Goal: Task Accomplishment & Management: Use online tool/utility

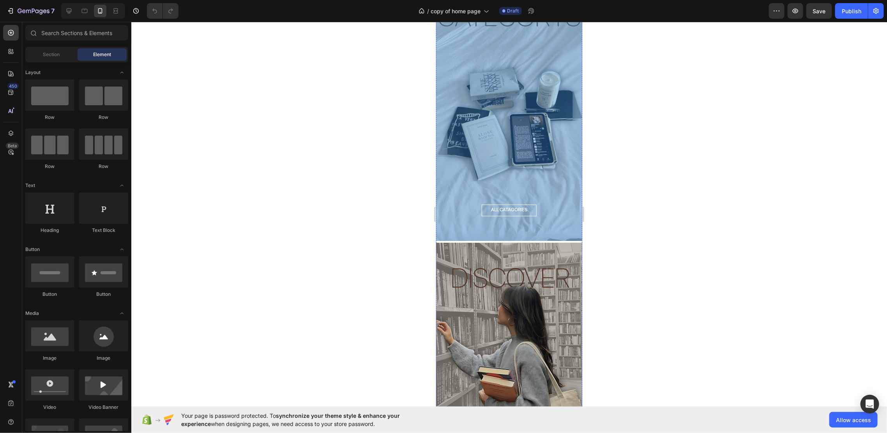
scroll to position [883, 0]
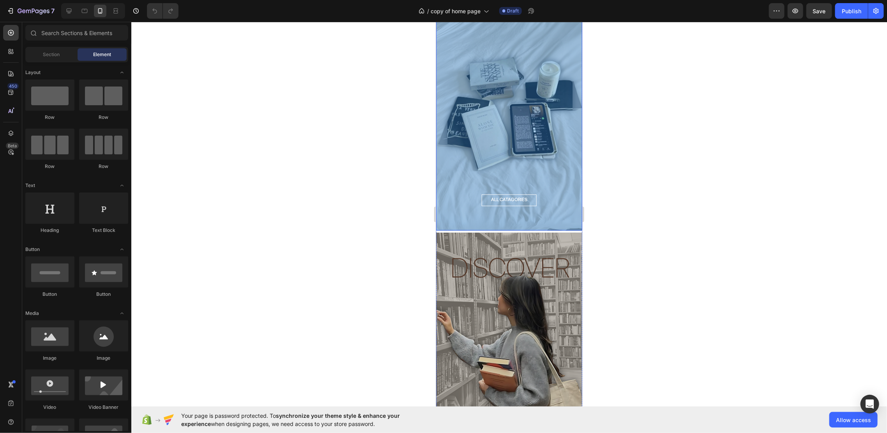
click at [538, 96] on div "Overlay" at bounding box center [509, 101] width 146 height 260
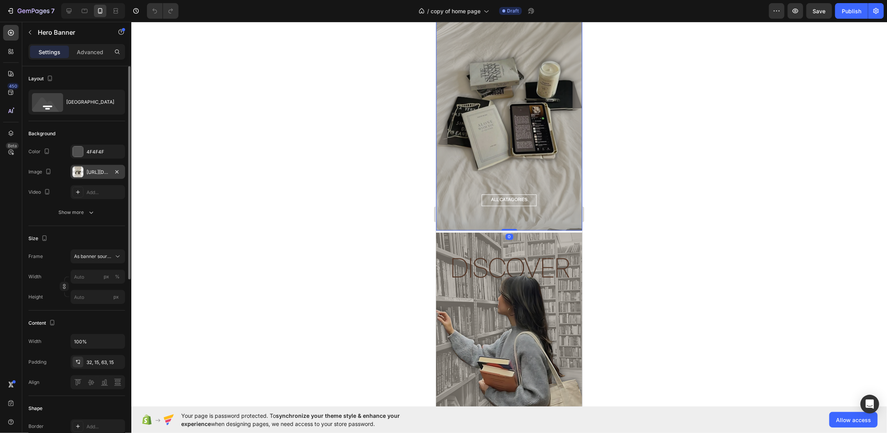
click at [83, 167] on div "https://cdn.shopify.com/s/files/1/0937/8037/7974/files/gempages_581480596144915…" at bounding box center [98, 172] width 55 height 14
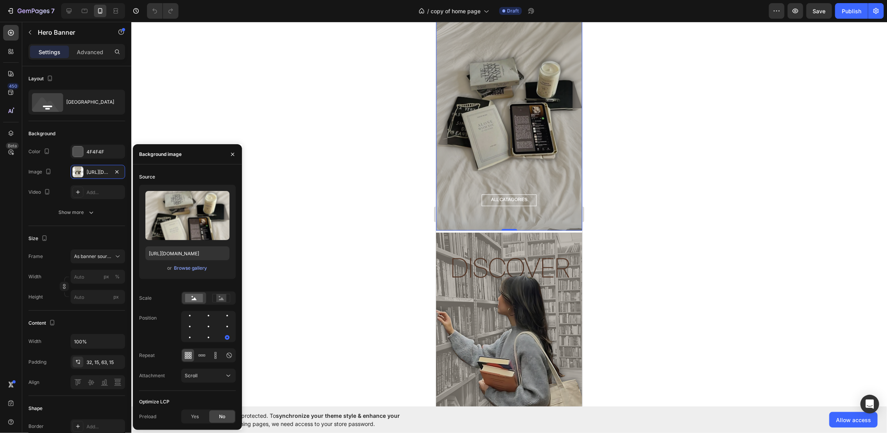
click at [290, 91] on div at bounding box center [509, 227] width 756 height 411
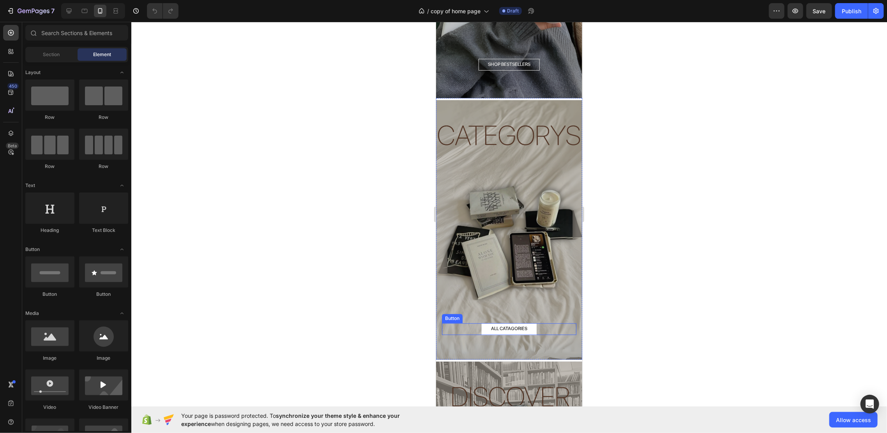
scroll to position [727, 0]
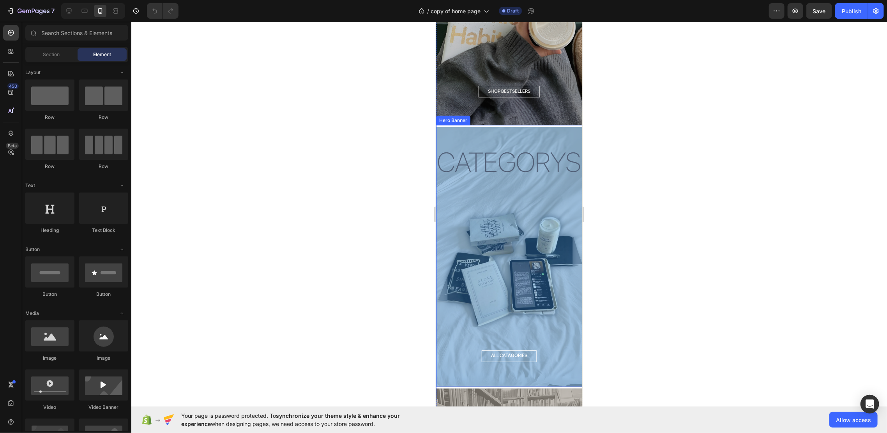
click at [528, 239] on div "Overlay" at bounding box center [509, 257] width 146 height 260
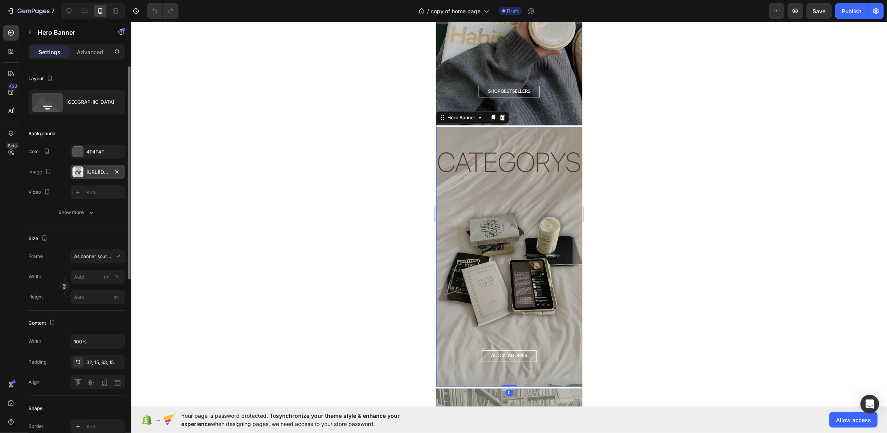
click at [101, 172] on div "https://cdn.shopify.com/s/files/1/0937/8037/7974/files/gempages_581480596144915…" at bounding box center [98, 172] width 23 height 7
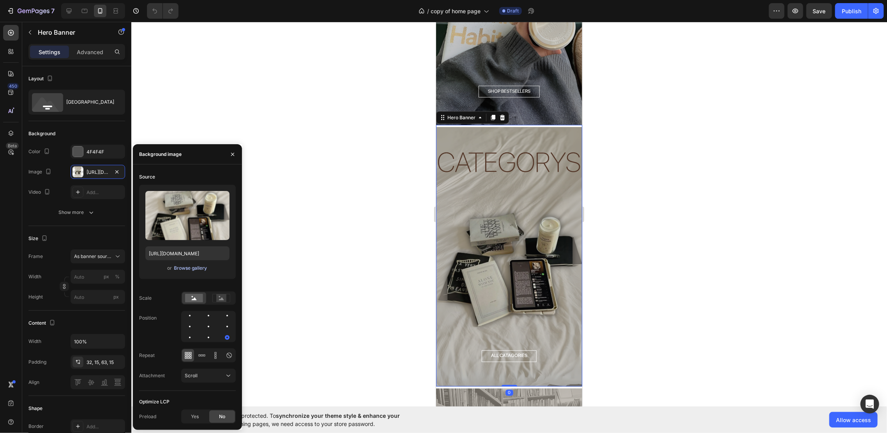
click at [200, 271] on div "Browse gallery" at bounding box center [190, 268] width 33 height 7
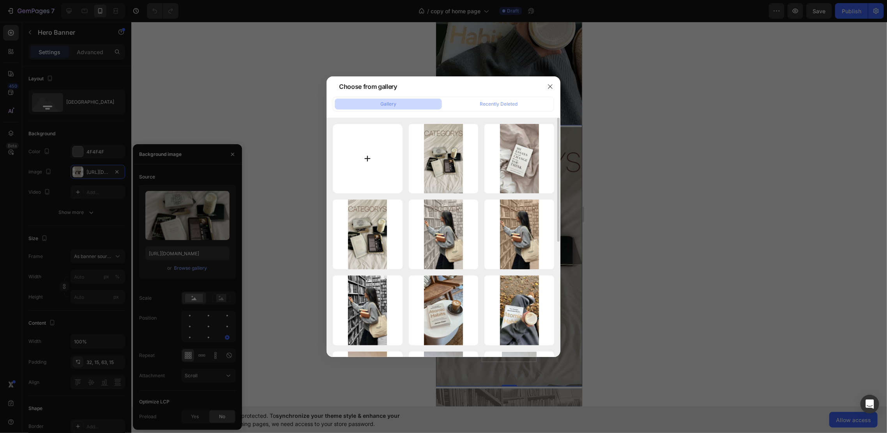
click at [352, 167] on input "file" at bounding box center [368, 159] width 70 height 70
type input "C:\fakepath\DISCOVER (5).png"
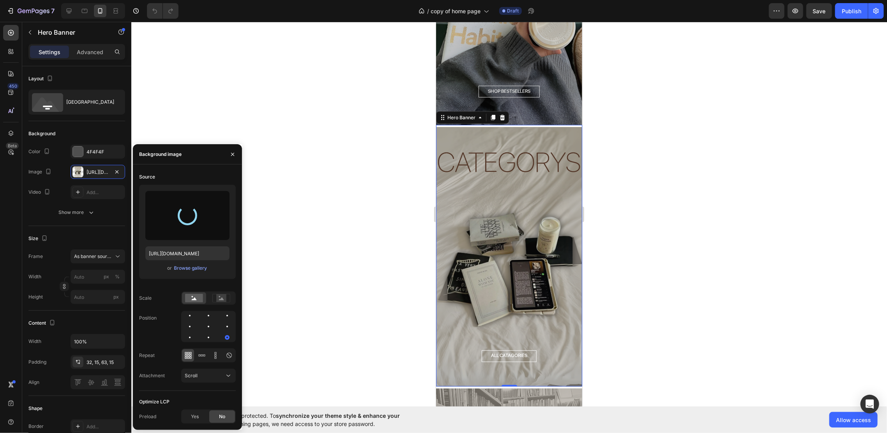
type input "https://cdn.shopify.com/s/files/1/0937/8037/7974/files/gempages_581480596144915…"
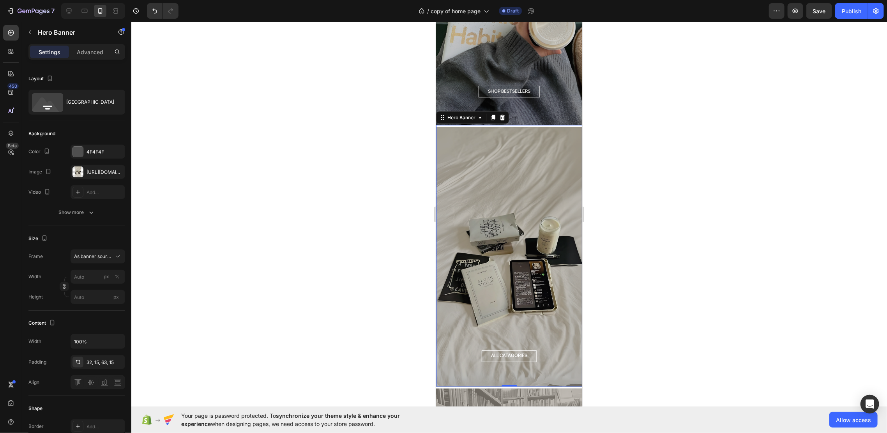
click at [273, 145] on div at bounding box center [509, 227] width 756 height 411
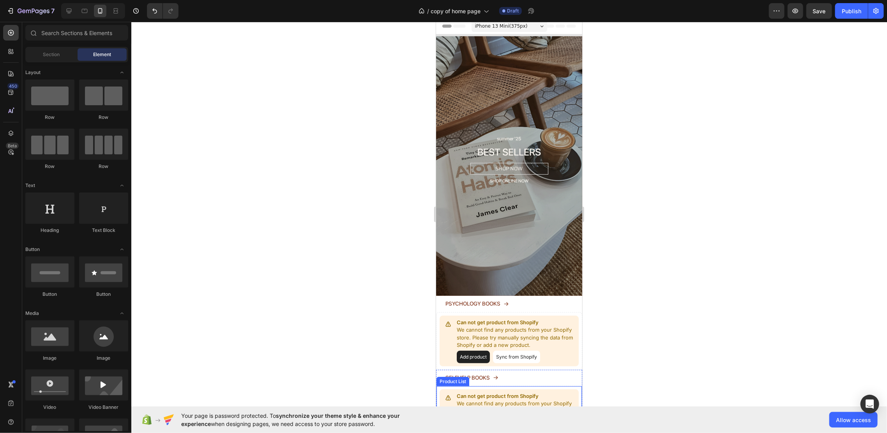
scroll to position [0, 0]
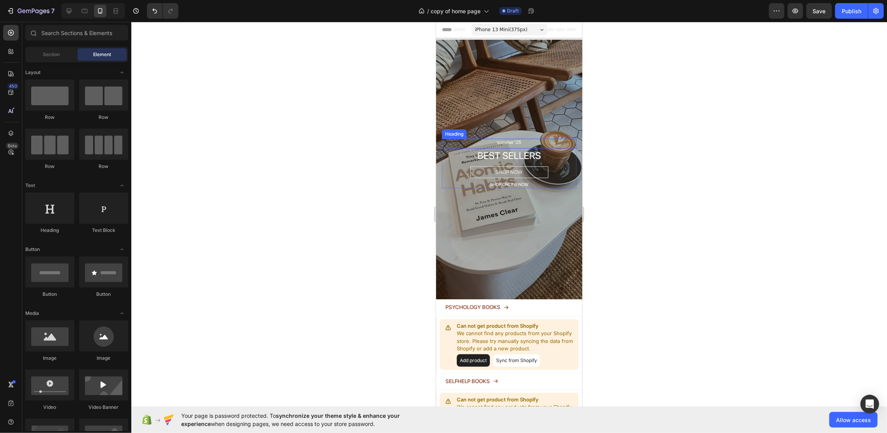
click at [520, 148] on h2 "BEST SELLERS" at bounding box center [509, 155] width 134 height 14
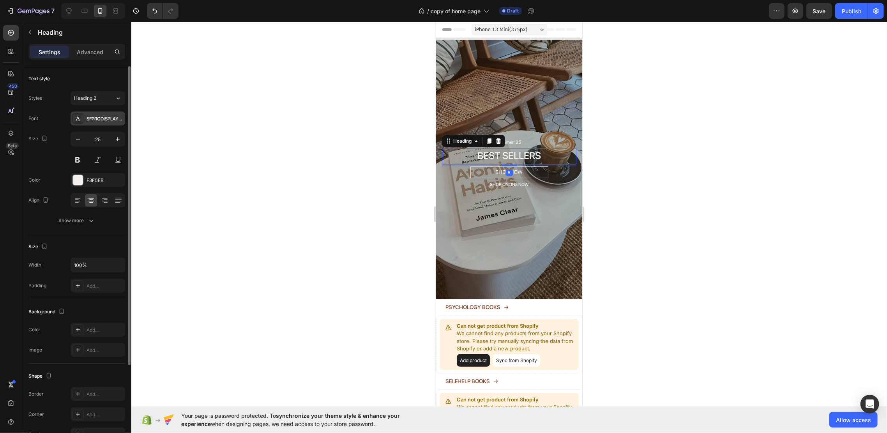
click at [110, 119] on div "SFPRODISPLAYMEDIUM" at bounding box center [105, 118] width 37 height 7
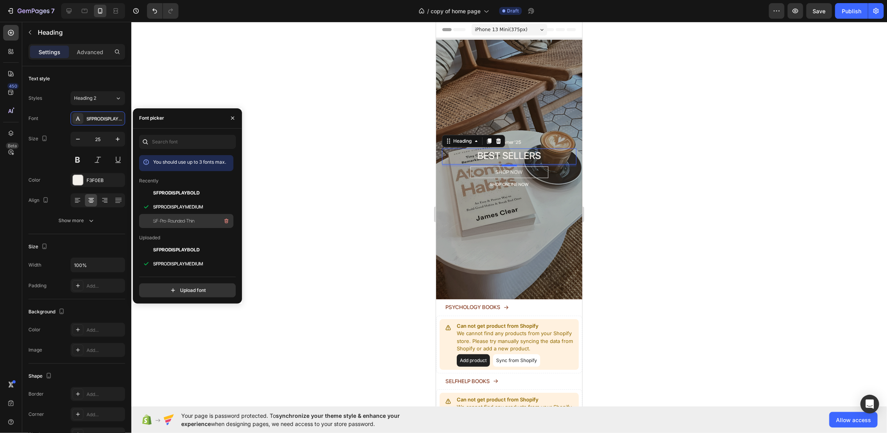
click at [191, 220] on span "SF-Pro-Rounded-Thin" at bounding box center [173, 220] width 41 height 7
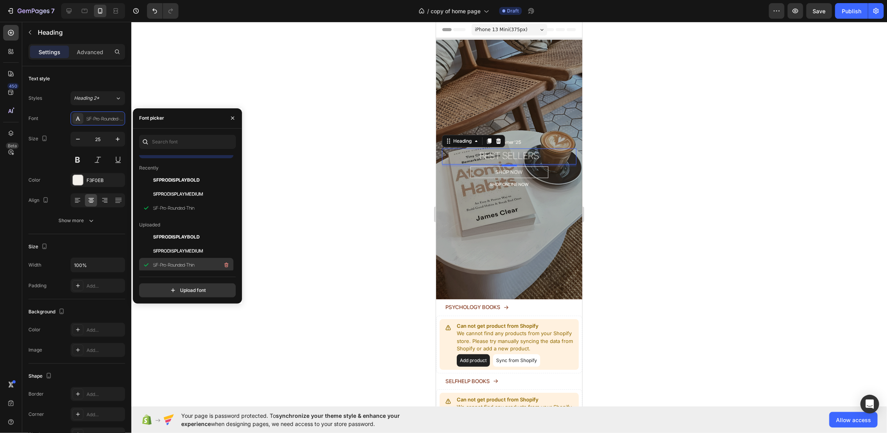
scroll to position [52, 0]
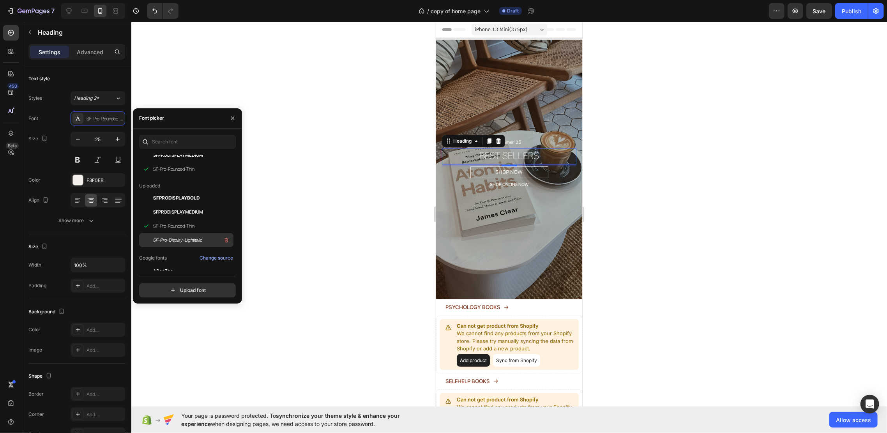
click at [194, 235] on div "SF-Pro-Display-LightItalic" at bounding box center [192, 239] width 79 height 9
click at [193, 198] on span "SFPRODISPLAYBOLD" at bounding box center [176, 197] width 46 height 7
click at [708, 211] on div at bounding box center [509, 227] width 756 height 411
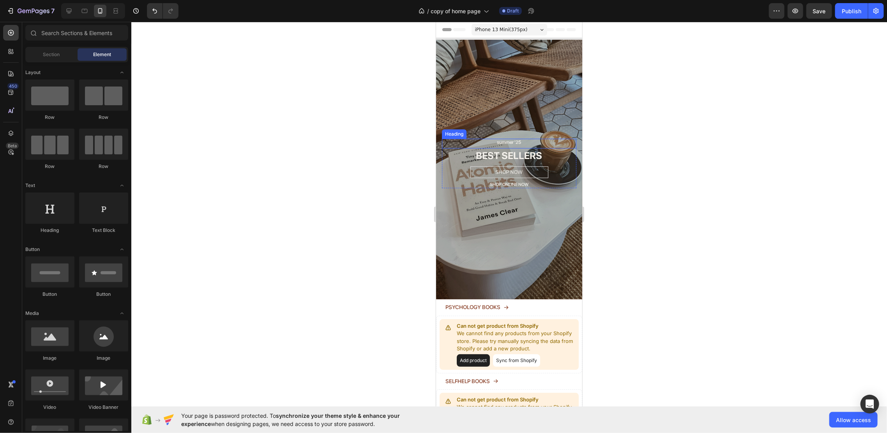
click at [511, 138] on h2 "summer '25" at bounding box center [509, 142] width 134 height 8
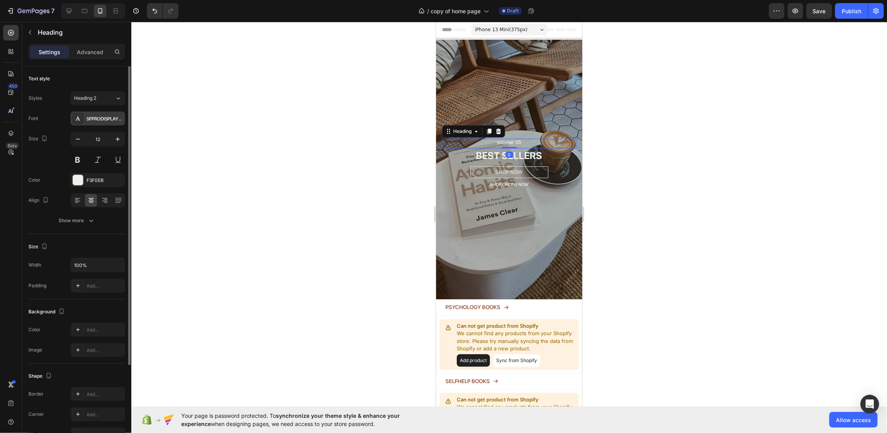
click at [97, 119] on div "SFPRODISPLAYMEDIUM" at bounding box center [105, 118] width 37 height 7
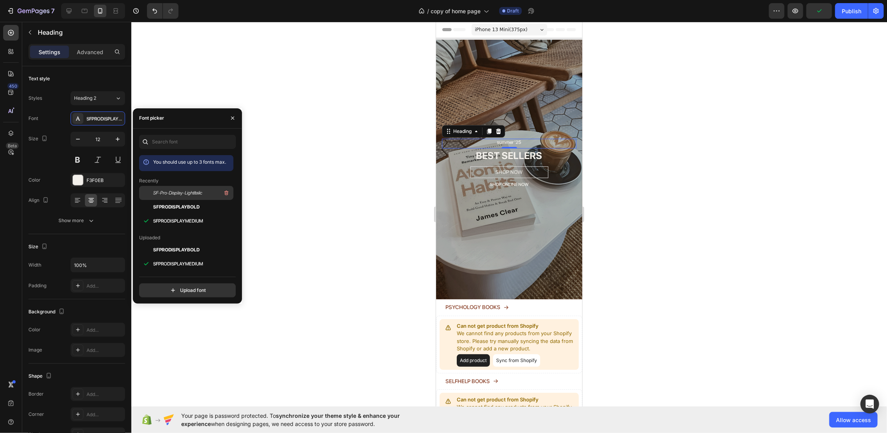
click at [189, 192] on span "SF-Pro-Display-LightItalic" at bounding box center [177, 192] width 49 height 7
click at [510, 181] on h2 "SHOP ONLINE NOW" at bounding box center [509, 184] width 134 height 7
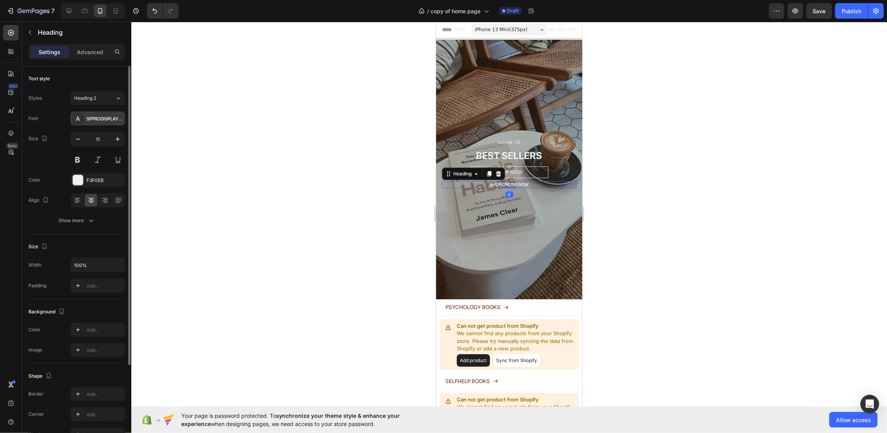
click at [106, 122] on div "SFPRODISPLAYMEDIUM" at bounding box center [98, 118] width 55 height 14
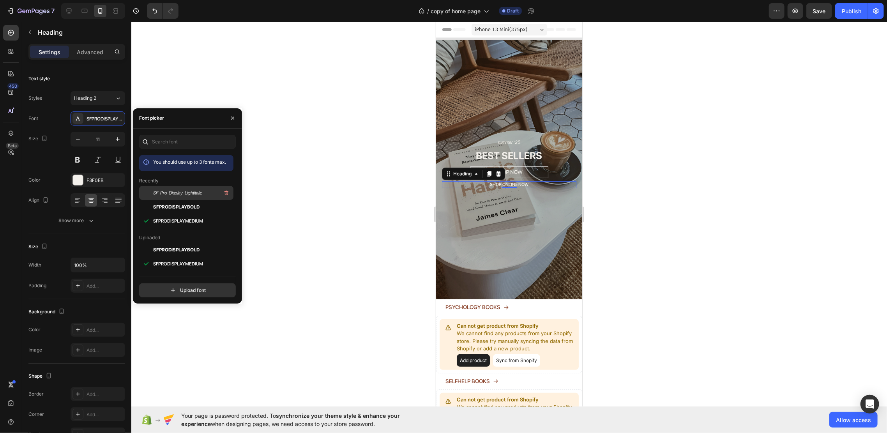
click at [183, 192] on span "SF-Pro-Display-LightItalic" at bounding box center [177, 192] width 49 height 7
click at [635, 206] on div at bounding box center [509, 227] width 756 height 411
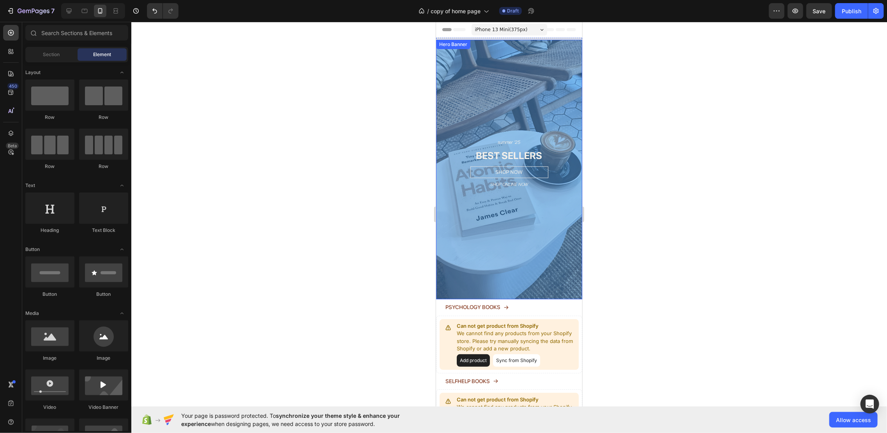
click at [541, 241] on div "Overlay" at bounding box center [509, 169] width 146 height 260
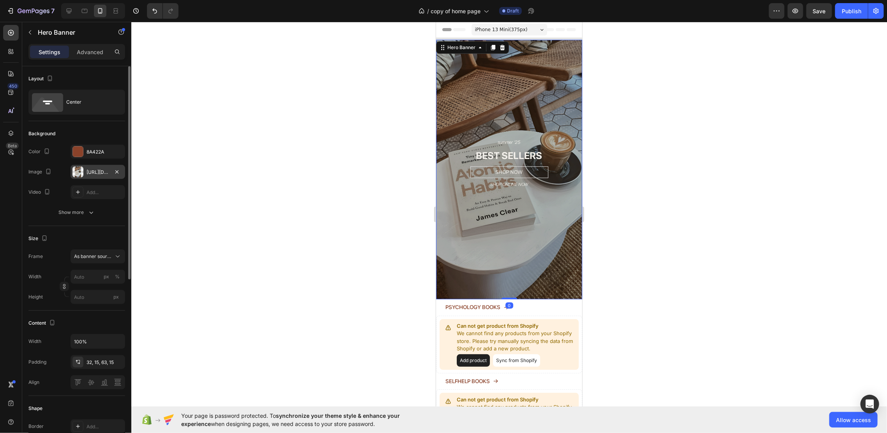
click at [81, 166] on div at bounding box center [77, 171] width 11 height 11
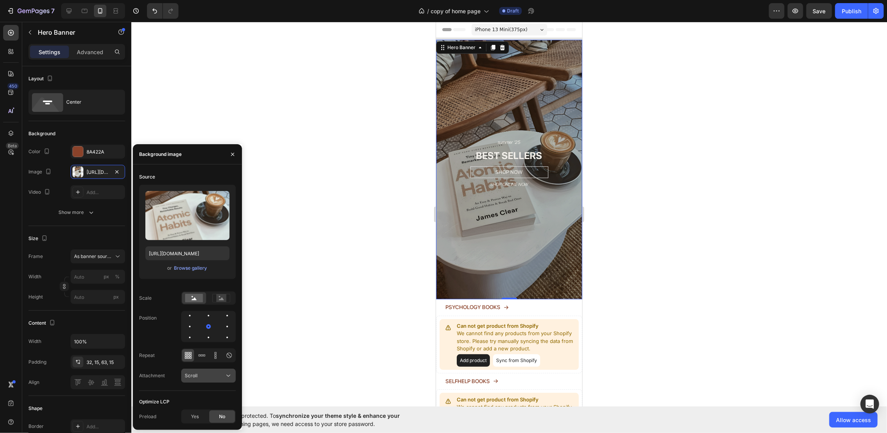
click at [207, 373] on div "Scroll" at bounding box center [205, 375] width 40 height 7
click at [201, 350] on div "Fixed" at bounding box center [201, 357] width 64 height 15
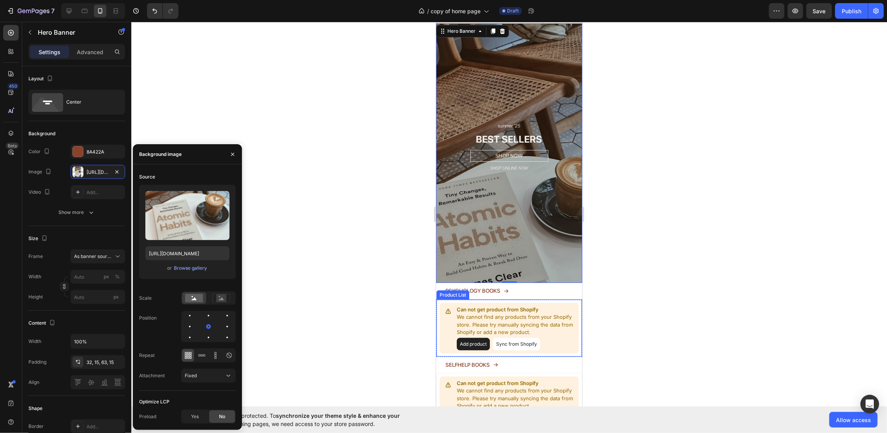
scroll to position [0, 0]
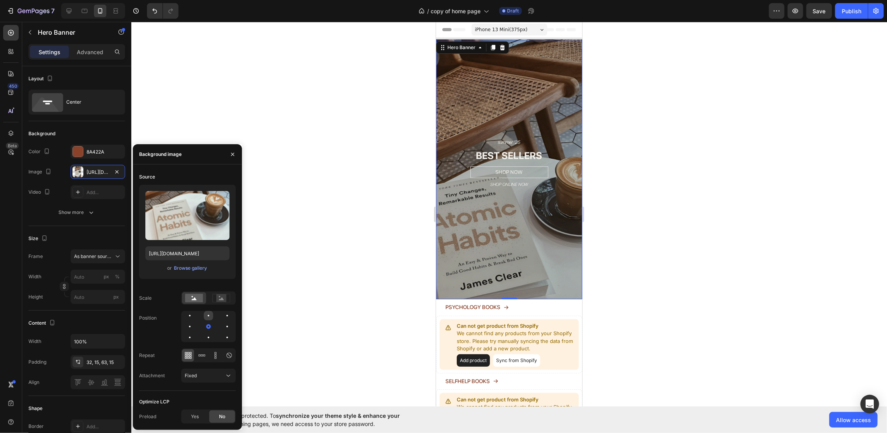
click at [223, 314] on div at bounding box center [227, 315] width 9 height 9
click at [223, 334] on div at bounding box center [227, 337] width 9 height 9
click at [226, 302] on icon at bounding box center [221, 298] width 18 height 9
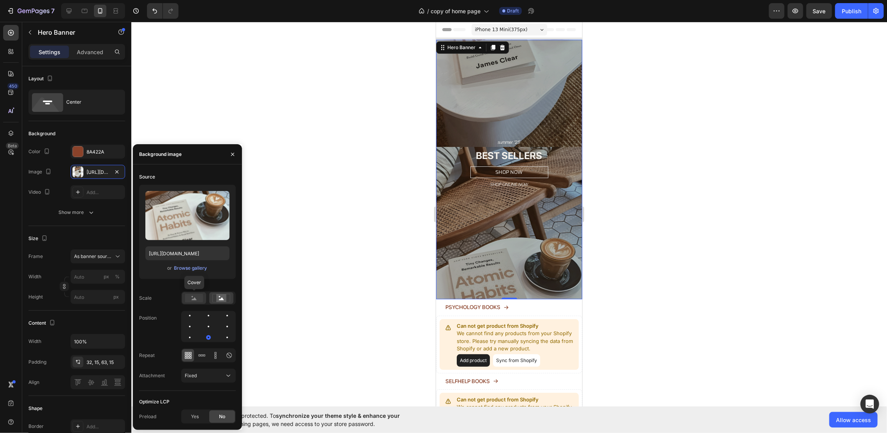
click at [191, 296] on rect at bounding box center [194, 298] width 18 height 9
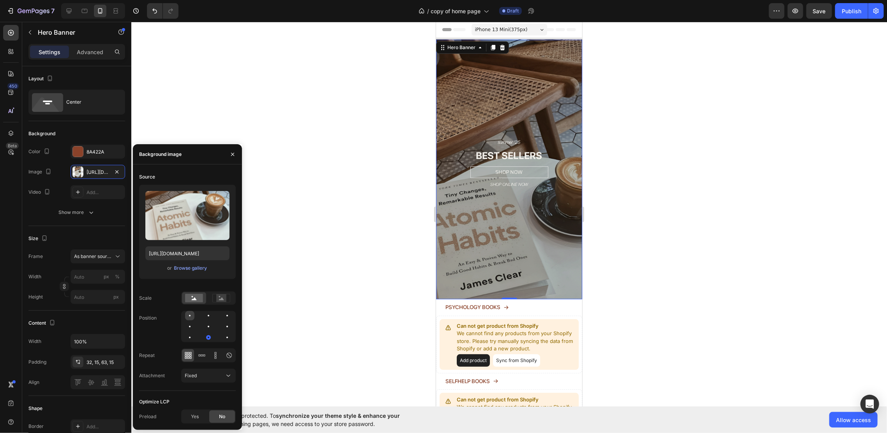
click at [204, 313] on div at bounding box center [208, 315] width 9 height 9
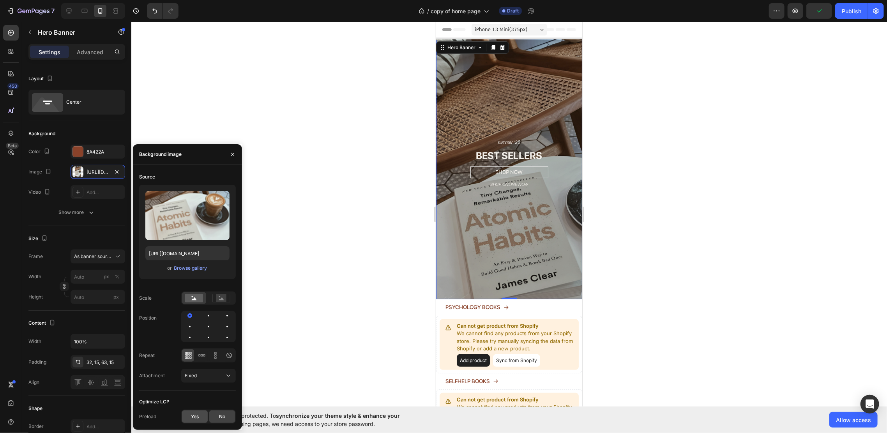
click at [194, 417] on span "Yes" at bounding box center [195, 416] width 8 height 7
click at [222, 417] on span "No" at bounding box center [222, 416] width 6 height 7
click at [197, 354] on div at bounding box center [202, 355] width 12 height 12
click at [189, 357] on icon at bounding box center [188, 358] width 2 height 2
click at [223, 329] on div at bounding box center [227, 326] width 9 height 9
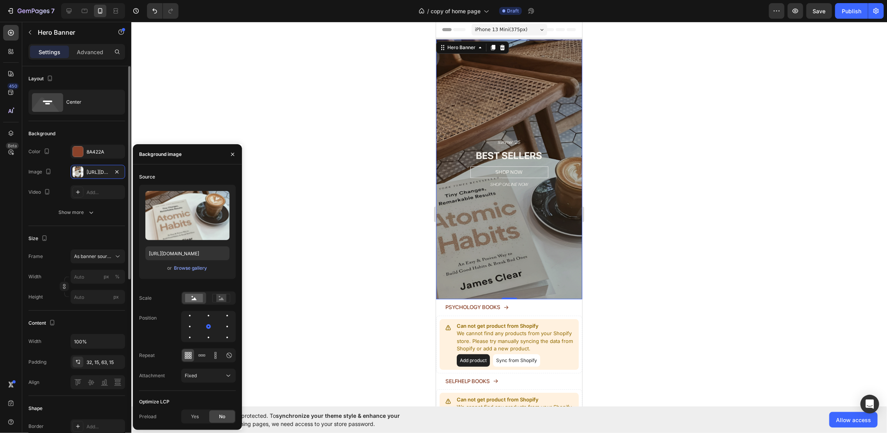
click at [92, 233] on div "Size" at bounding box center [76, 238] width 97 height 12
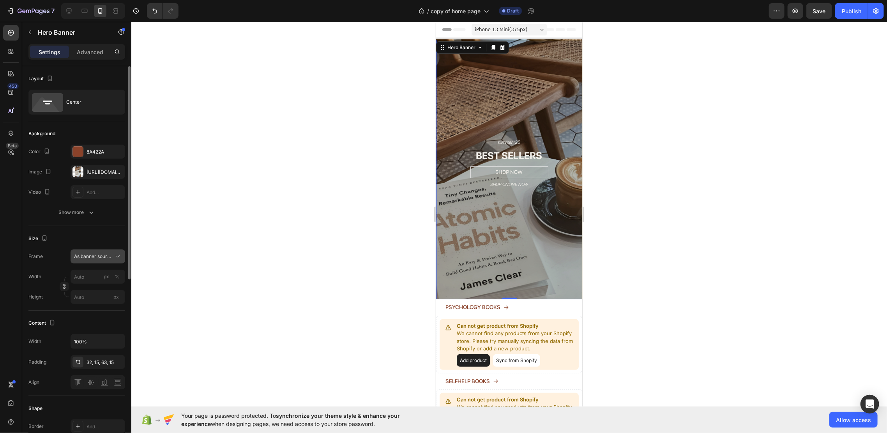
click at [95, 261] on button "As banner source" at bounding box center [98, 256] width 55 height 14
click at [102, 286] on div "Custom" at bounding box center [96, 289] width 45 height 7
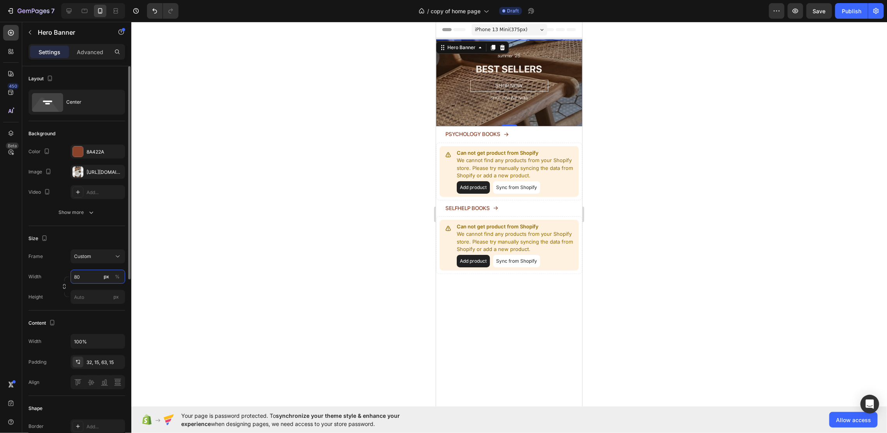
type input "8"
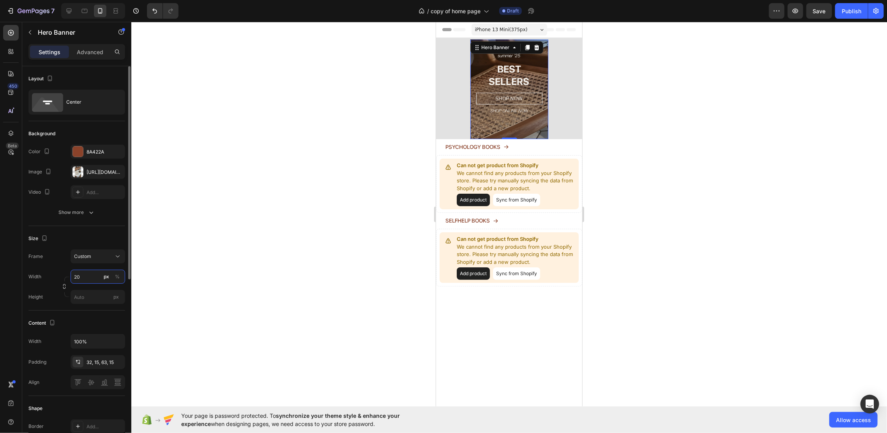
type input "2"
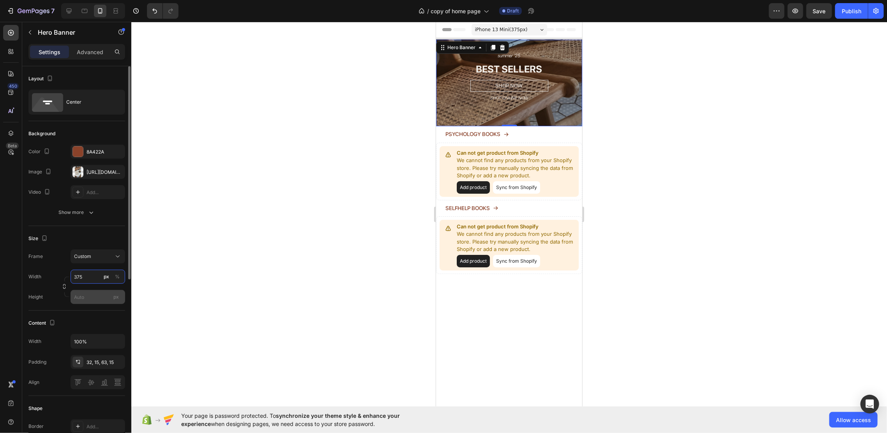
type input "375"
click at [94, 294] on input "px" at bounding box center [98, 297] width 55 height 14
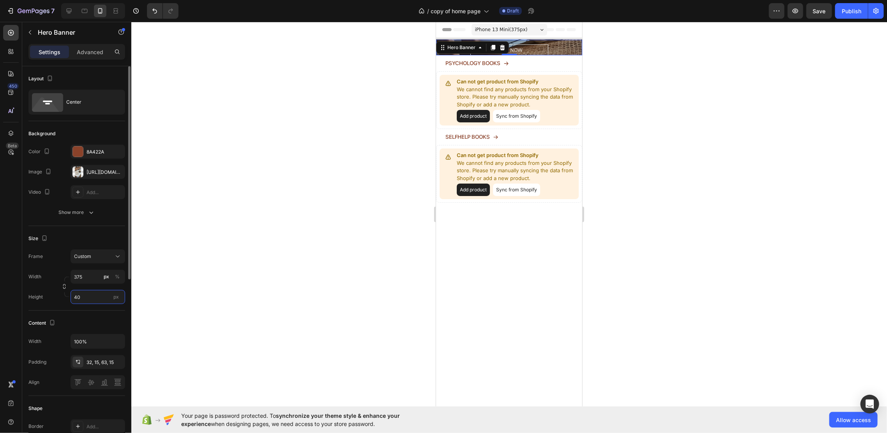
type input "4"
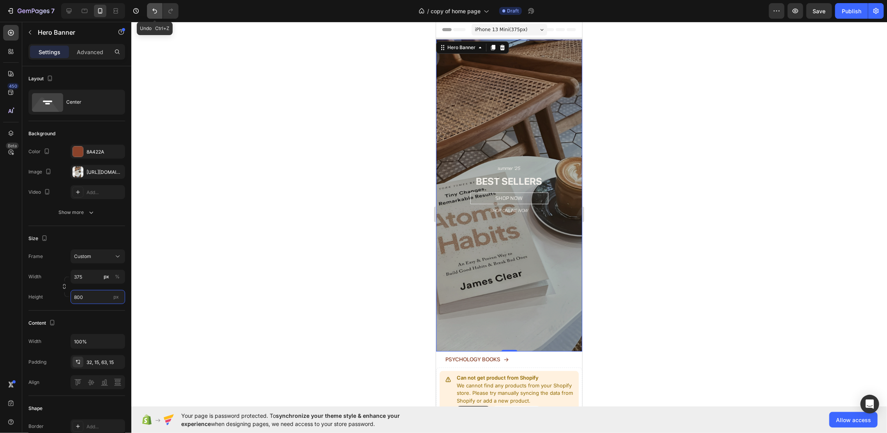
type input "800"
click at [157, 14] on icon "Undo/Redo" at bounding box center [155, 11] width 8 height 8
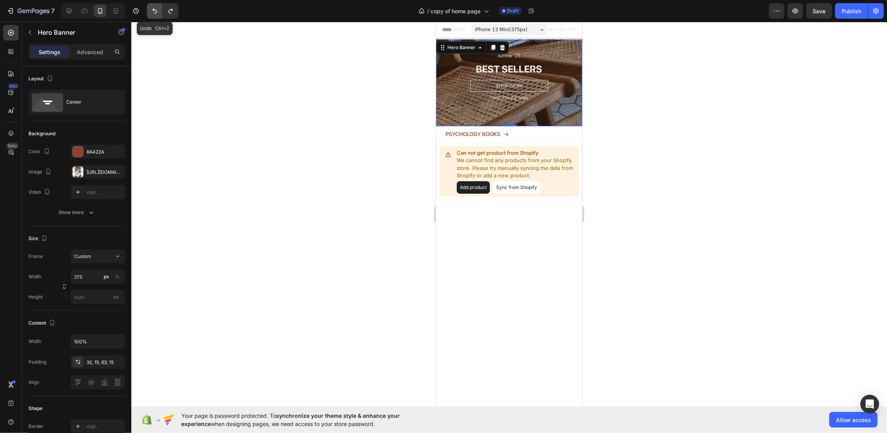
click at [157, 14] on icon "Undo/Redo" at bounding box center [155, 11] width 8 height 8
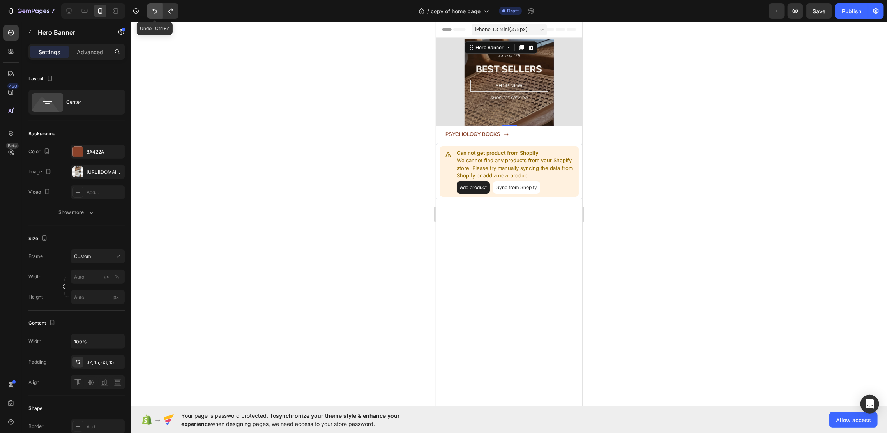
click at [157, 14] on icon "Undo/Redo" at bounding box center [155, 11] width 8 height 8
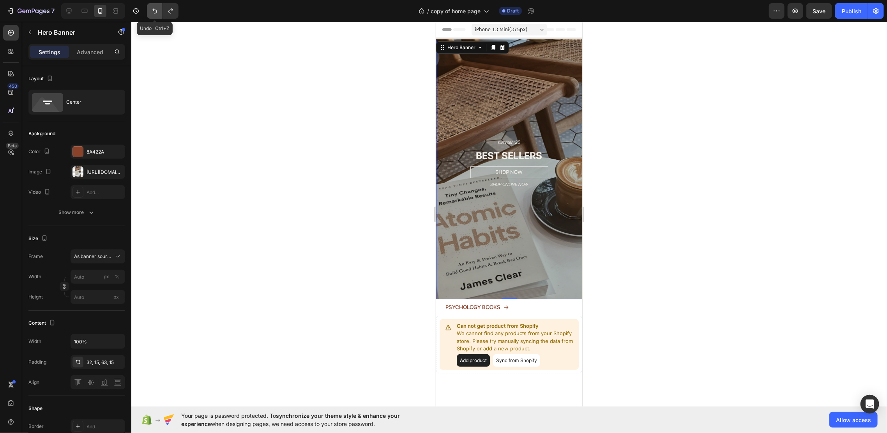
click at [157, 14] on icon "Undo/Redo" at bounding box center [155, 11] width 8 height 8
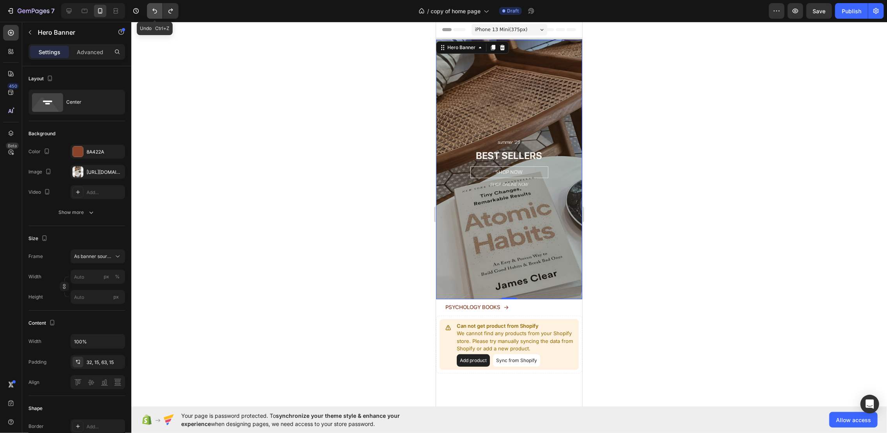
click at [157, 14] on icon "Undo/Redo" at bounding box center [155, 11] width 8 height 8
click at [152, 15] on button "Undo/Redo" at bounding box center [155, 11] width 16 height 16
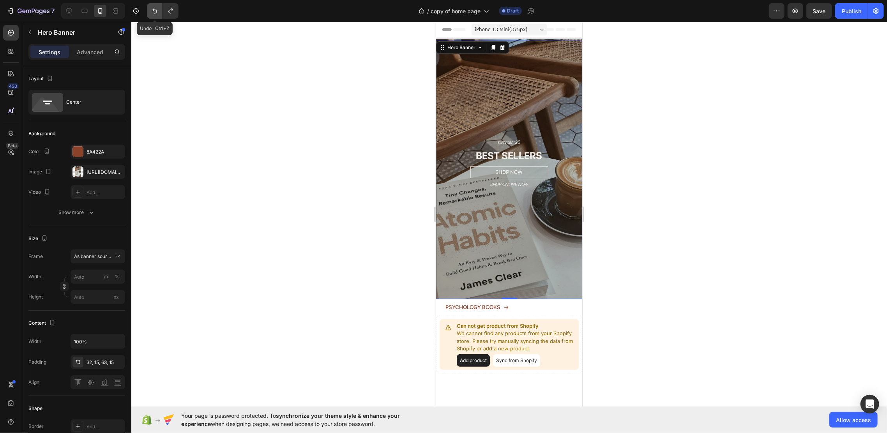
click at [152, 15] on button "Undo/Redo" at bounding box center [155, 11] width 16 height 16
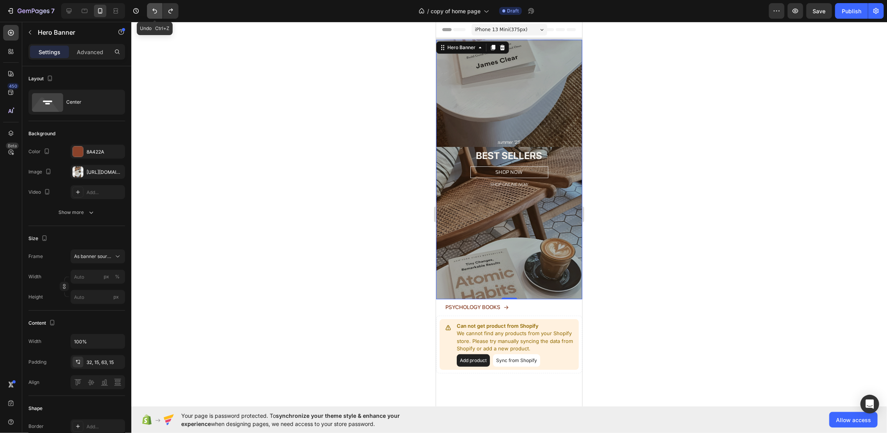
click at [152, 15] on button "Undo/Redo" at bounding box center [155, 11] width 16 height 16
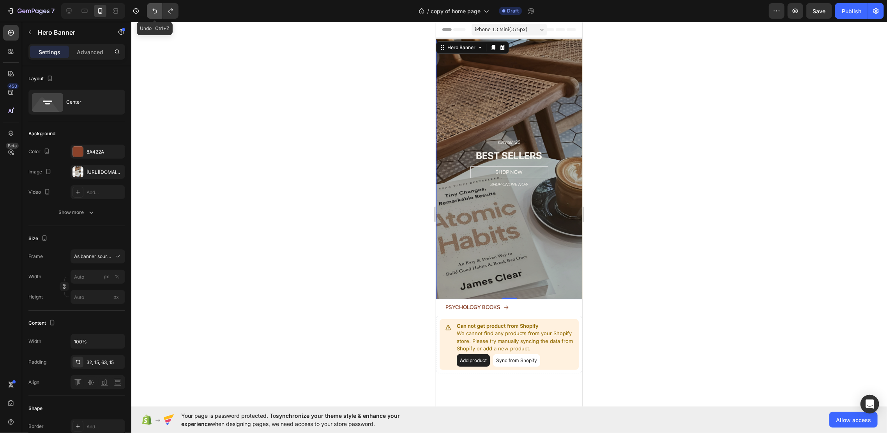
click at [152, 15] on button "Undo/Redo" at bounding box center [155, 11] width 16 height 16
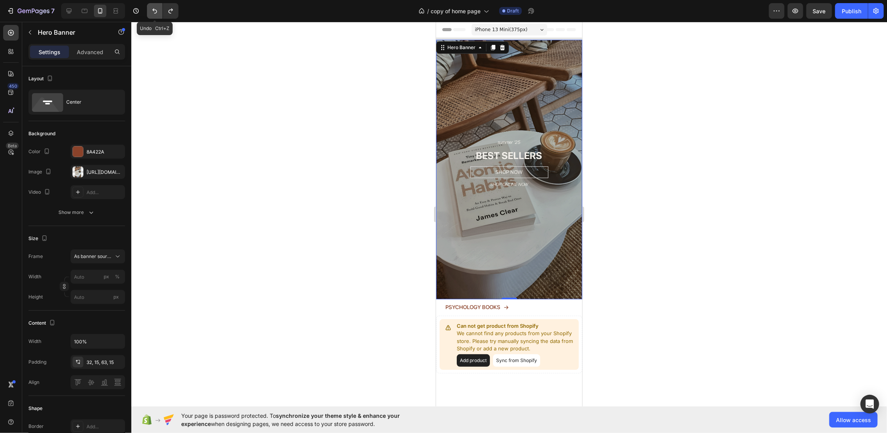
click at [152, 15] on button "Undo/Redo" at bounding box center [155, 11] width 16 height 16
click at [168, 13] on icon "Undo/Redo" at bounding box center [171, 11] width 8 height 8
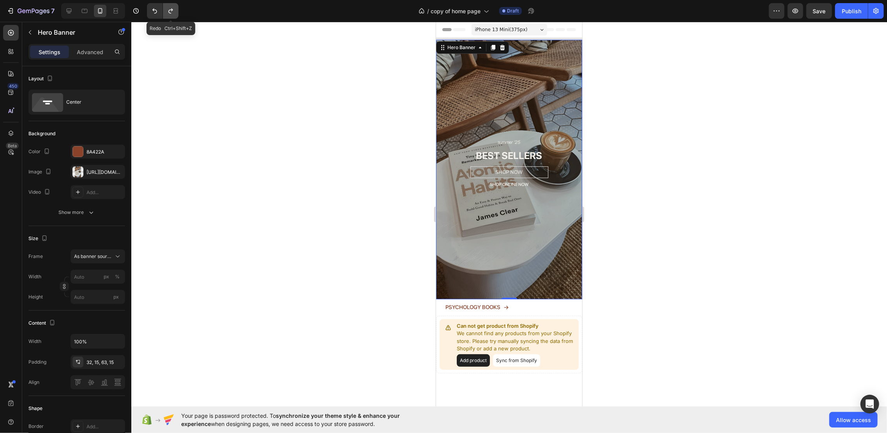
click at [168, 13] on icon "Undo/Redo" at bounding box center [171, 11] width 8 height 8
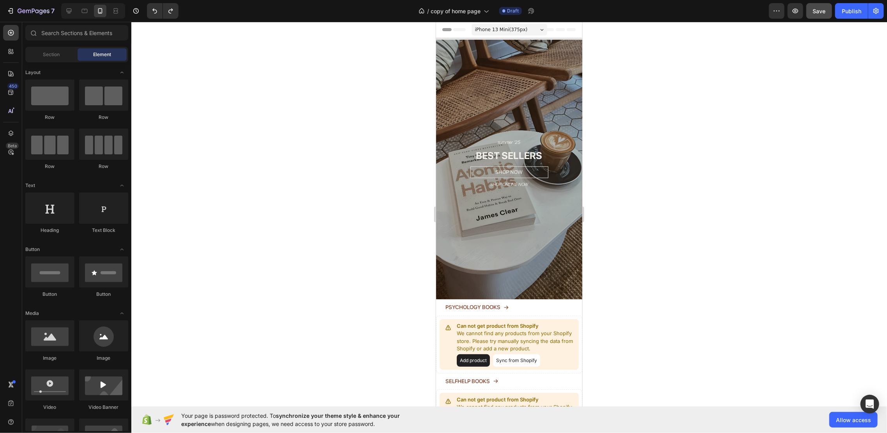
click at [828, 9] on button "Save" at bounding box center [819, 11] width 26 height 16
click at [527, 166] on link "SHOP NOW" at bounding box center [509, 172] width 78 height 12
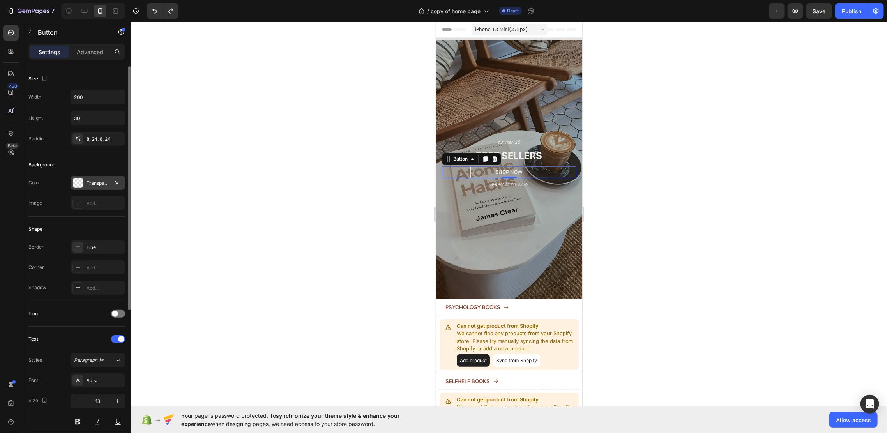
click at [96, 181] on div "Transparent" at bounding box center [98, 183] width 23 height 7
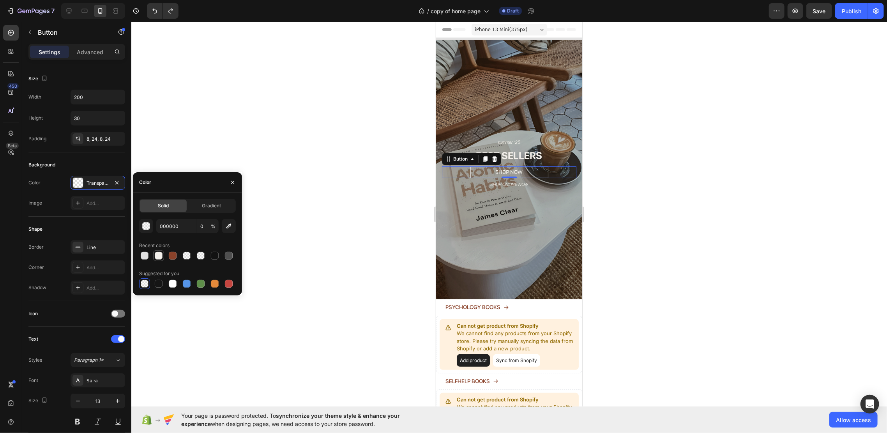
click at [158, 257] on div at bounding box center [159, 256] width 8 height 8
type input "F3F0EB"
type input "100"
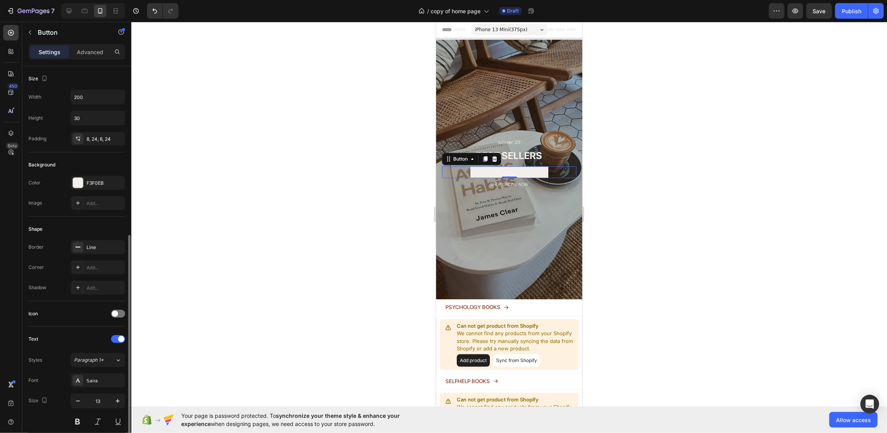
scroll to position [104, 0]
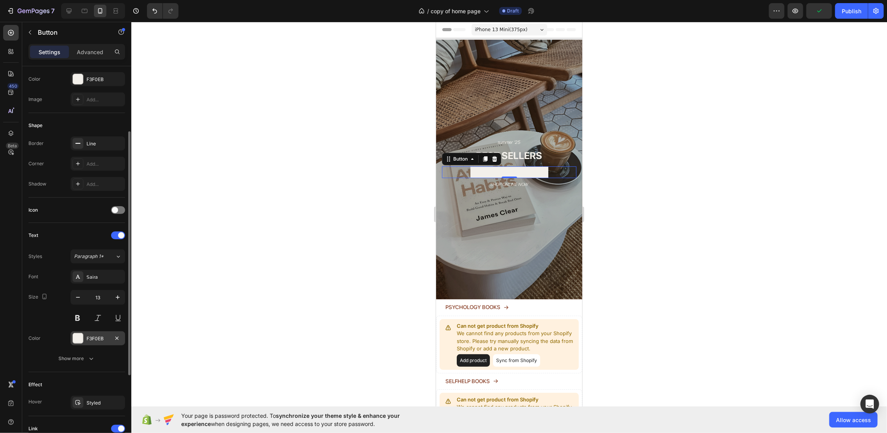
click at [99, 335] on div "F3F0EB" at bounding box center [98, 338] width 23 height 7
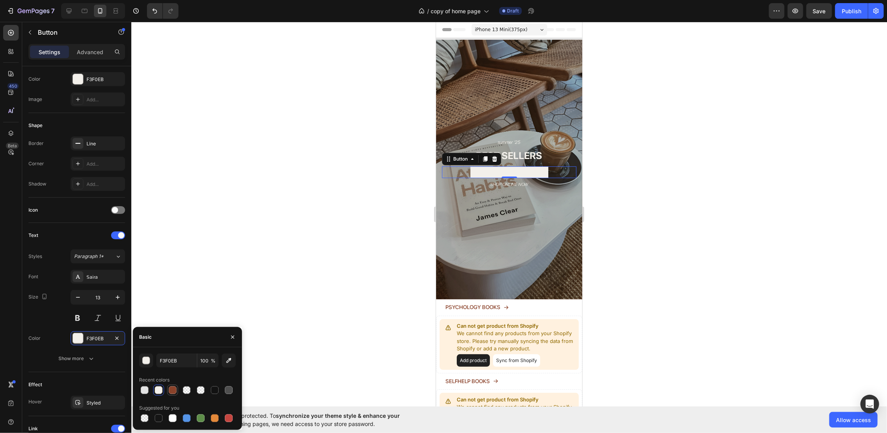
click at [175, 388] on div at bounding box center [173, 390] width 8 height 8
type input "8A422A"
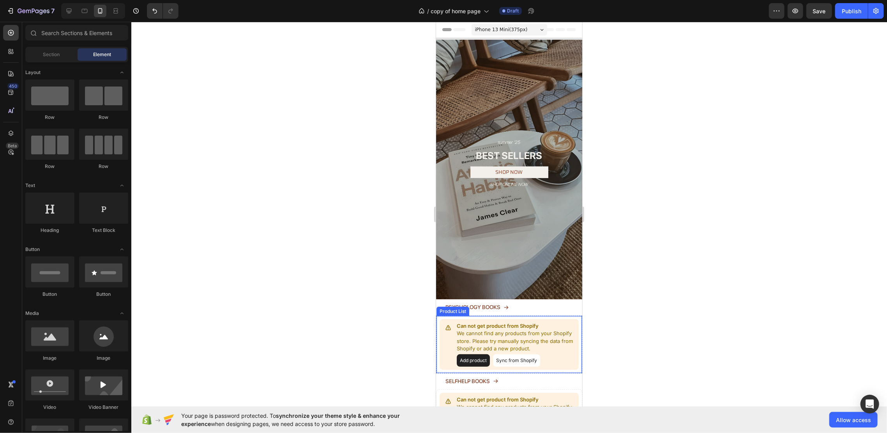
scroll to position [52, 0]
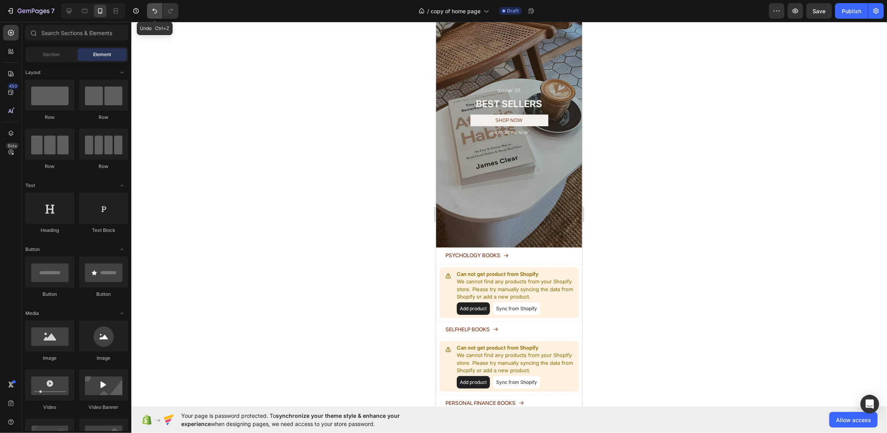
click at [154, 14] on icon "Undo/Redo" at bounding box center [155, 11] width 8 height 8
click at [167, 9] on icon "Undo/Redo" at bounding box center [171, 11] width 8 height 8
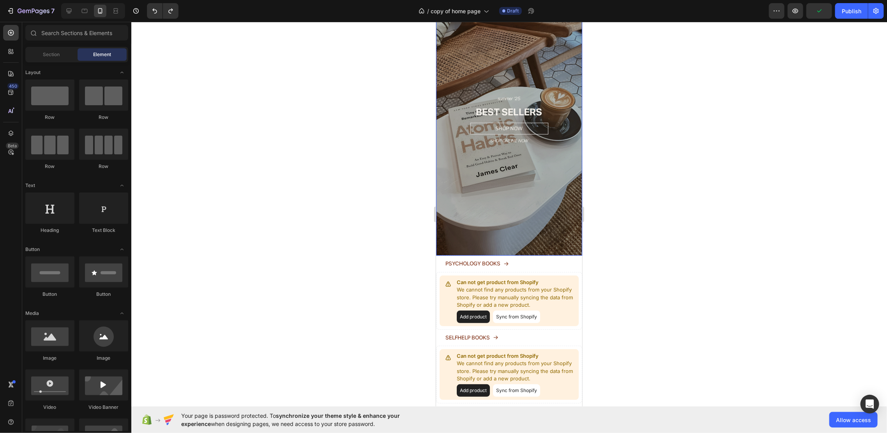
scroll to position [0, 0]
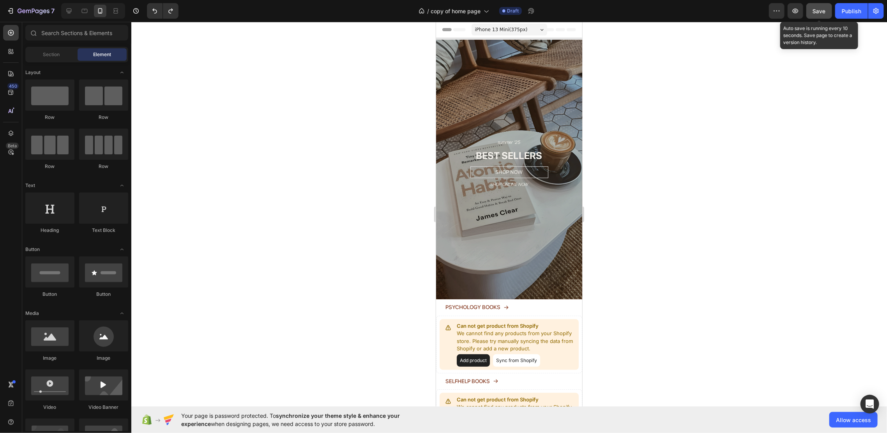
click at [820, 13] on span "Save" at bounding box center [819, 11] width 13 height 7
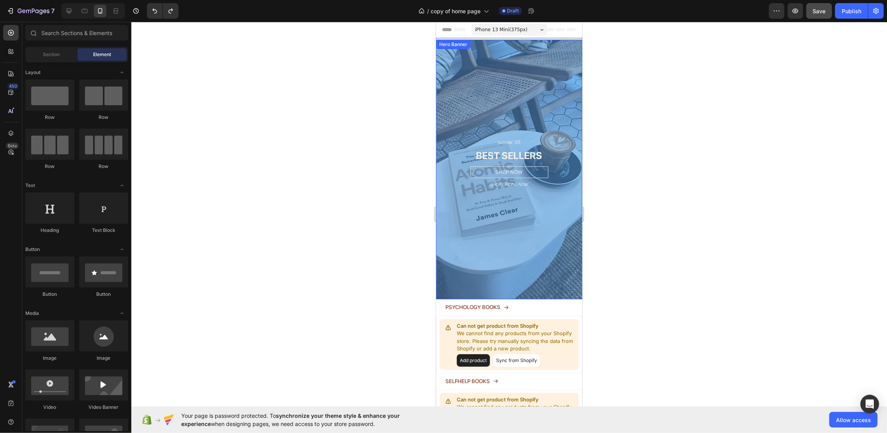
click at [514, 104] on div "Overlay" at bounding box center [509, 169] width 146 height 260
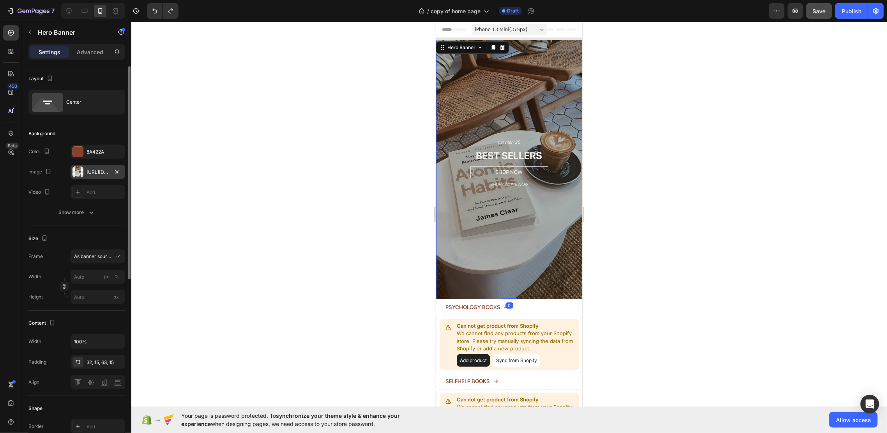
click at [85, 171] on div "https://cdn.shopify.com/s/files/1/0937/8037/7974/files/gempages_581480596144915…" at bounding box center [98, 172] width 55 height 14
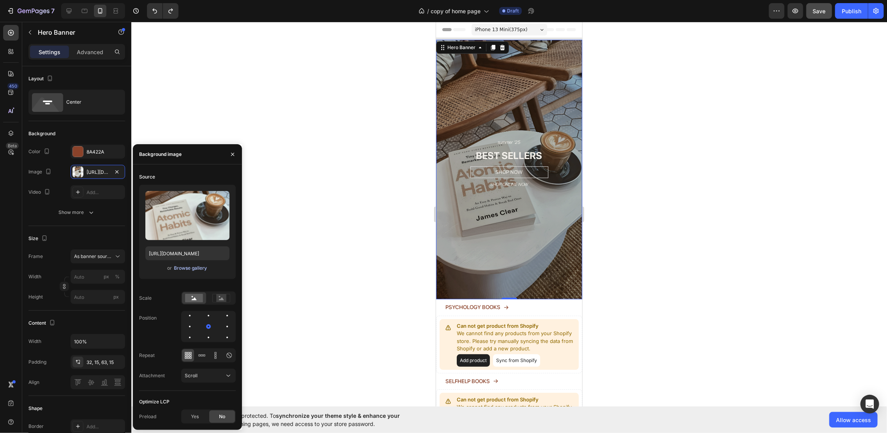
click at [179, 269] on div "Browse gallery" at bounding box center [190, 268] width 33 height 7
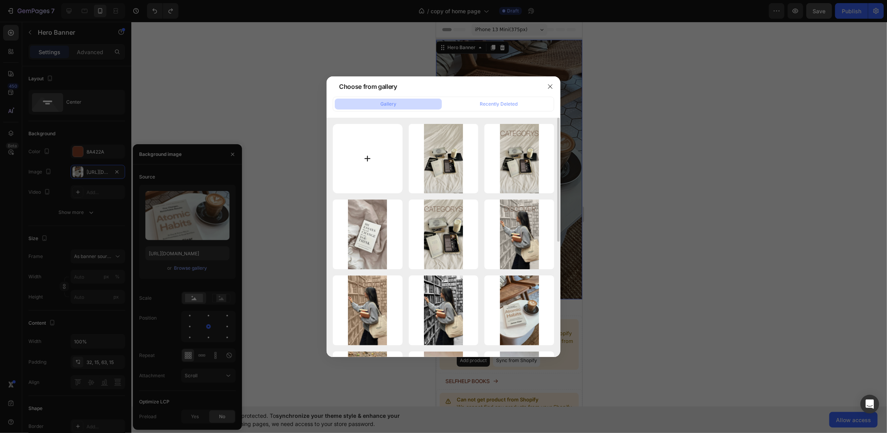
click at [374, 162] on input "file" at bounding box center [368, 159] width 70 height 70
type input "C:\fakepath\Ontwerp zonder titel (60).png"
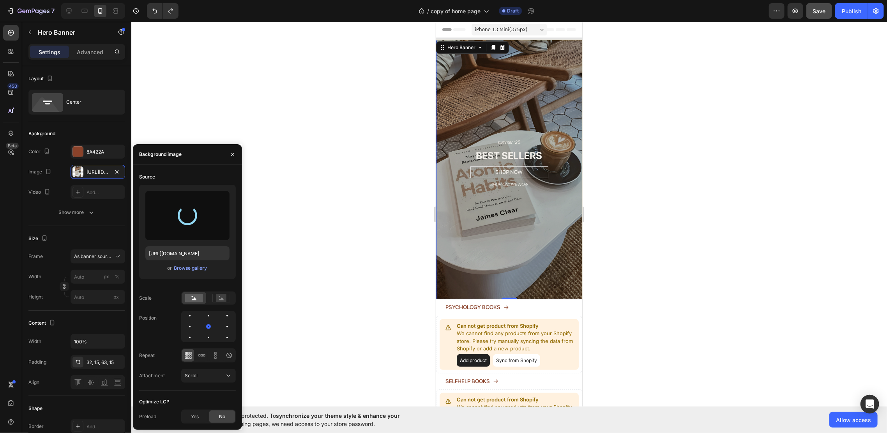
type input "https://cdn.shopify.com/s/files/1/0937/8037/7974/files/gempages_581480596144915…"
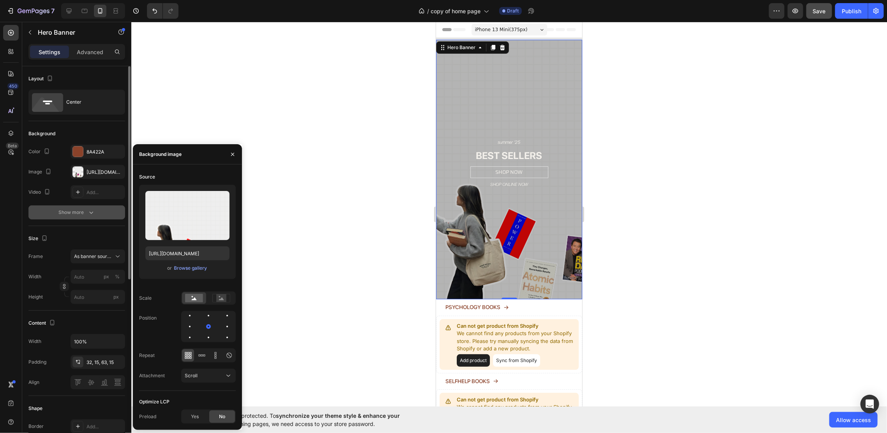
click at [88, 210] on icon "button" at bounding box center [91, 212] width 8 height 8
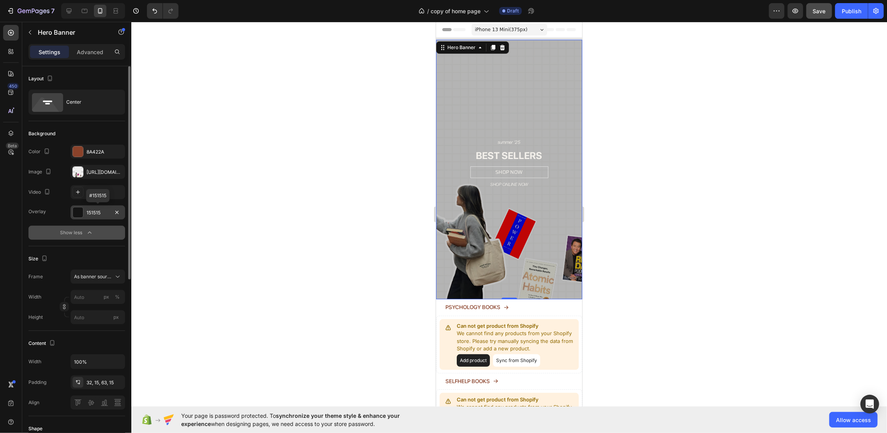
click at [93, 211] on div "151515" at bounding box center [98, 212] width 23 height 7
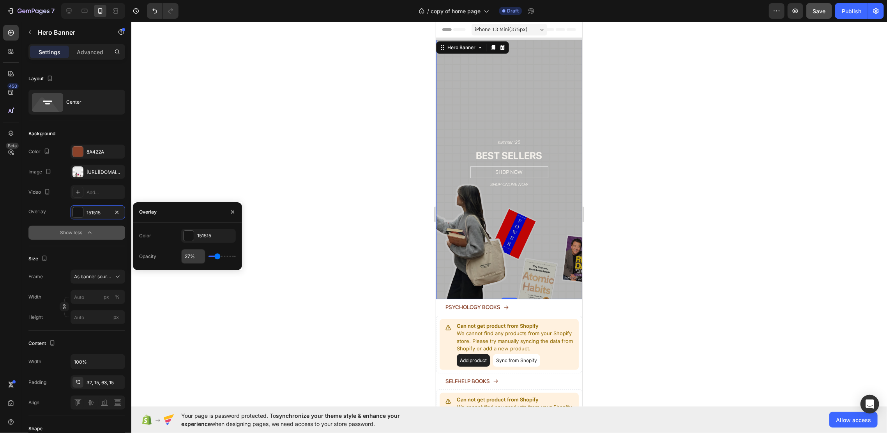
drag, startPoint x: 216, startPoint y: 259, endPoint x: 182, endPoint y: 260, distance: 34.7
click at [182, 260] on div "27%" at bounding box center [208, 256] width 55 height 15
type input "8%"
type input "8"
type input "5%"
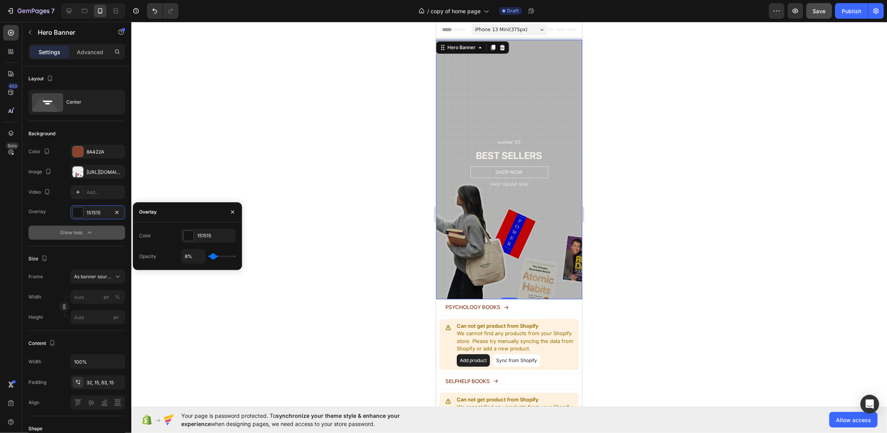
type input "5"
type input "0%"
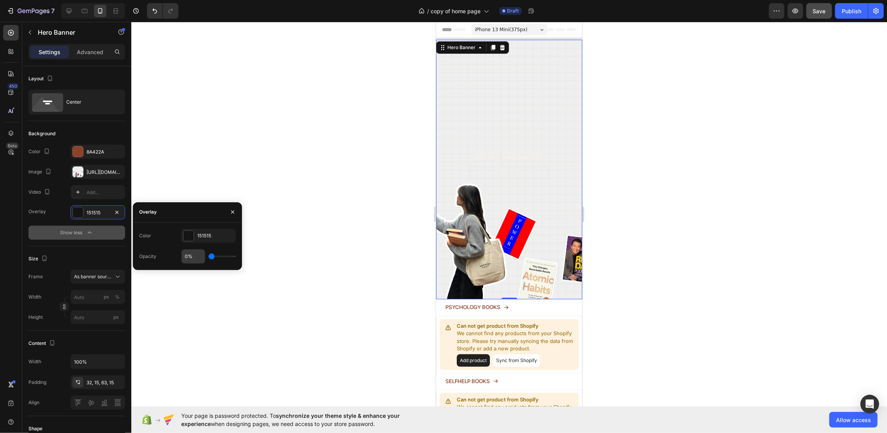
drag, startPoint x: 214, startPoint y: 254, endPoint x: 196, endPoint y: 258, distance: 17.9
type input "0"
click at [208, 257] on input "range" at bounding box center [221, 257] width 27 height 2
type input "10%"
type input "10"
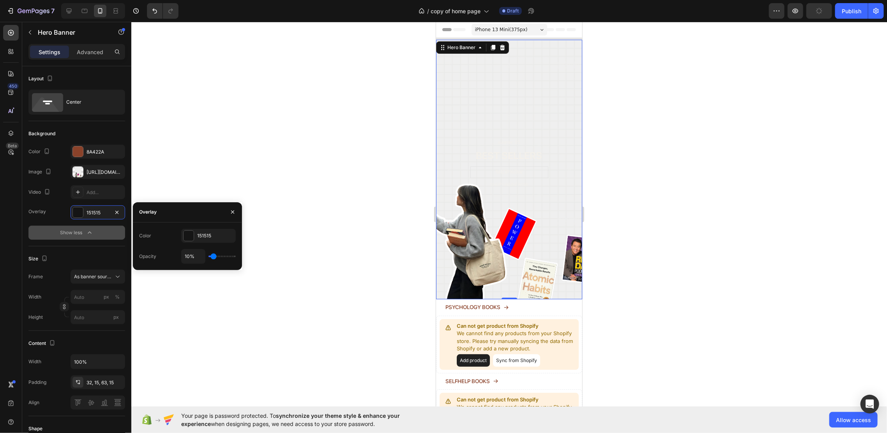
type input "12%"
type input "12"
type input "13%"
type input "13"
type input "15%"
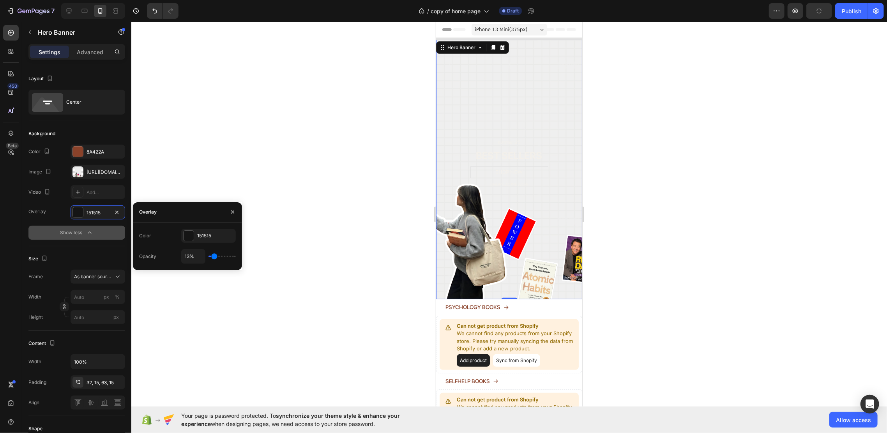
type input "15"
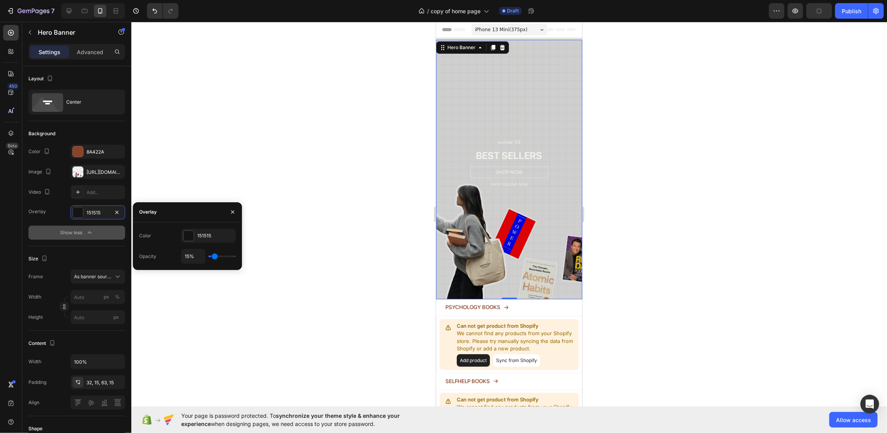
type input "17%"
type input "17"
type input "18%"
type input "18"
type input "20%"
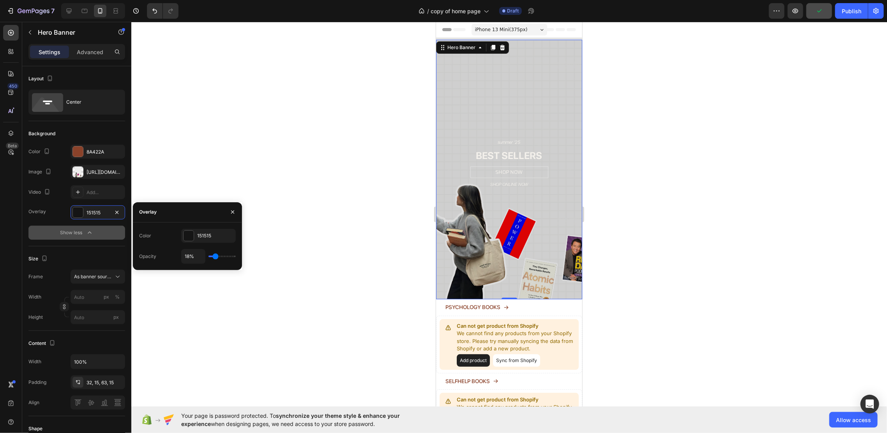
type input "20"
type input "22%"
type input "22"
type input "23%"
type input "23"
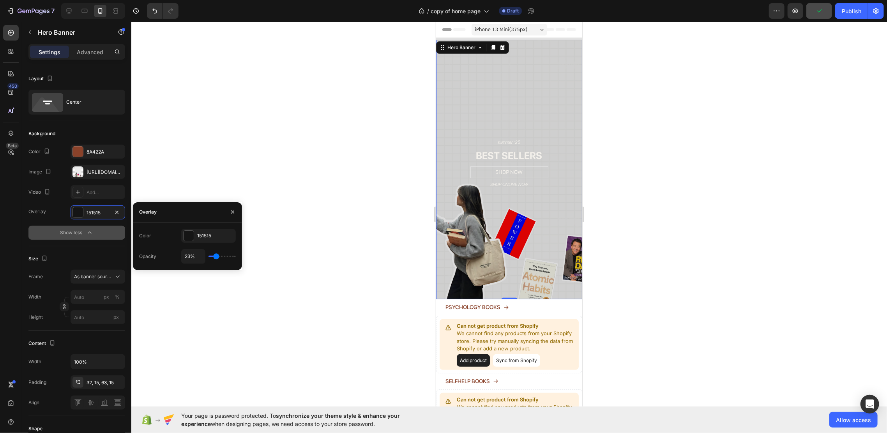
type input "25%"
type input "25"
type input "27%"
type input "27"
type input "28%"
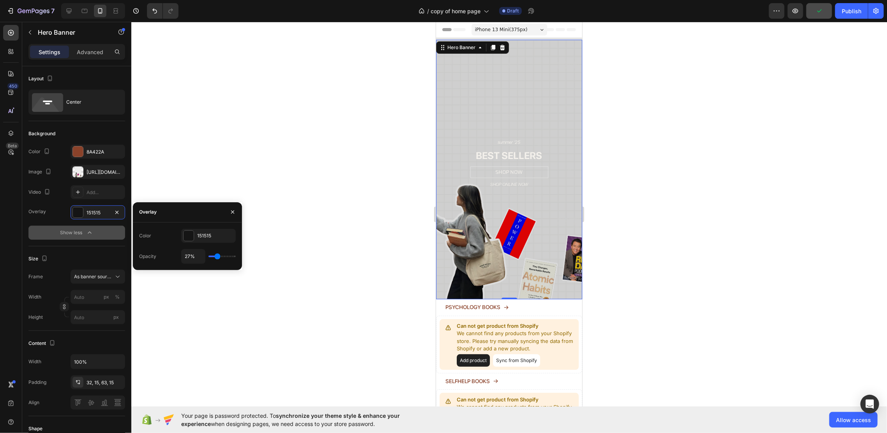
type input "28"
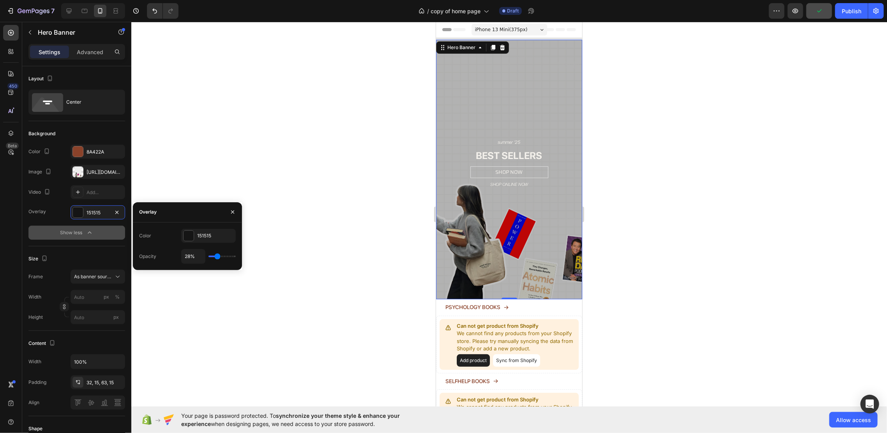
type input "27%"
type input "27"
type input "18%"
type input "18"
type input "17%"
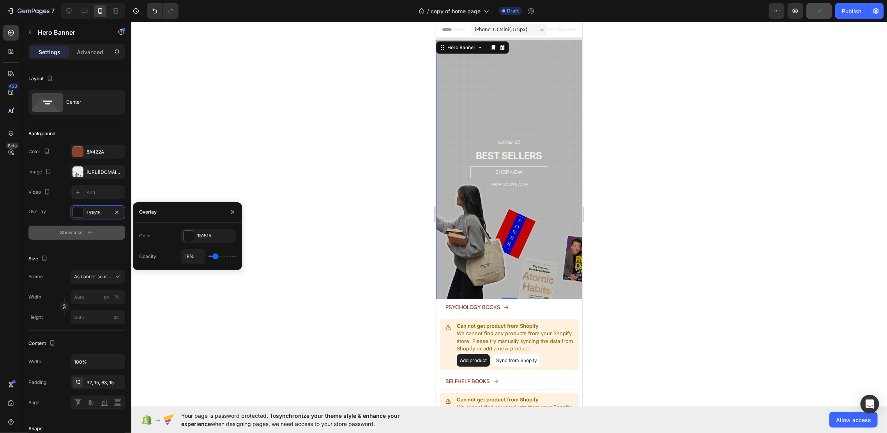
type input "17"
type input "15%"
type input "15"
type input "13%"
type input "13"
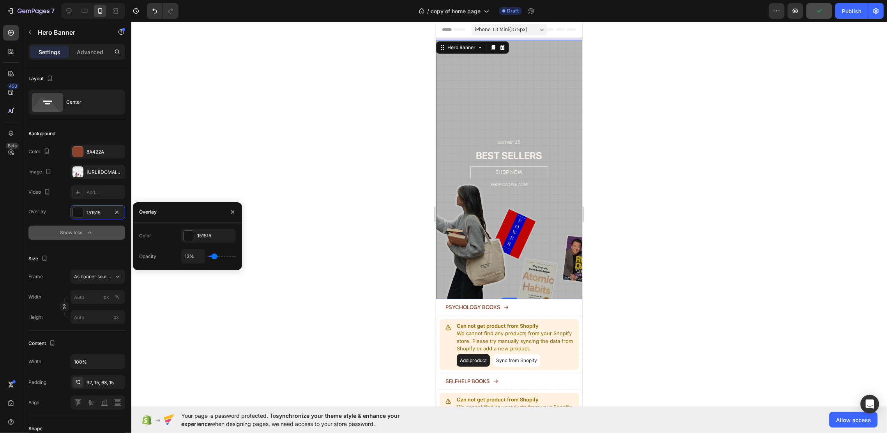
type input "12%"
type input "12"
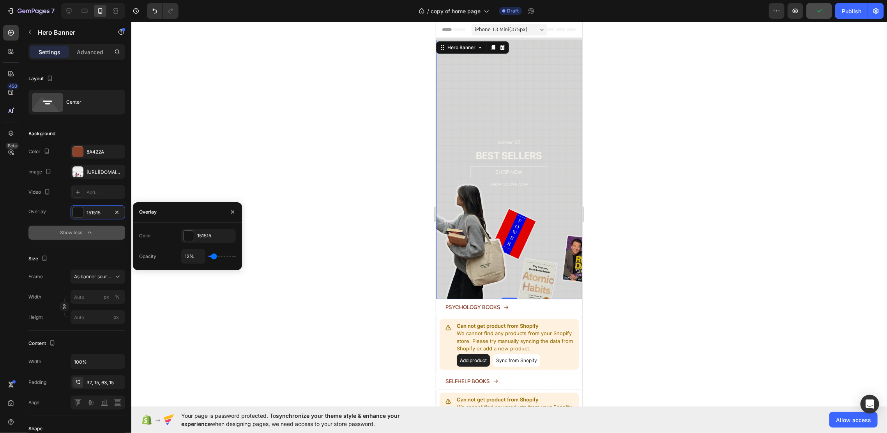
type input "8%"
type input "8"
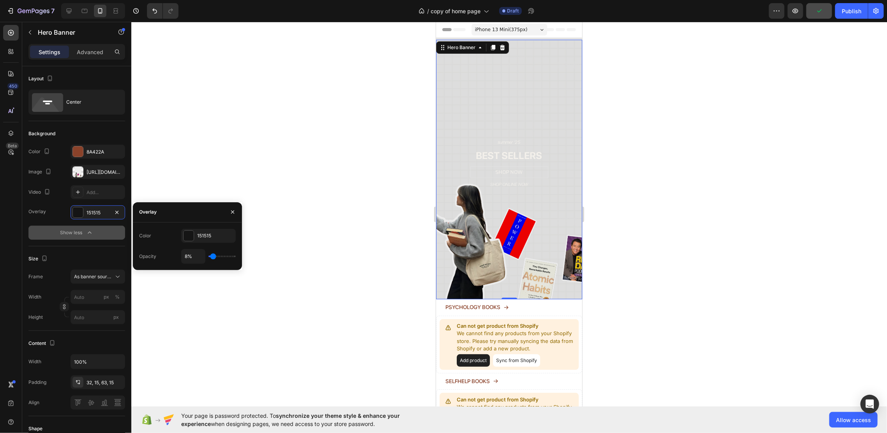
type input "0%"
type input "0"
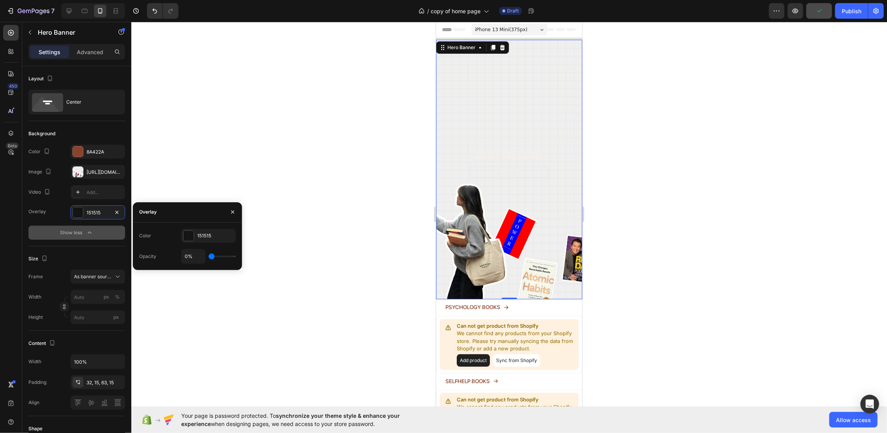
drag, startPoint x: 213, startPoint y: 256, endPoint x: 203, endPoint y: 255, distance: 10.2
click at [208, 256] on input "range" at bounding box center [221, 257] width 27 height 2
click at [525, 149] on h2 "BEST SELLERS" at bounding box center [509, 155] width 134 height 14
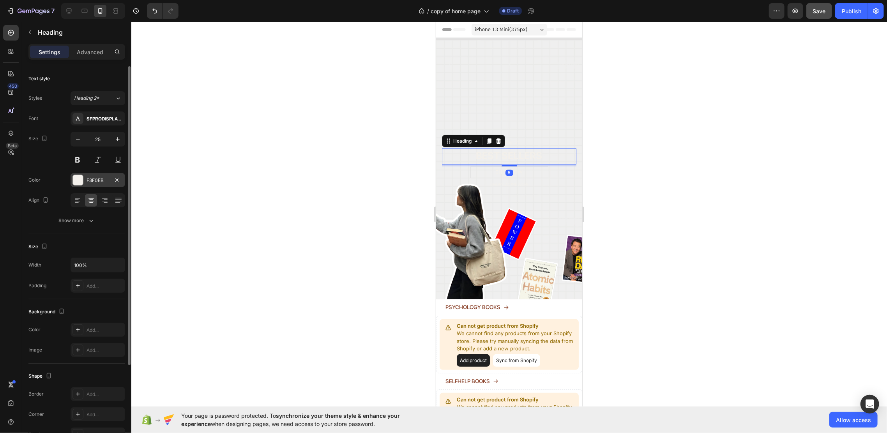
click at [87, 178] on div "F3F0EB" at bounding box center [98, 180] width 23 height 7
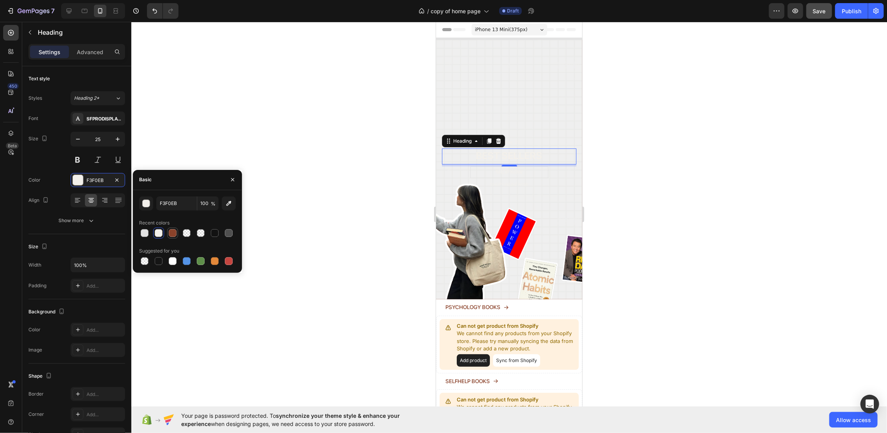
click at [172, 235] on div at bounding box center [173, 233] width 8 height 8
type input "8A422A"
click at [529, 138] on h2 "summer '25" at bounding box center [509, 142] width 134 height 8
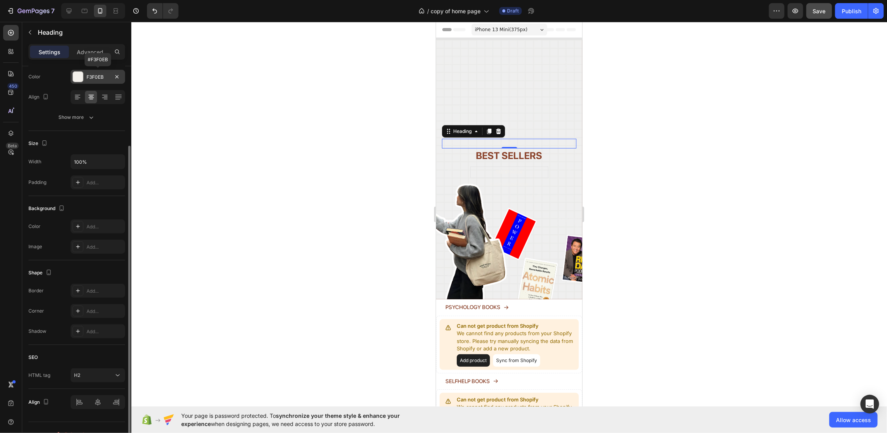
click at [99, 76] on div "F3F0EB" at bounding box center [98, 77] width 23 height 7
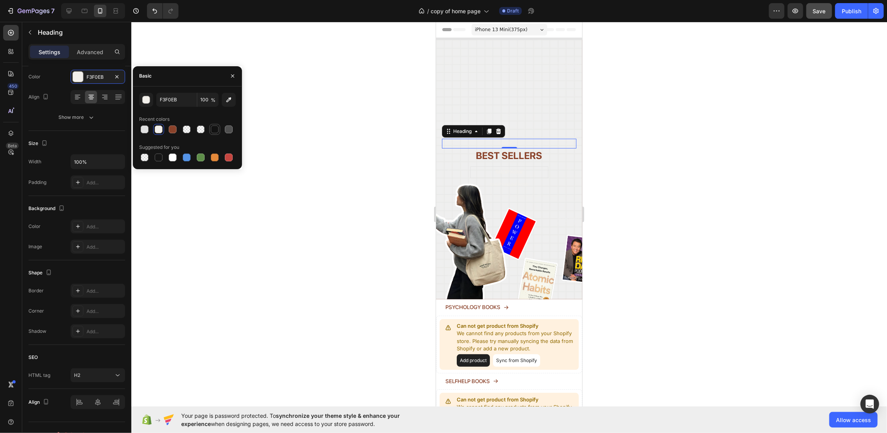
click at [217, 130] on div at bounding box center [215, 129] width 8 height 8
type input "121212"
click at [521, 181] on h2 "SHOP ONLINE NOW" at bounding box center [509, 184] width 134 height 7
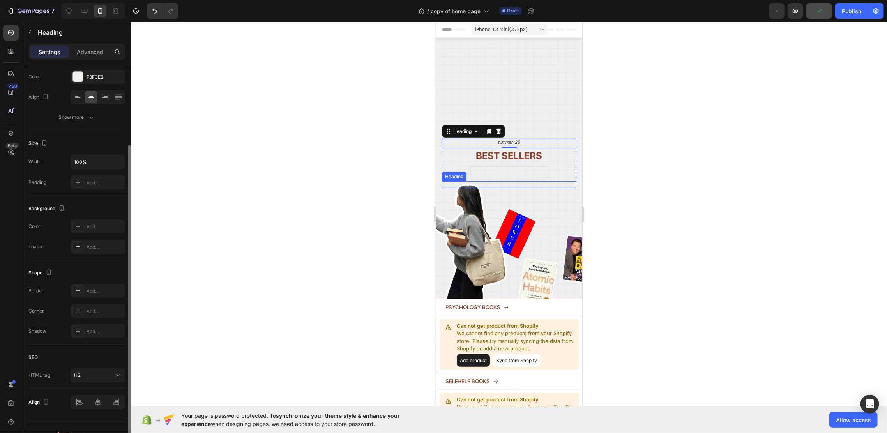
scroll to position [103, 0]
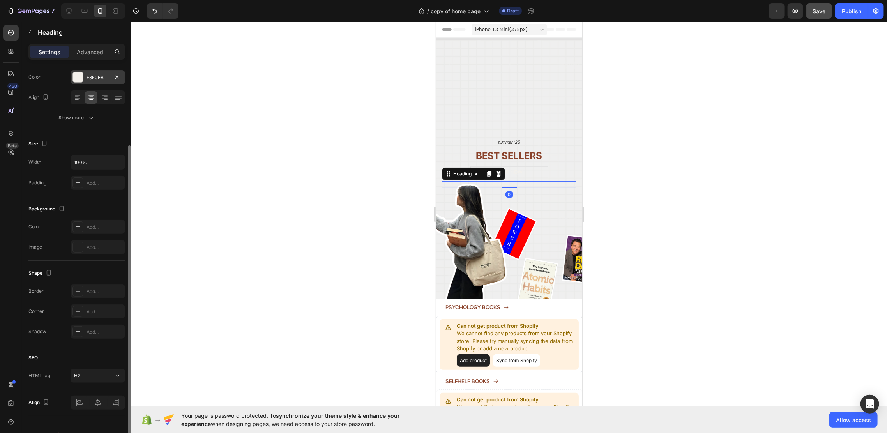
click at [88, 74] on div "F3F0EB" at bounding box center [98, 77] width 23 height 7
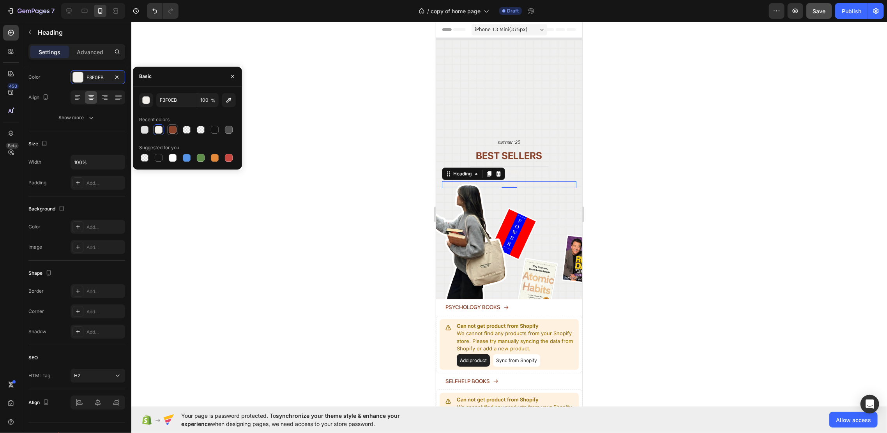
click at [177, 129] on div at bounding box center [172, 129] width 9 height 9
type input "8A422A"
click at [532, 166] on link "SHOP NOW" at bounding box center [509, 172] width 78 height 12
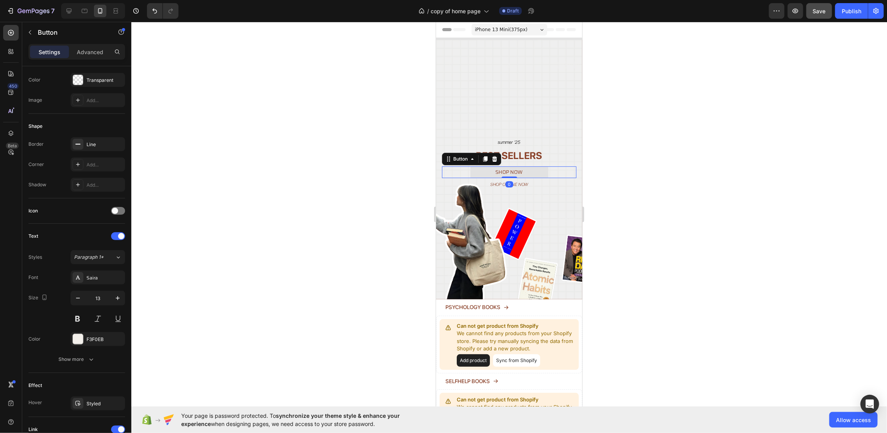
scroll to position [0, 0]
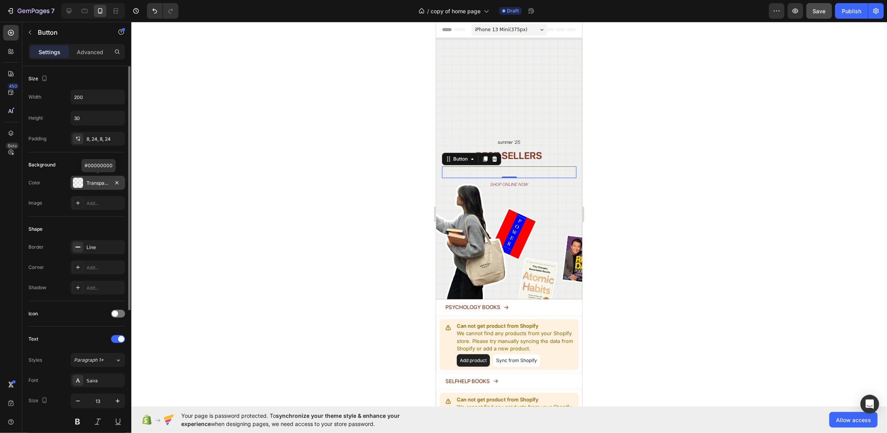
click at [85, 183] on div "Transparent" at bounding box center [98, 183] width 55 height 14
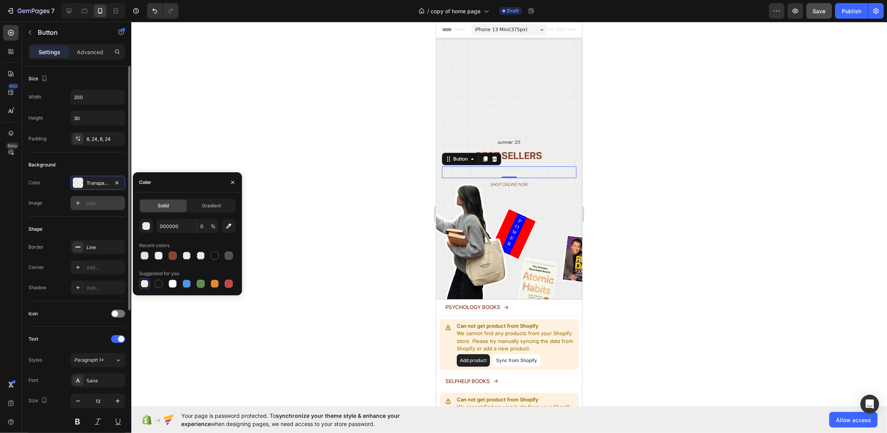
click at [72, 202] on div "Add..." at bounding box center [98, 203] width 55 height 14
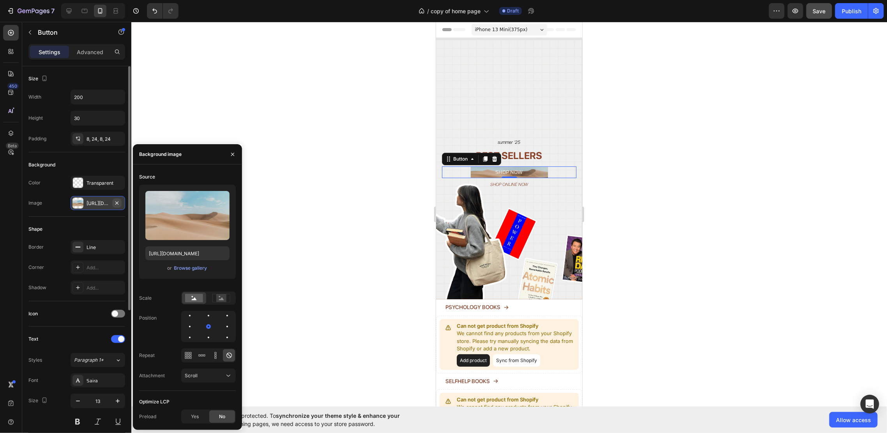
click at [117, 201] on icon "button" at bounding box center [117, 203] width 6 height 6
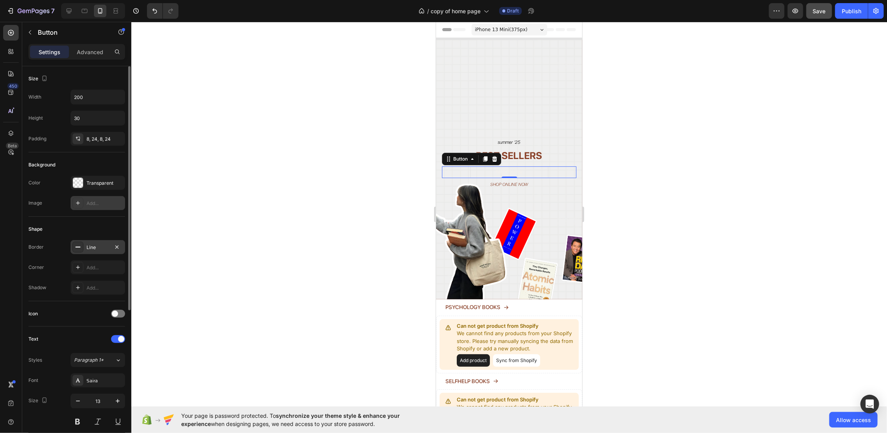
click at [95, 242] on div "Line" at bounding box center [98, 247] width 55 height 14
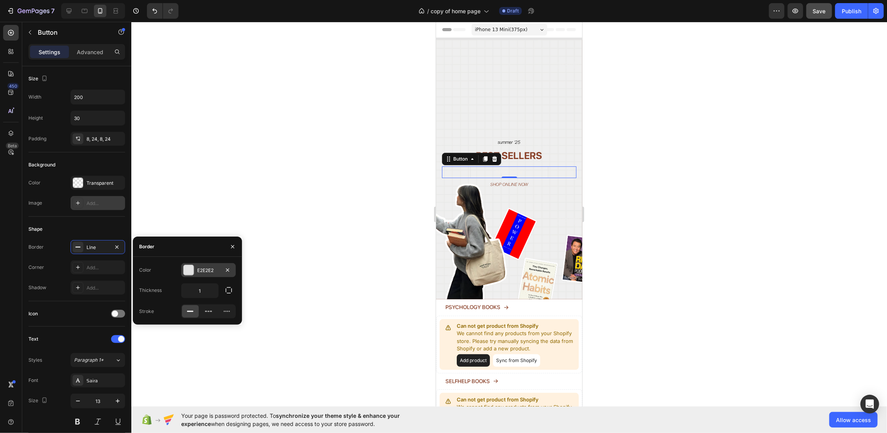
click at [190, 265] on div at bounding box center [188, 270] width 11 height 11
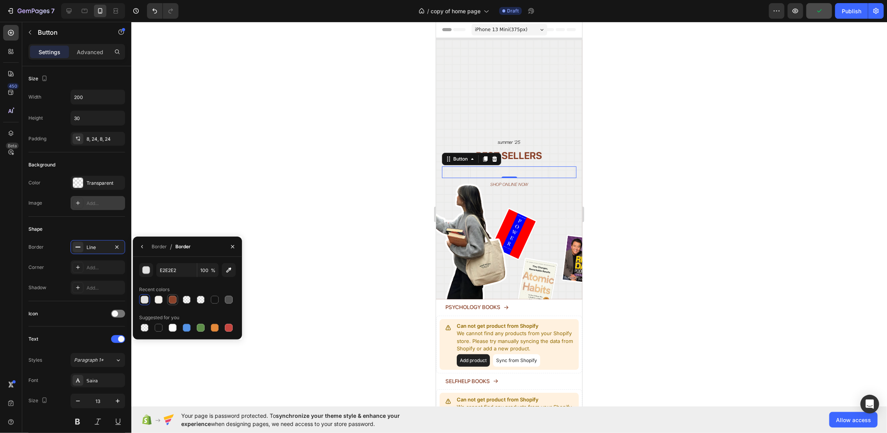
click at [170, 298] on div at bounding box center [173, 300] width 8 height 8
type input "8A422A"
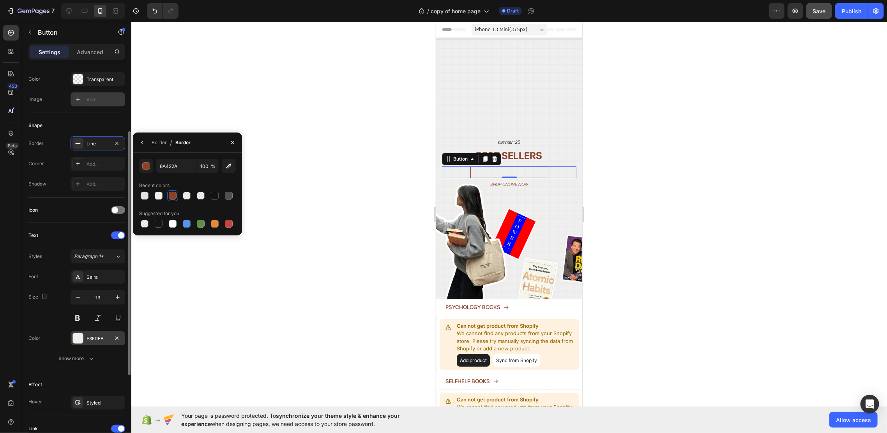
click at [84, 332] on div "F3F0EB" at bounding box center [98, 338] width 55 height 14
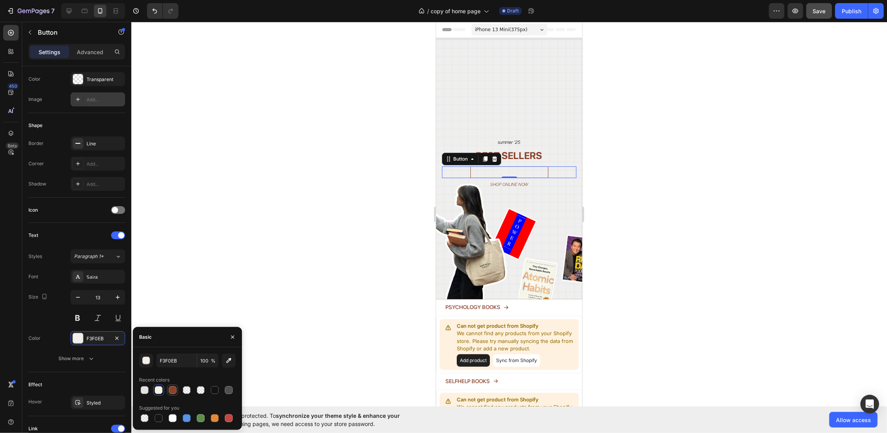
click at [174, 387] on div at bounding box center [173, 390] width 8 height 8
type input "8A422A"
click at [517, 138] on h2 "summer '25" at bounding box center [509, 142] width 134 height 8
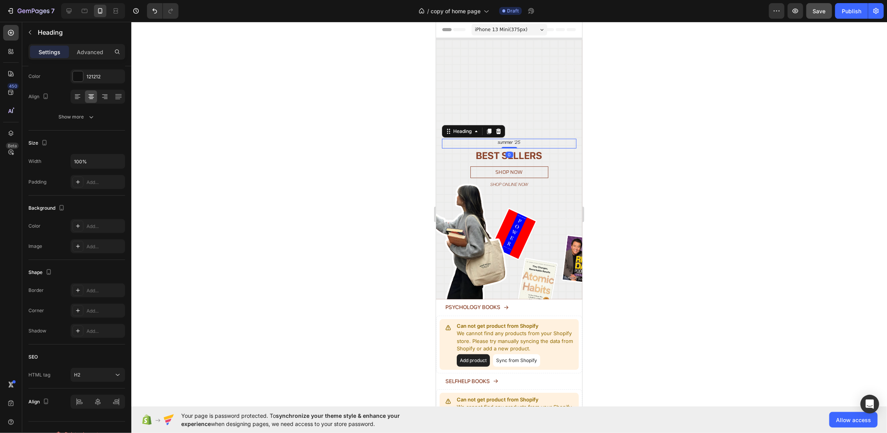
scroll to position [0, 0]
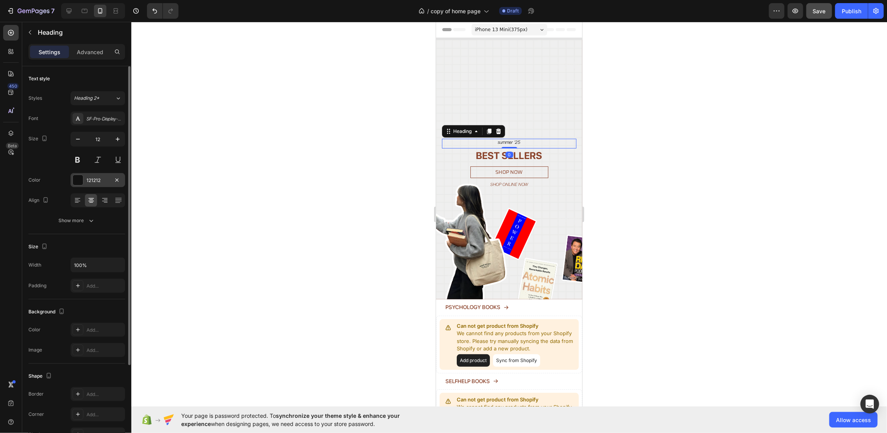
click at [94, 175] on div "121212" at bounding box center [98, 180] width 55 height 14
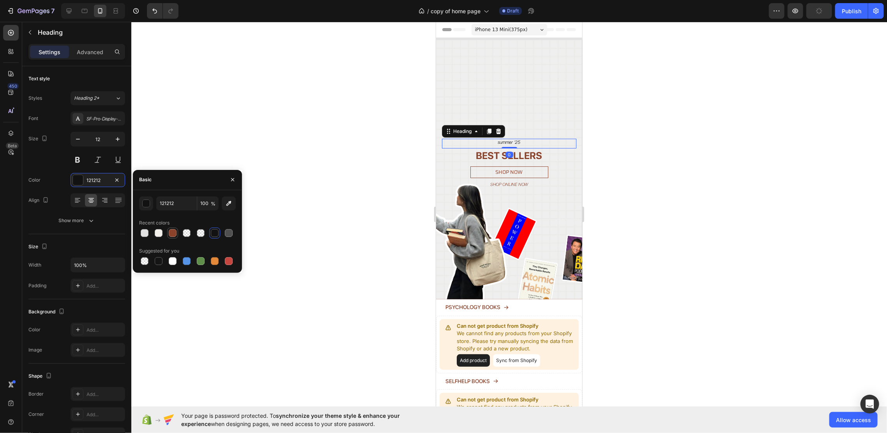
click at [173, 231] on div at bounding box center [173, 233] width 8 height 8
type input "8A422A"
click at [644, 178] on div at bounding box center [509, 227] width 756 height 411
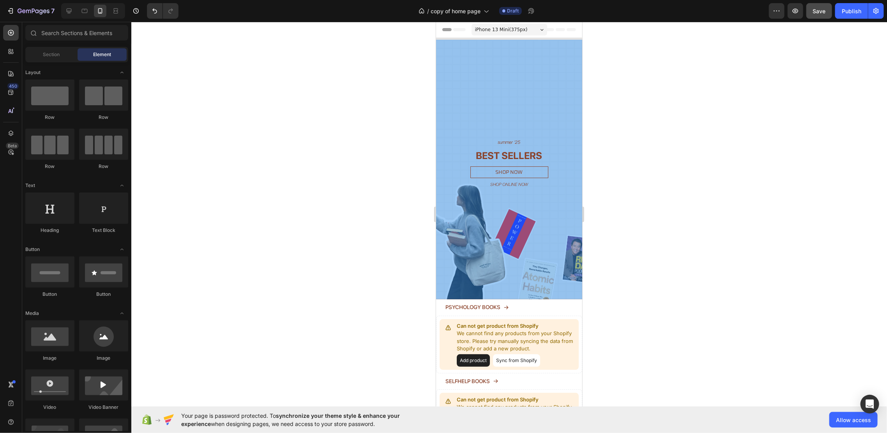
click at [550, 263] on div "Overlay" at bounding box center [509, 169] width 146 height 260
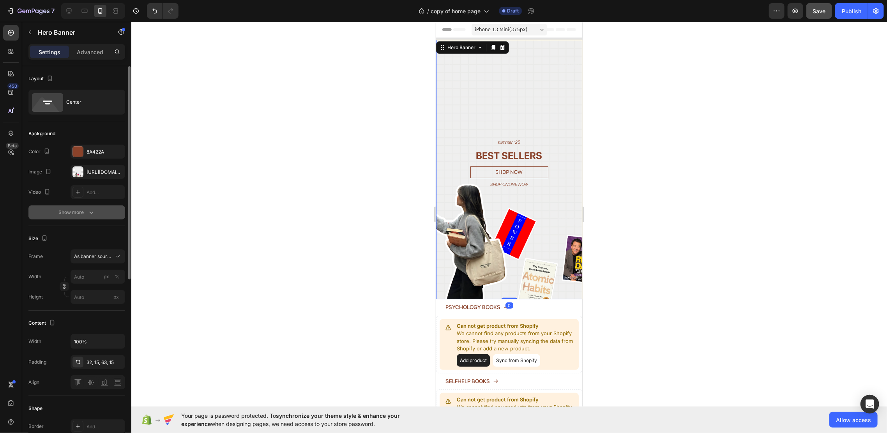
click at [86, 207] on button "Show more" at bounding box center [76, 212] width 97 height 14
click at [90, 207] on div "151515" at bounding box center [98, 212] width 55 height 14
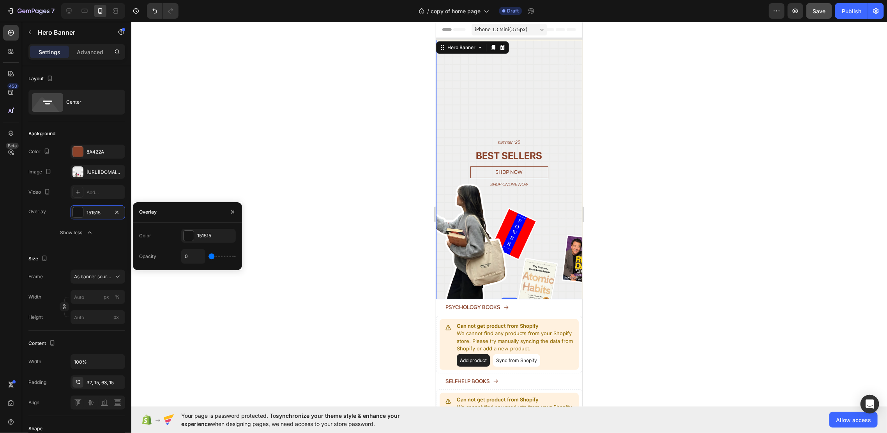
drag, startPoint x: 716, startPoint y: 186, endPoint x: 701, endPoint y: 185, distance: 15.2
click at [716, 185] on div at bounding box center [509, 227] width 756 height 411
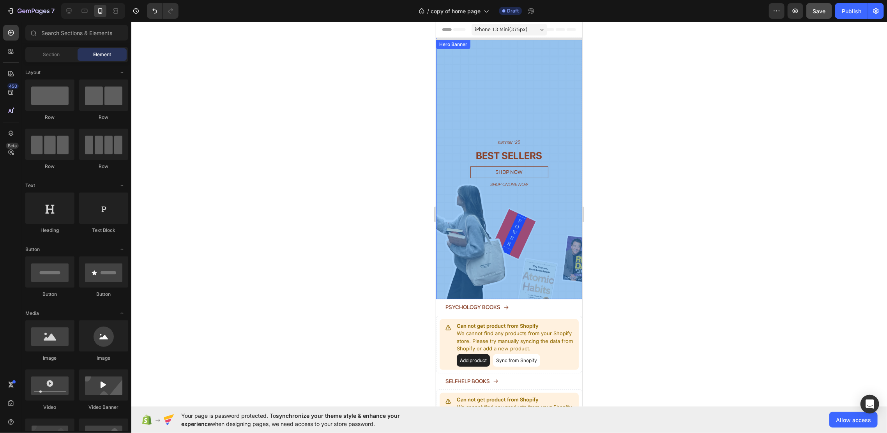
click at [562, 87] on div "Overlay" at bounding box center [509, 169] width 146 height 260
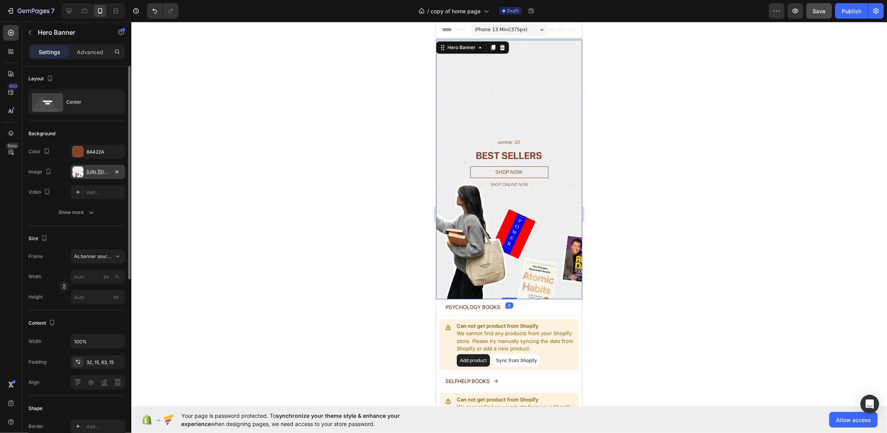
click at [83, 171] on div at bounding box center [77, 171] width 11 height 11
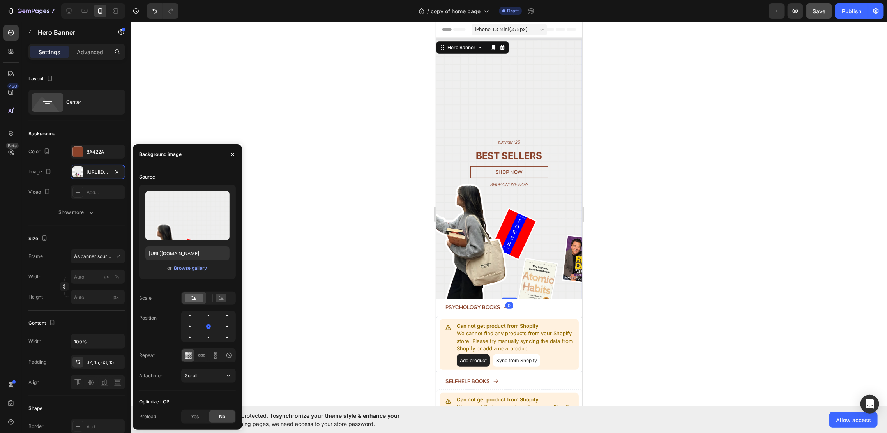
click at [191, 278] on div "Upload Image https://cdn.shopify.com/s/files/1/0937/8037/7974/files/gempages_58…" at bounding box center [187, 232] width 97 height 94
click at [189, 273] on div "Upload Image https://cdn.shopify.com/s/files/1/0937/8037/7974/files/gempages_58…" at bounding box center [187, 232] width 97 height 94
click at [188, 270] on div "Browse gallery" at bounding box center [190, 268] width 33 height 7
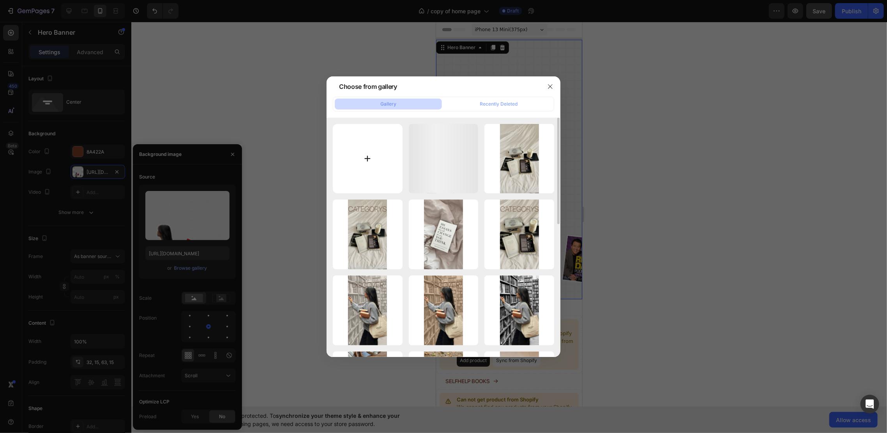
click at [380, 158] on input "file" at bounding box center [368, 159] width 70 height 70
type input "C:\fakepath\Ontwerp zonder titel (60).png"
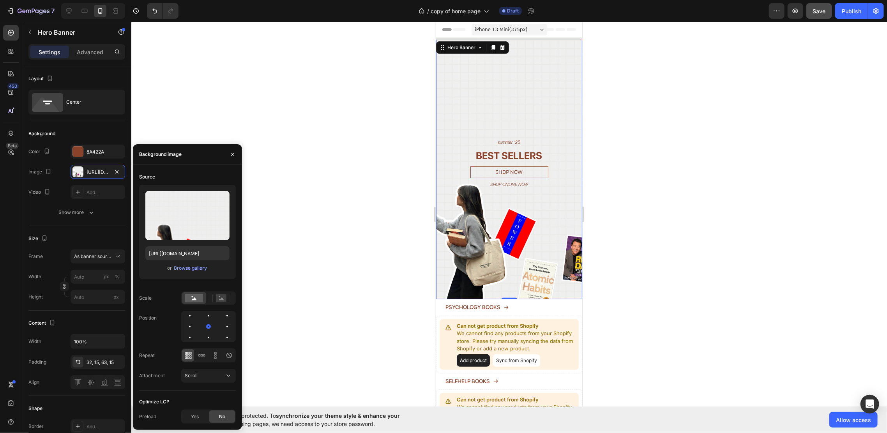
click at [309, 100] on div at bounding box center [509, 227] width 756 height 411
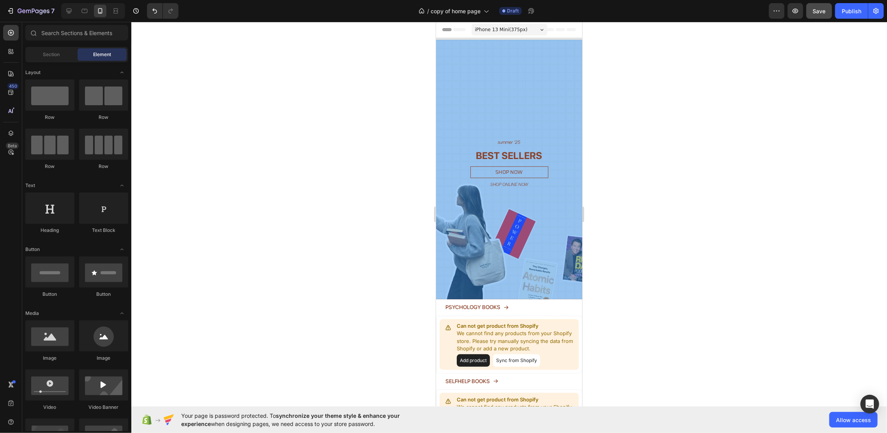
click at [450, 59] on div "Overlay" at bounding box center [509, 169] width 146 height 260
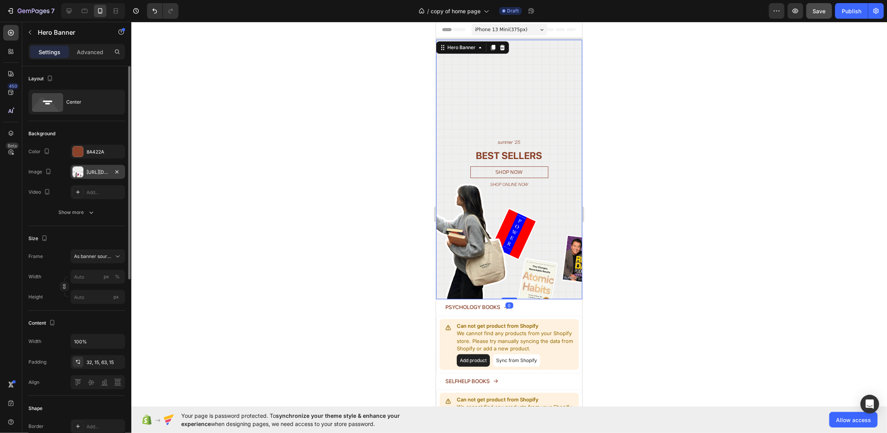
click at [81, 170] on div at bounding box center [77, 171] width 11 height 11
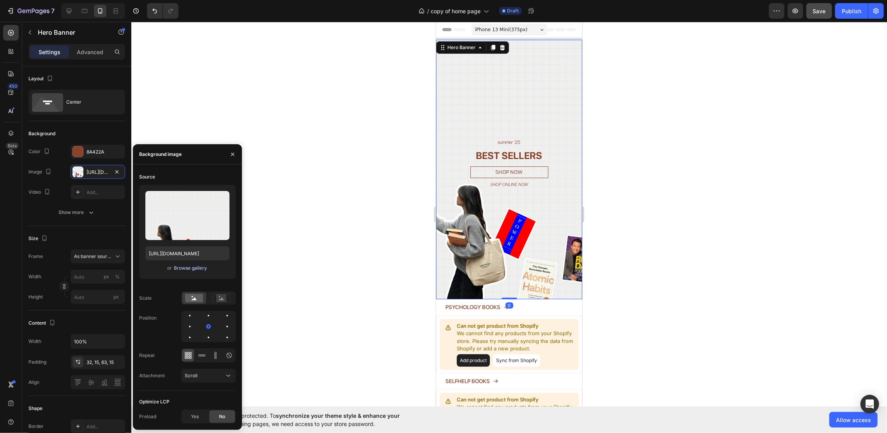
click at [187, 265] on div "Browse gallery" at bounding box center [190, 268] width 33 height 7
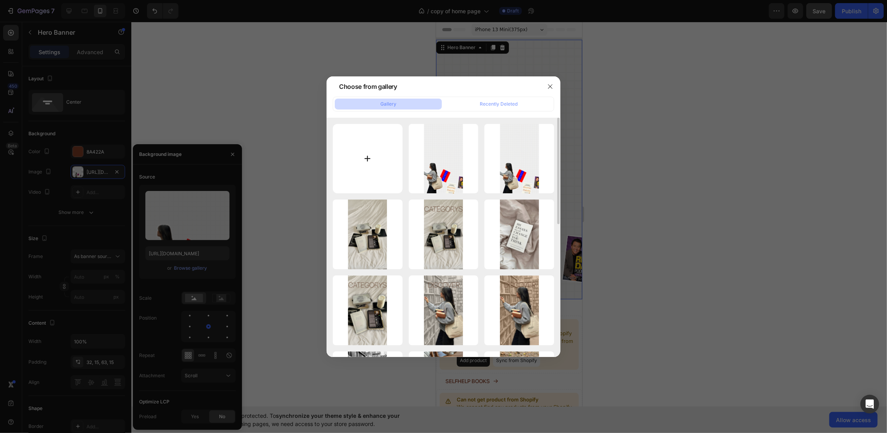
click at [374, 161] on input "file" at bounding box center [368, 159] width 70 height 70
type input "C:\fakepath\Kopie van Ontwerp zonder titel (26).png"
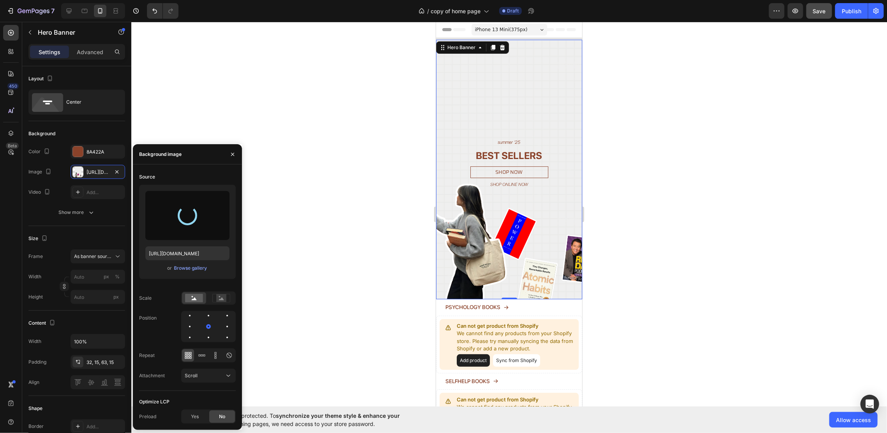
type input "https://cdn.shopify.com/s/files/1/0937/8037/7974/files/gempages_581480596144915…"
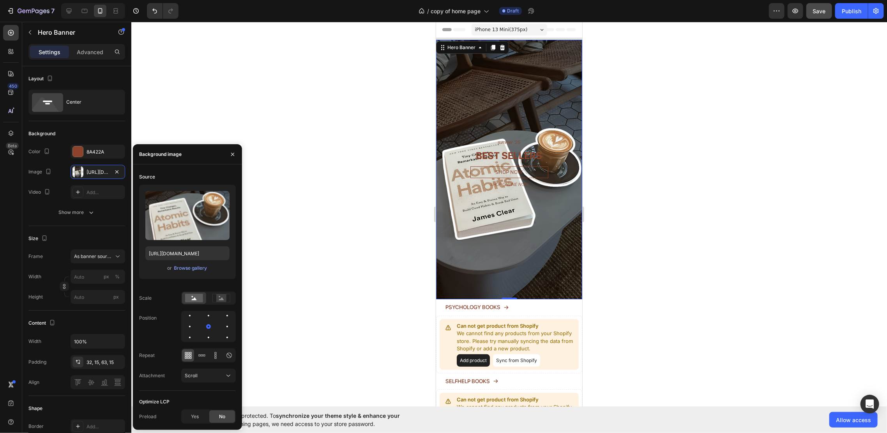
click at [314, 105] on div at bounding box center [509, 227] width 756 height 411
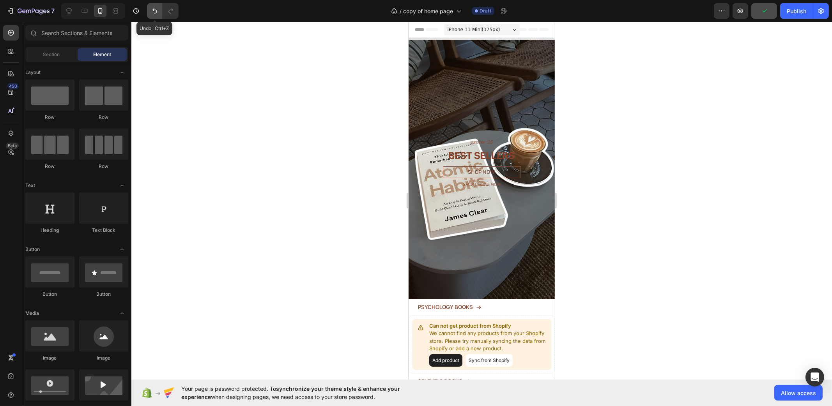
click at [157, 10] on icon "Undo/Redo" at bounding box center [155, 11] width 8 height 8
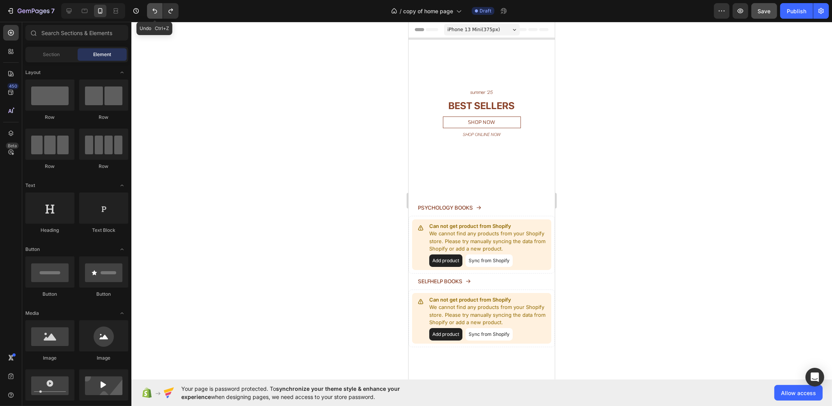
click at [152, 7] on icon "Undo/Redo" at bounding box center [155, 11] width 8 height 8
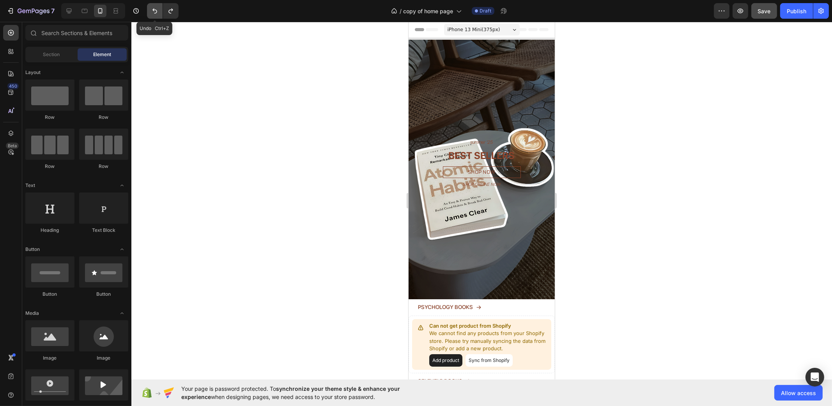
click at [155, 7] on icon "Undo/Redo" at bounding box center [155, 11] width 8 height 8
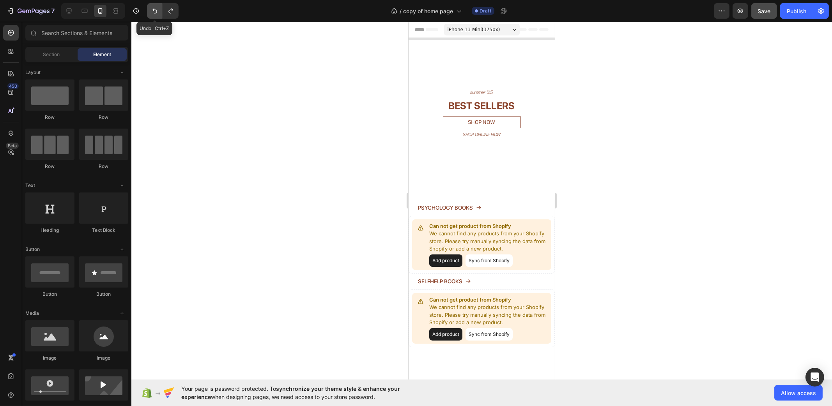
click at [155, 7] on icon "Undo/Redo" at bounding box center [155, 11] width 8 height 8
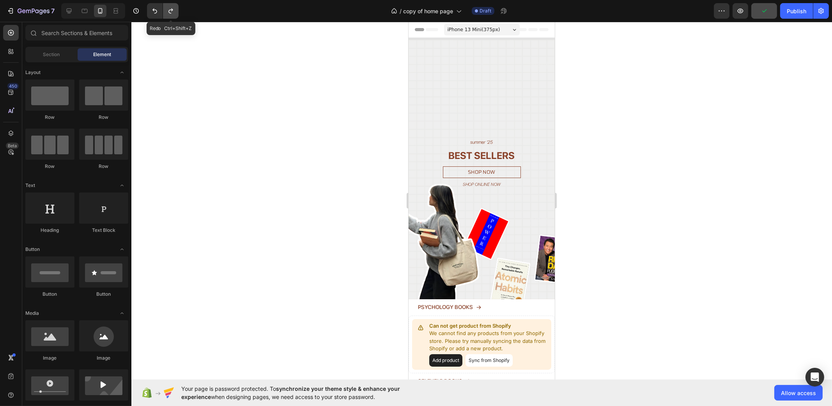
click at [174, 9] on icon "Undo/Redo" at bounding box center [171, 11] width 8 height 8
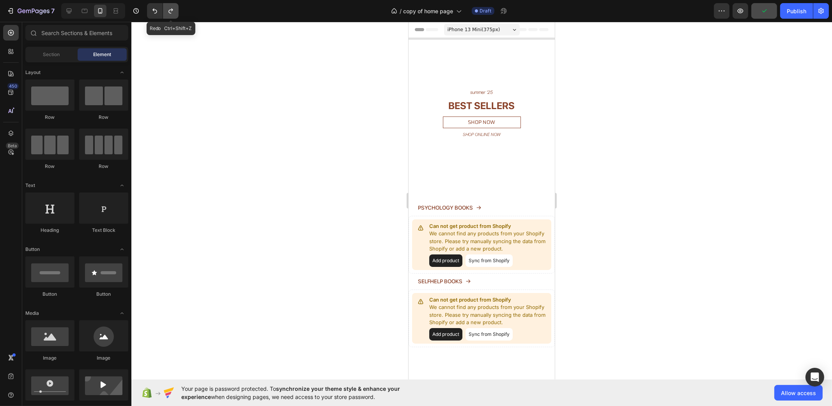
click at [174, 9] on icon "Undo/Redo" at bounding box center [171, 11] width 8 height 8
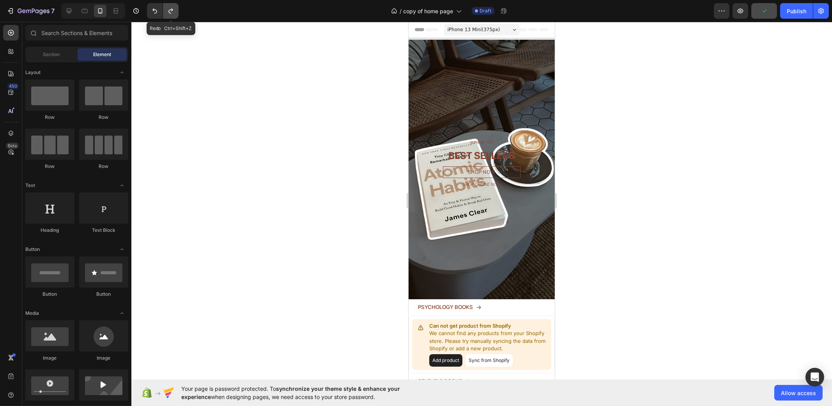
click at [174, 9] on icon "Undo/Redo" at bounding box center [171, 11] width 8 height 8
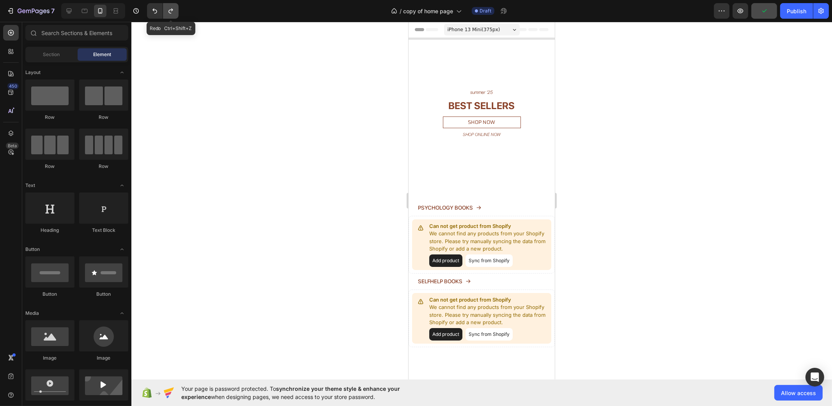
click at [170, 8] on icon "Undo/Redo" at bounding box center [171, 11] width 8 height 8
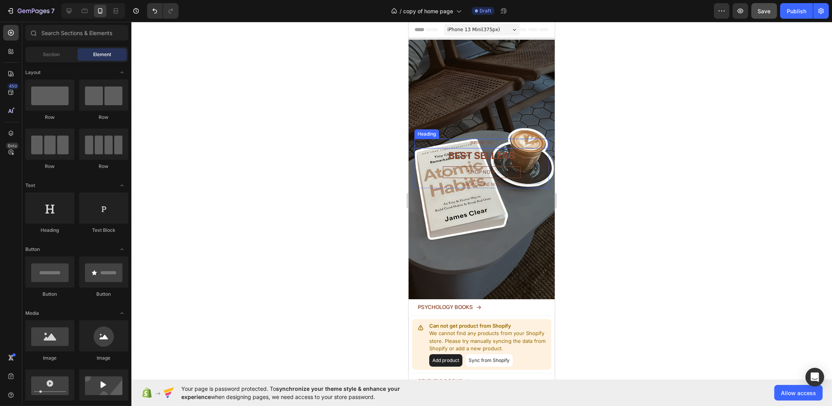
click at [502, 139] on h2 "summer '25" at bounding box center [481, 143] width 134 height 8
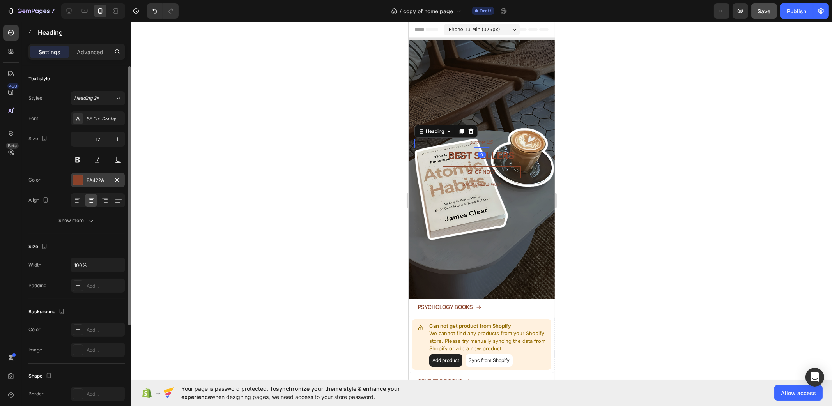
click at [92, 178] on div "8A422A" at bounding box center [98, 180] width 23 height 7
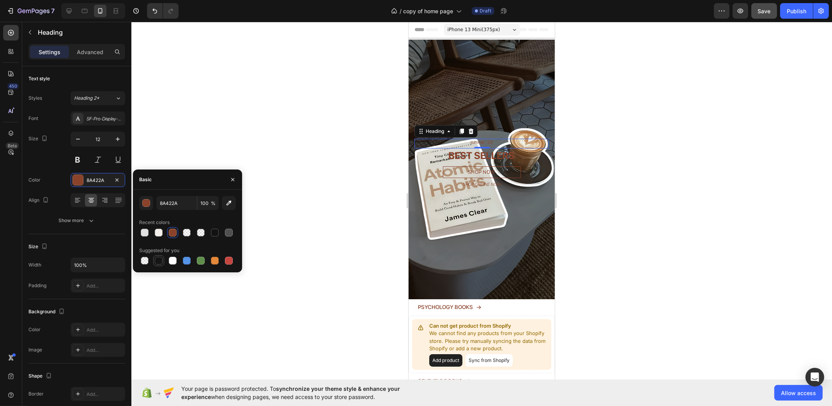
click at [162, 261] on div at bounding box center [159, 261] width 8 height 8
type input "151515"
click at [521, 150] on h2 "BEST SELLERS" at bounding box center [481, 155] width 134 height 14
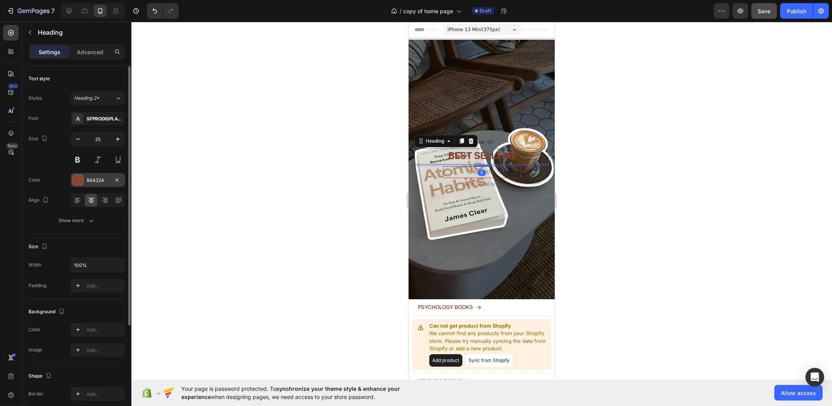
click at [101, 185] on div "8A422A" at bounding box center [98, 180] width 55 height 14
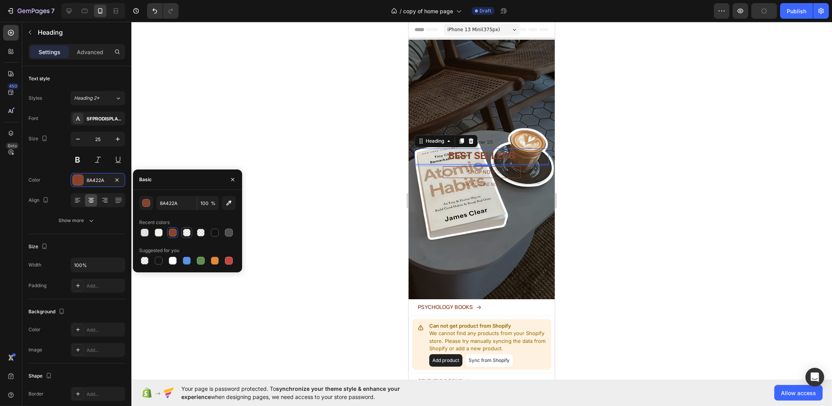
click at [190, 234] on div at bounding box center [187, 233] width 8 height 8
type input "AA896B"
type input "0"
click at [175, 260] on div at bounding box center [173, 261] width 8 height 8
type input "FFFFFF"
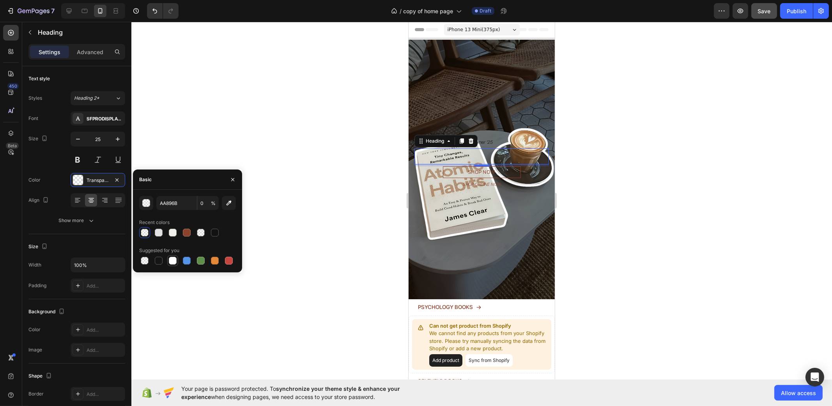
type input "100"
click at [616, 152] on div at bounding box center [481, 214] width 700 height 384
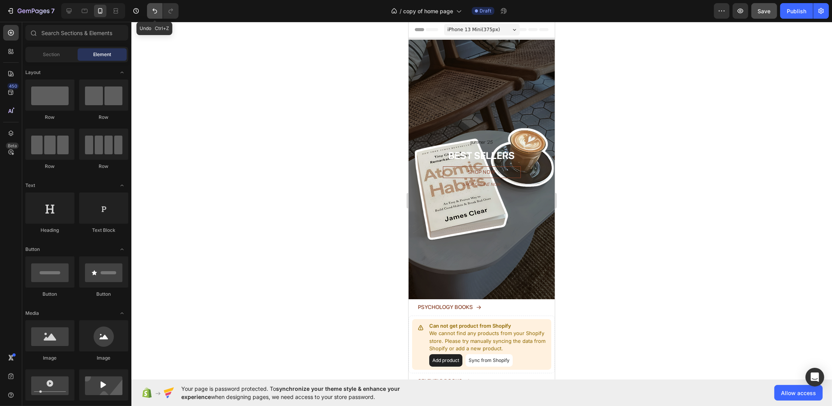
click at [159, 9] on button "Undo/Redo" at bounding box center [155, 11] width 16 height 16
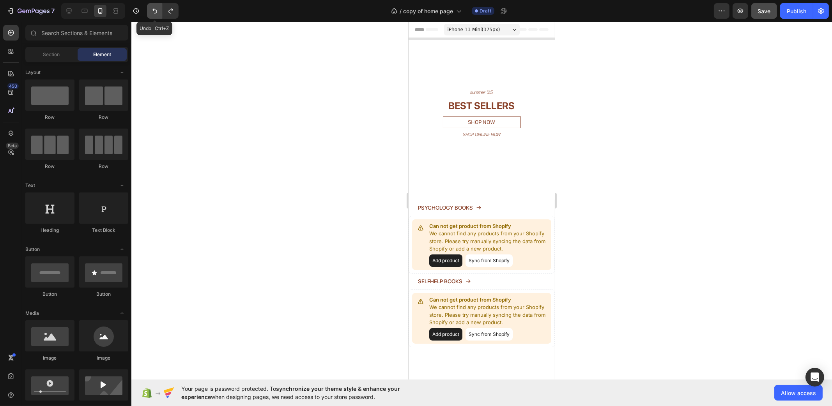
click at [159, 9] on button "Undo/Redo" at bounding box center [155, 11] width 16 height 16
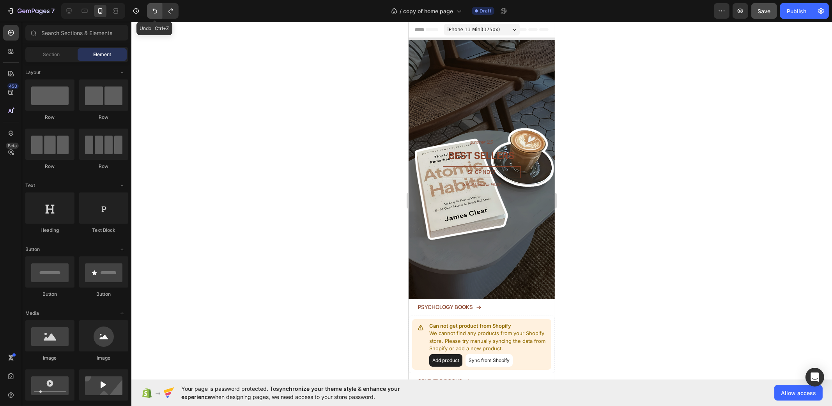
click at [159, 9] on button "Undo/Redo" at bounding box center [155, 11] width 16 height 16
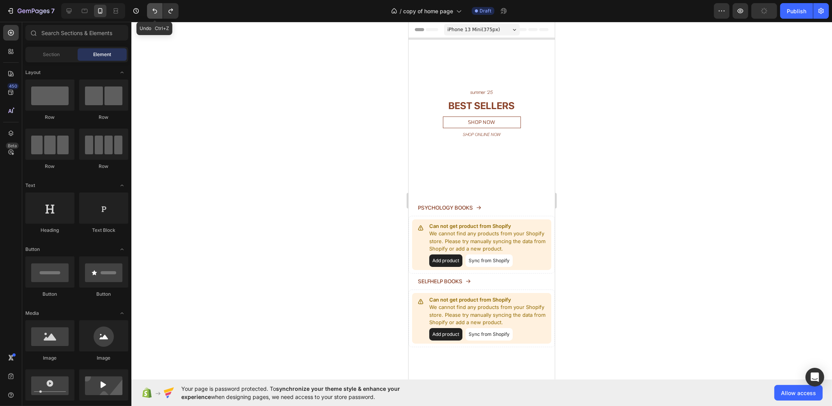
click at [159, 9] on button "Undo/Redo" at bounding box center [155, 11] width 16 height 16
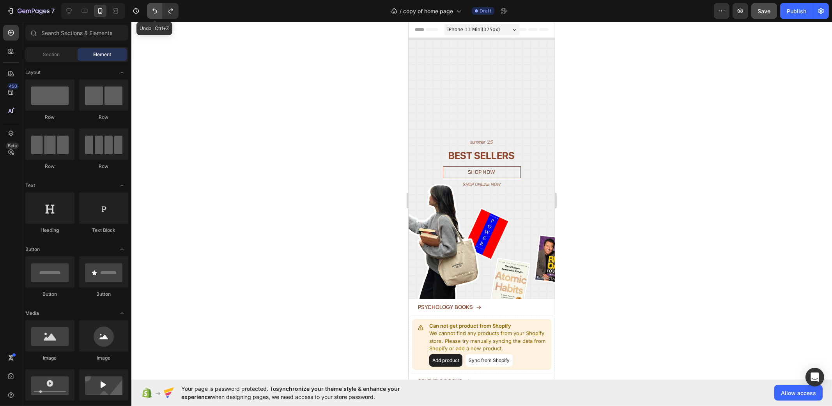
click at [159, 9] on button "Undo/Redo" at bounding box center [155, 11] width 16 height 16
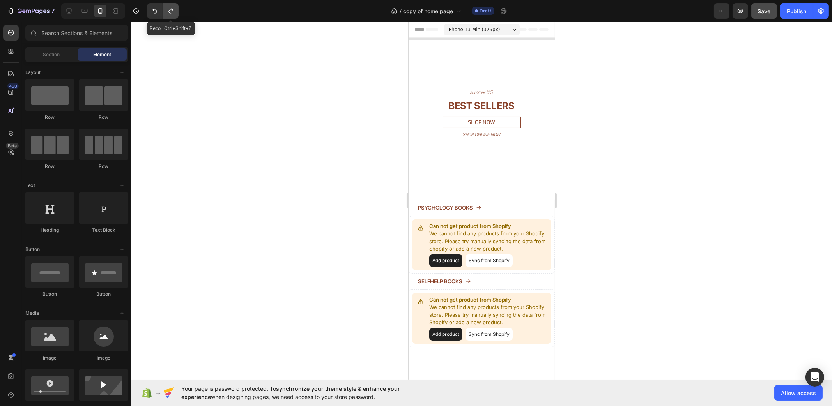
click at [171, 15] on button "Undo/Redo" at bounding box center [171, 11] width 16 height 16
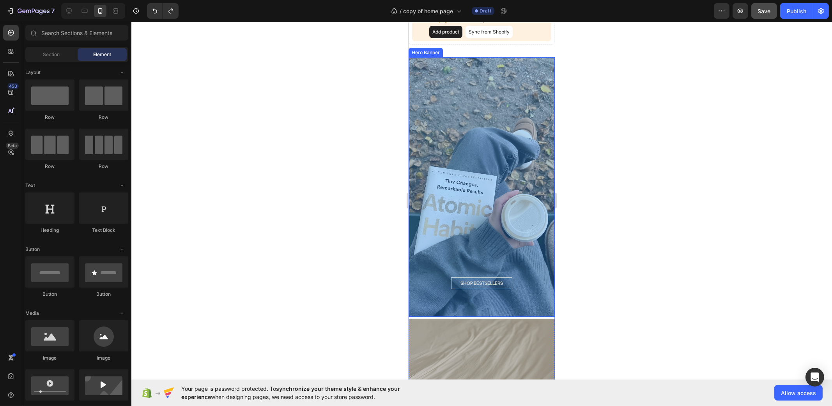
scroll to position [585, 0]
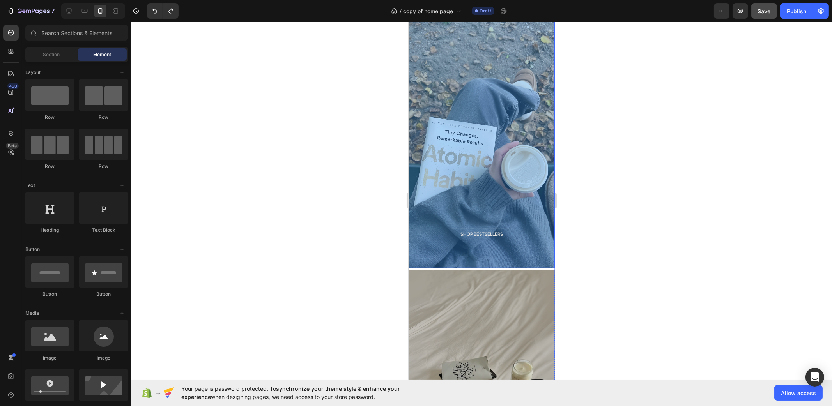
click at [512, 163] on div "Overlay" at bounding box center [481, 138] width 146 height 260
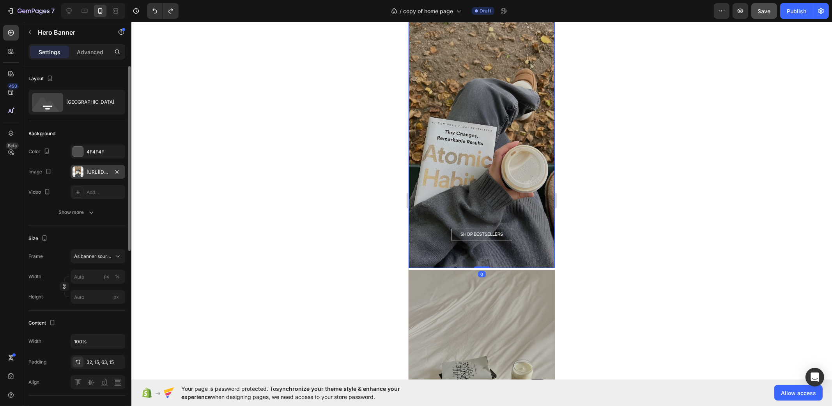
click at [92, 173] on div "https://cdn.shopify.com/s/files/1/0937/8037/7974/files/gempages_581480596144915…" at bounding box center [98, 172] width 23 height 7
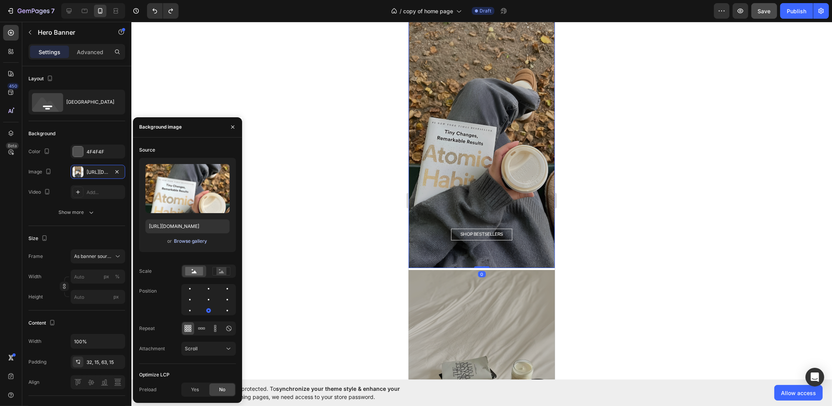
click at [181, 244] on button "Browse gallery" at bounding box center [190, 241] width 34 height 8
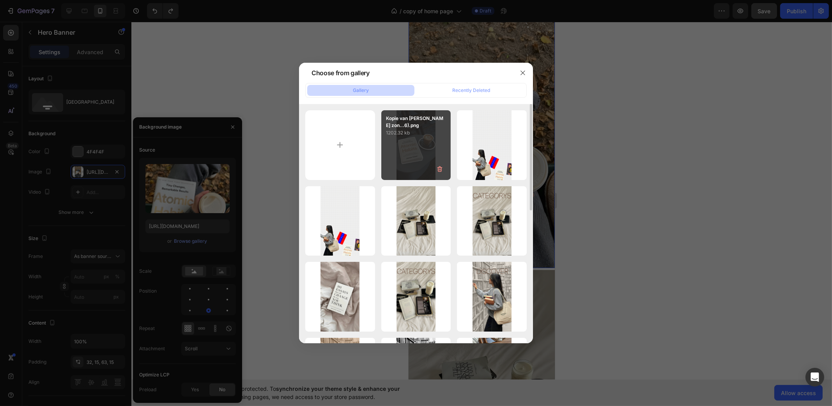
click at [419, 157] on div "Kopie van Ontwerp zon...6).png 1202.32 kb" at bounding box center [416, 145] width 70 height 70
type input "https://cdn.shopify.com/s/files/1/0937/8037/7974/files/gempages_581480596144915…"
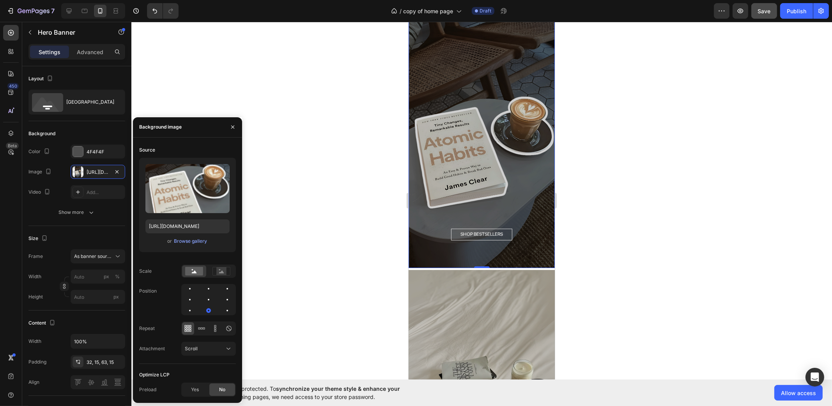
click at [625, 226] on div at bounding box center [481, 214] width 700 height 384
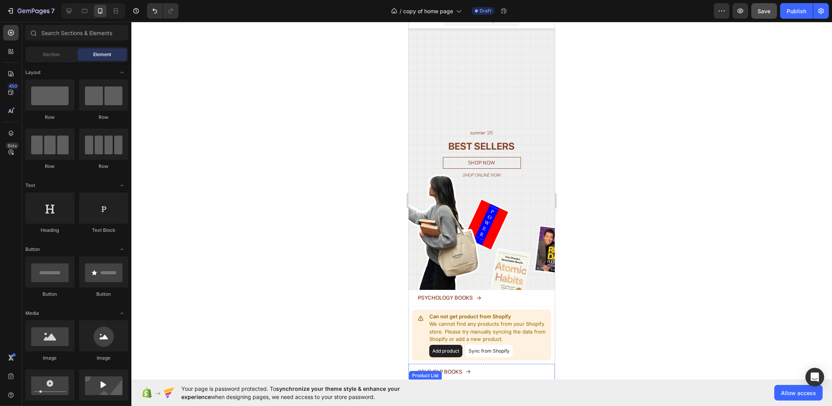
scroll to position [0, 0]
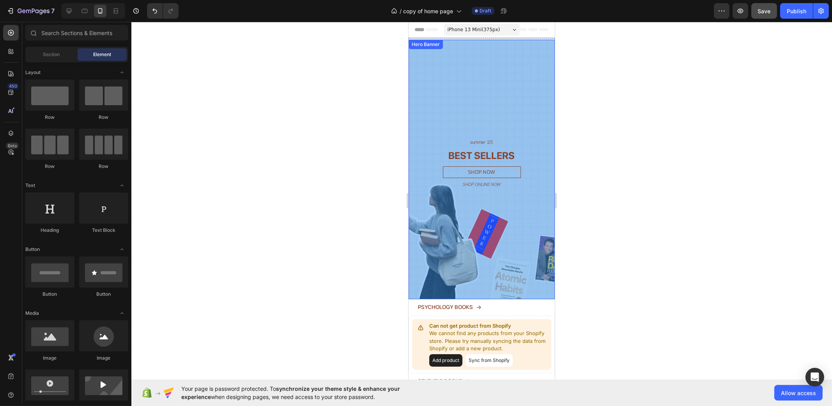
click at [482, 78] on div "Overlay" at bounding box center [481, 170] width 146 height 260
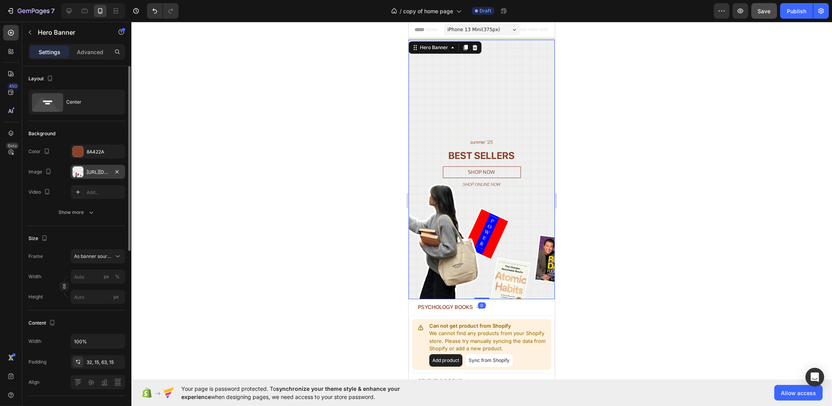
click at [86, 171] on div "https://cdn.shopify.com/s/files/1/0937/8037/7974/files/gempages_581480596144915…" at bounding box center [98, 172] width 55 height 14
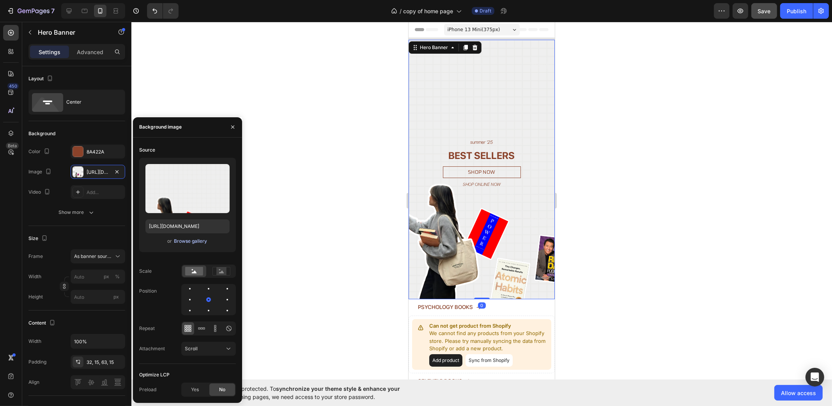
click at [182, 240] on div "Browse gallery" at bounding box center [190, 241] width 33 height 7
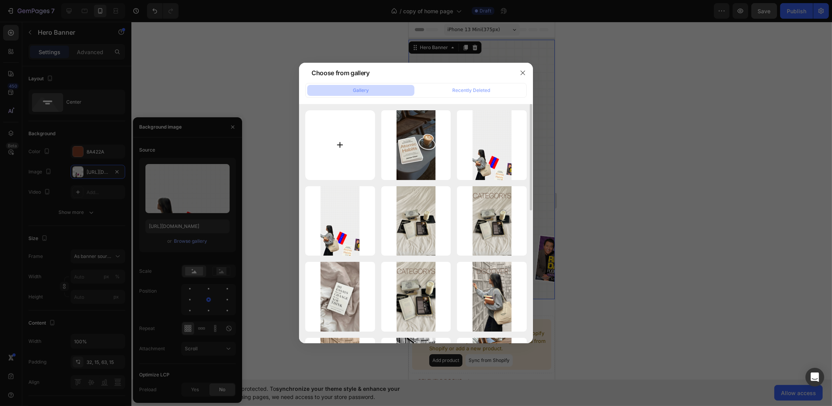
click at [335, 147] on input "file" at bounding box center [340, 145] width 70 height 70
type input "C:\fakepath\Kopie van Ontwerp zonder titel (27).png"
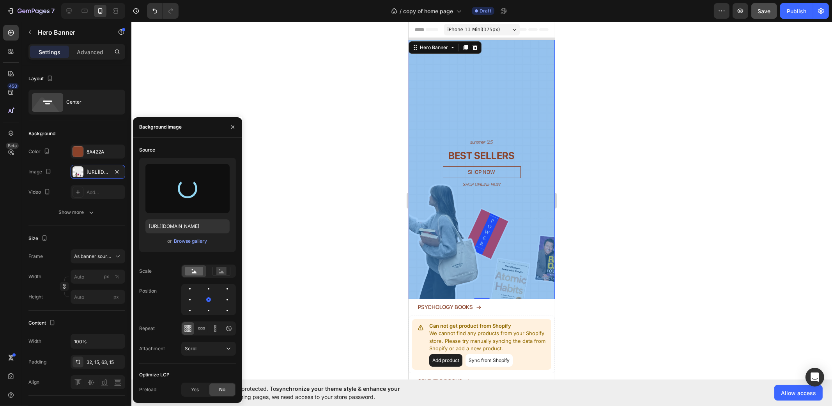
type input "https://cdn.shopify.com/s/files/1/0937/8037/7974/files/gempages_581480596144915…"
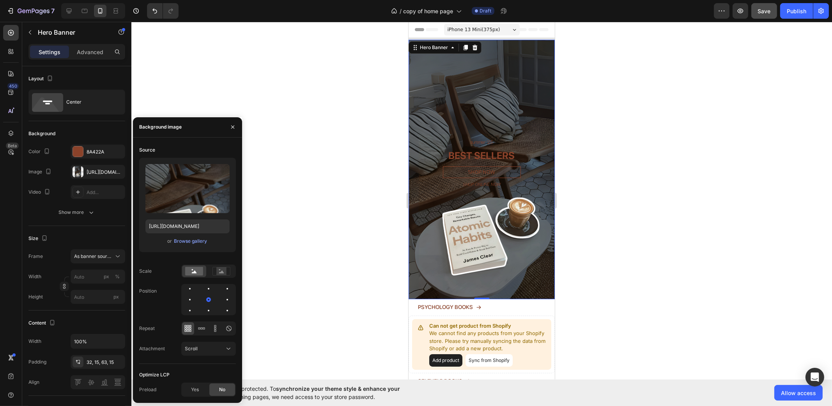
click at [615, 164] on div at bounding box center [481, 214] width 700 height 384
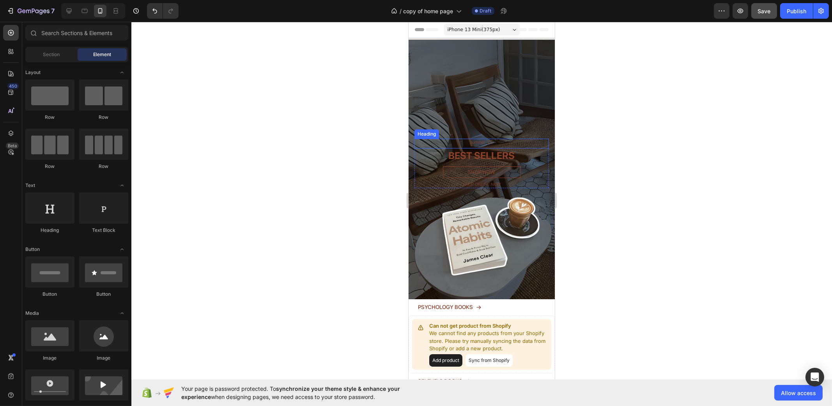
click at [516, 139] on h2 "summer '25" at bounding box center [481, 143] width 134 height 8
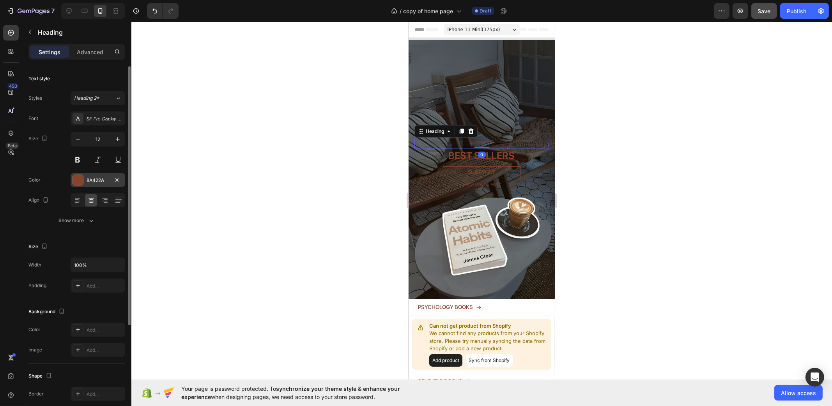
click at [94, 175] on div "8A422A" at bounding box center [98, 180] width 55 height 14
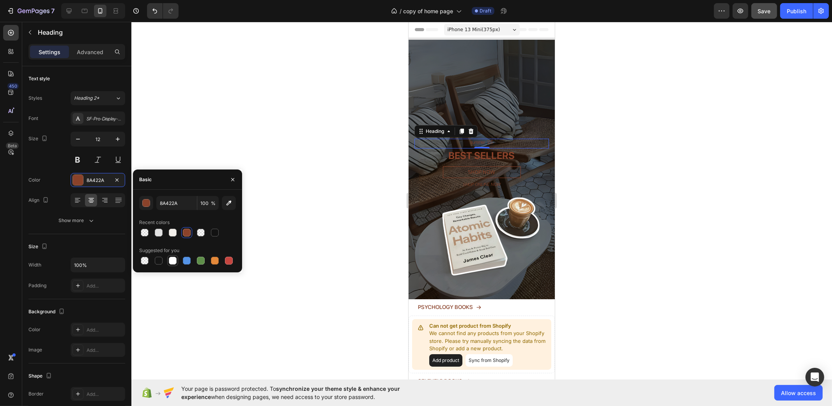
click at [175, 260] on div at bounding box center [173, 261] width 8 height 8
type input "FFFFFF"
click at [509, 150] on h2 "BEST SELLERS" at bounding box center [481, 155] width 134 height 14
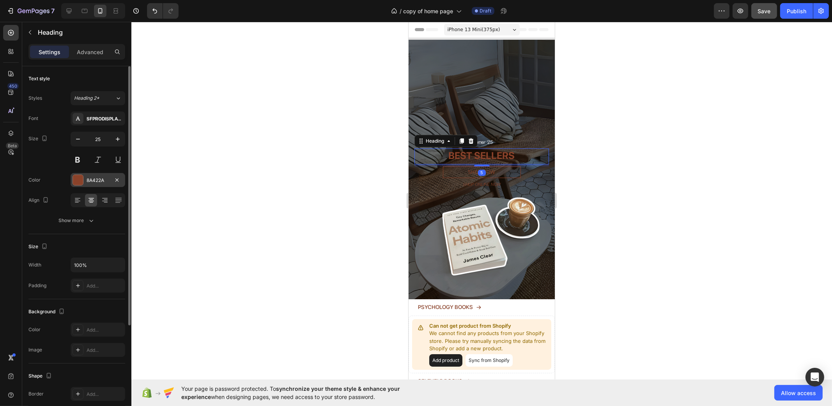
click at [94, 182] on div "8A422A" at bounding box center [98, 180] width 23 height 7
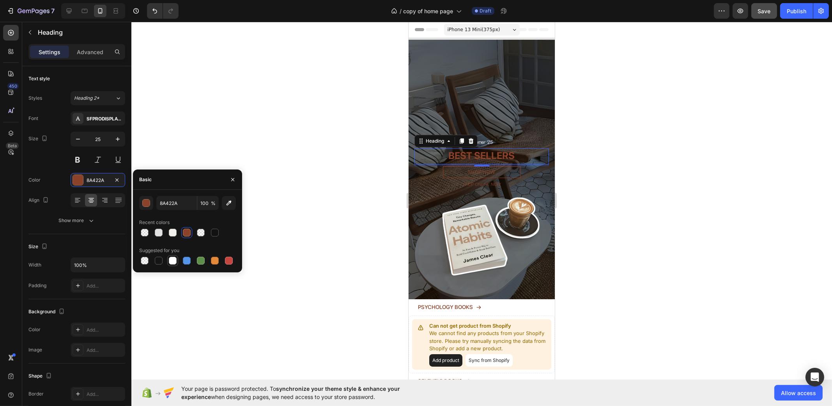
click at [172, 259] on div at bounding box center [173, 261] width 8 height 8
type input "FFFFFF"
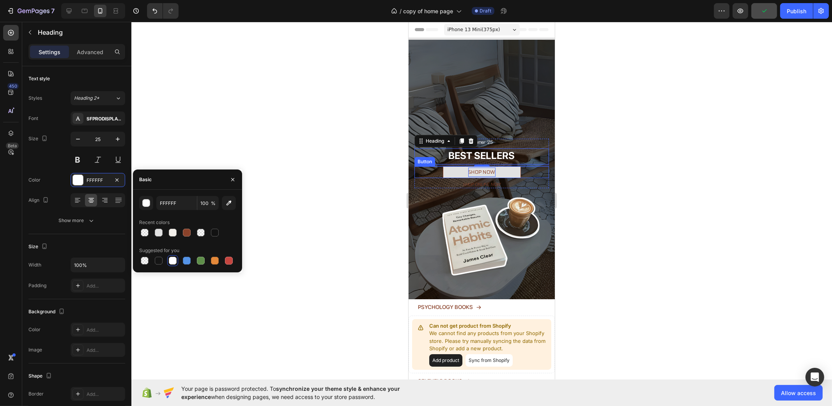
click at [489, 168] on p "SHOP NOW" at bounding box center [481, 172] width 27 height 9
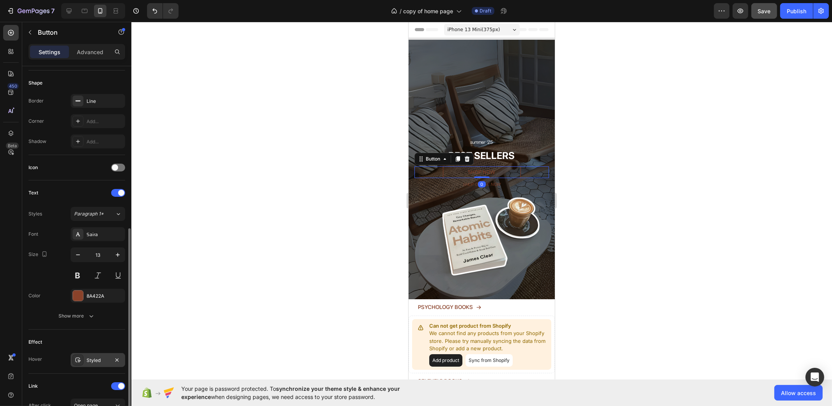
scroll to position [194, 0]
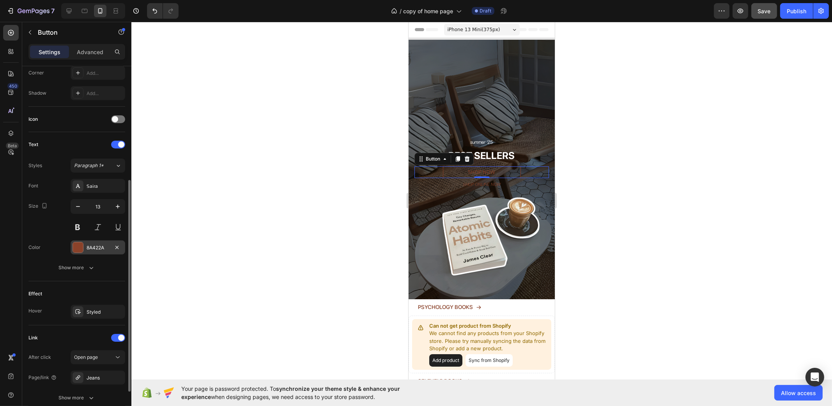
click at [93, 245] on div "8A422A" at bounding box center [98, 247] width 23 height 7
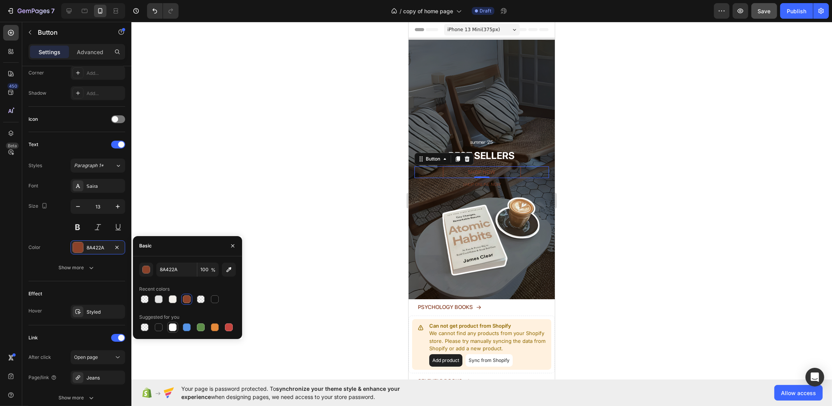
click at [175, 324] on div at bounding box center [173, 327] width 8 height 8
type input "FFFFFF"
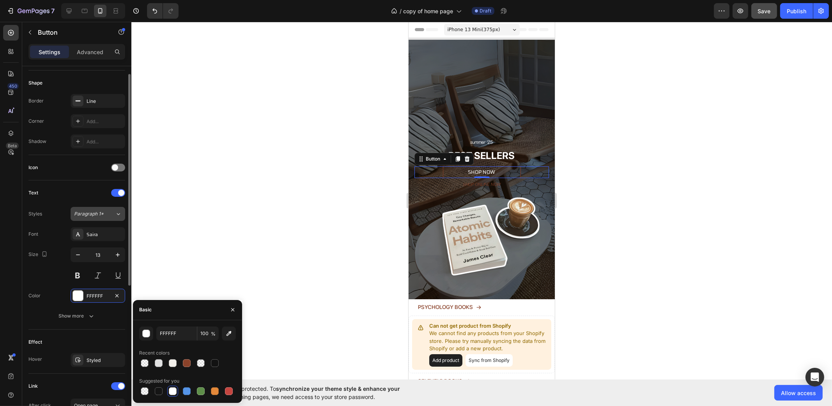
scroll to position [97, 0]
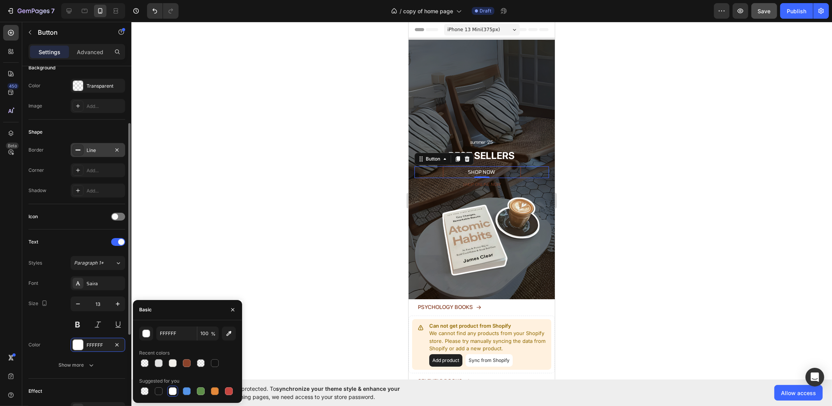
click at [102, 143] on div "Line" at bounding box center [98, 150] width 55 height 14
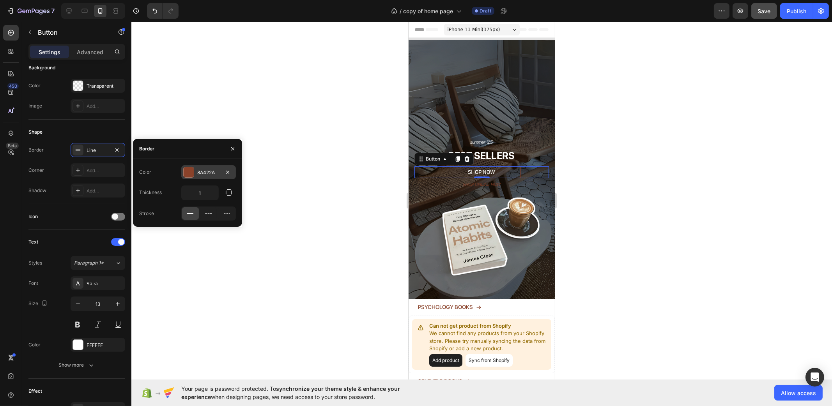
click at [197, 170] on div "8A422A" at bounding box center [208, 172] width 23 height 7
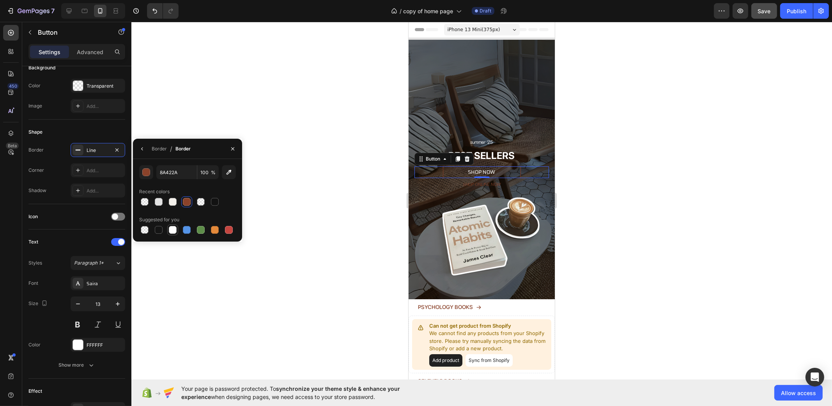
click at [170, 227] on div at bounding box center [173, 230] width 8 height 8
type input "FFFFFF"
click at [494, 181] on h2 "SHOP ONLINE NOW" at bounding box center [481, 184] width 134 height 7
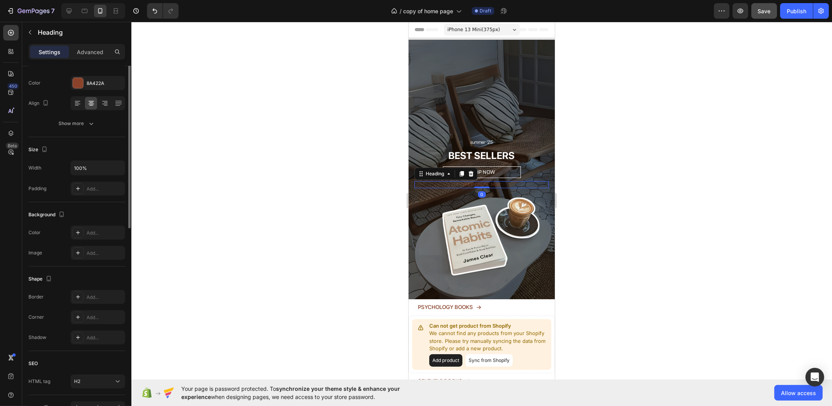
scroll to position [0, 0]
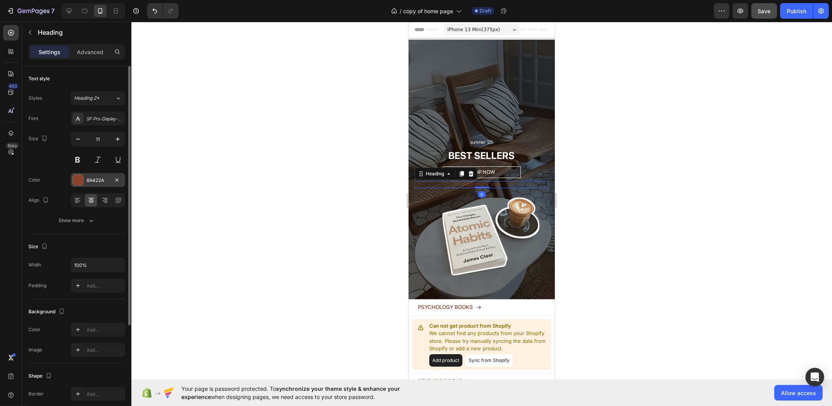
click at [101, 184] on div "8A422A" at bounding box center [98, 180] width 55 height 14
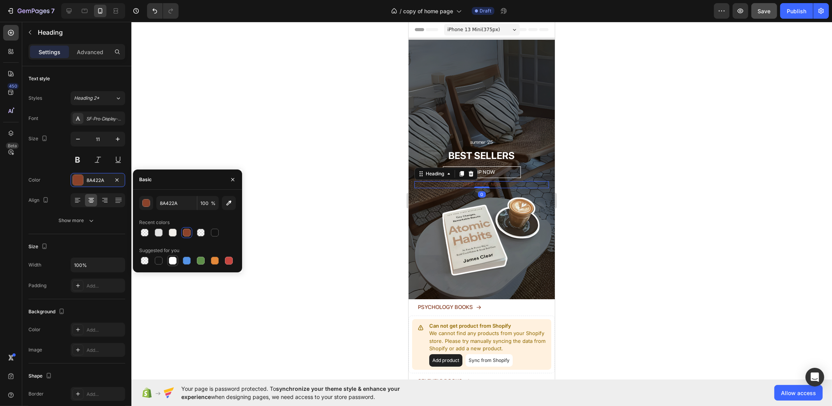
click at [171, 260] on div at bounding box center [173, 261] width 8 height 8
type input "FFFFFF"
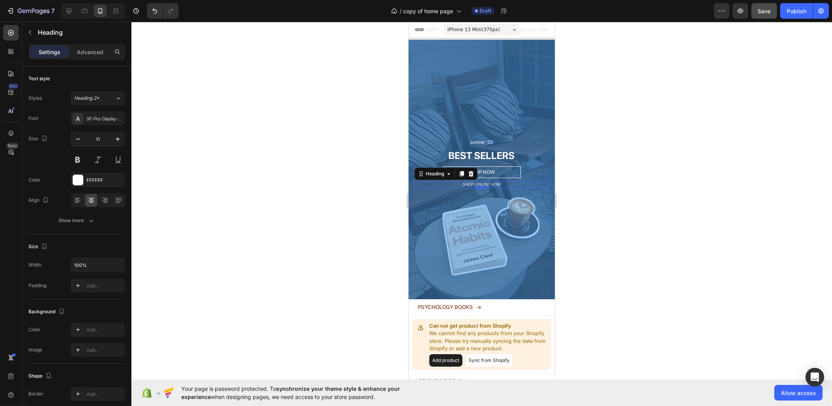
click at [636, 213] on div at bounding box center [481, 214] width 700 height 384
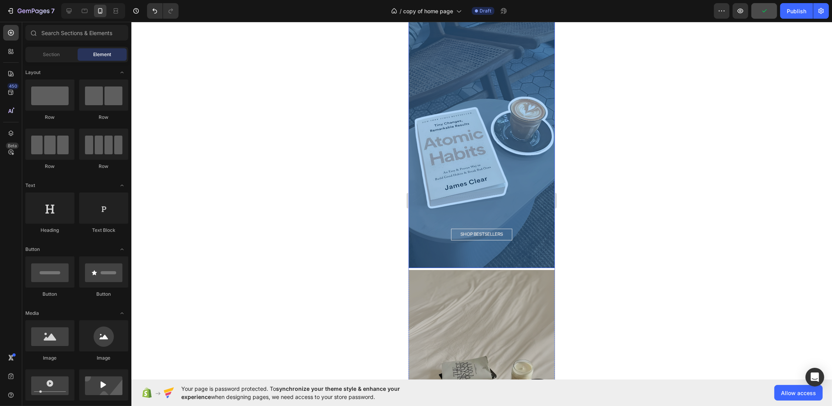
click at [519, 148] on div "Overlay" at bounding box center [481, 138] width 146 height 260
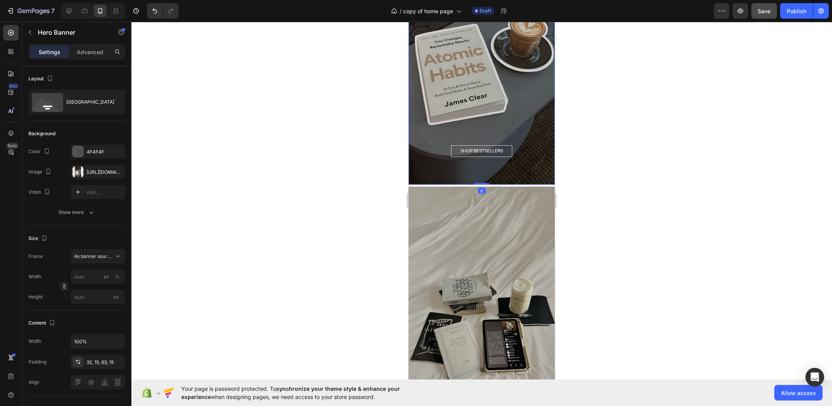
scroll to position [682, 0]
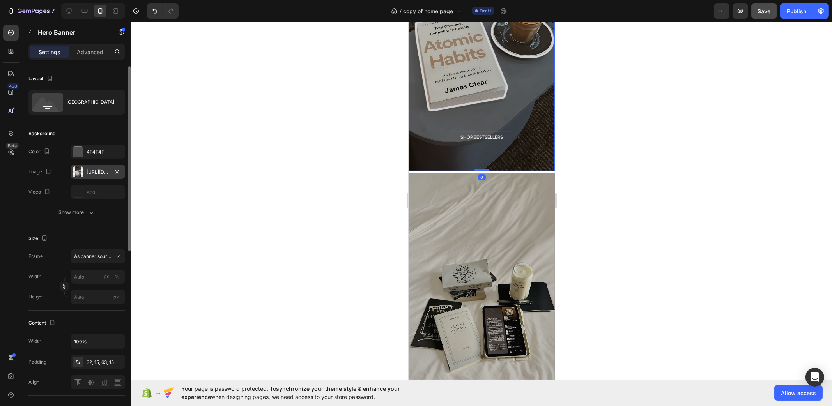
click at [99, 169] on div "https://cdn.shopify.com/s/files/1/0937/8037/7974/files/gempages_581480596144915…" at bounding box center [98, 172] width 23 height 7
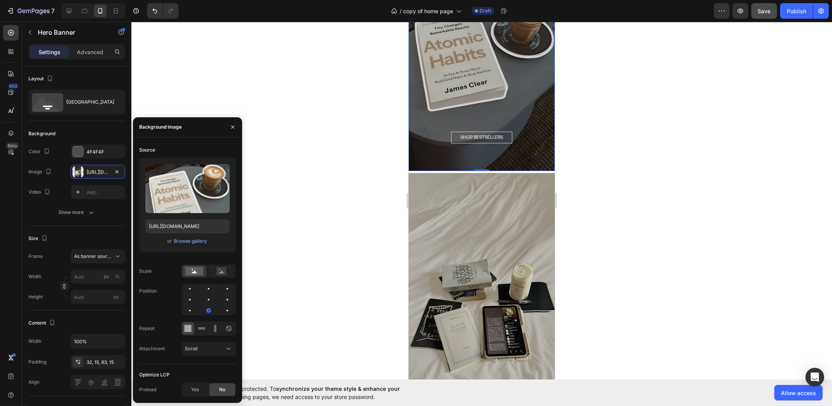
click at [198, 237] on div "or Browse gallery" at bounding box center [187, 241] width 84 height 9
click at [198, 241] on div "Browse gallery" at bounding box center [190, 241] width 33 height 7
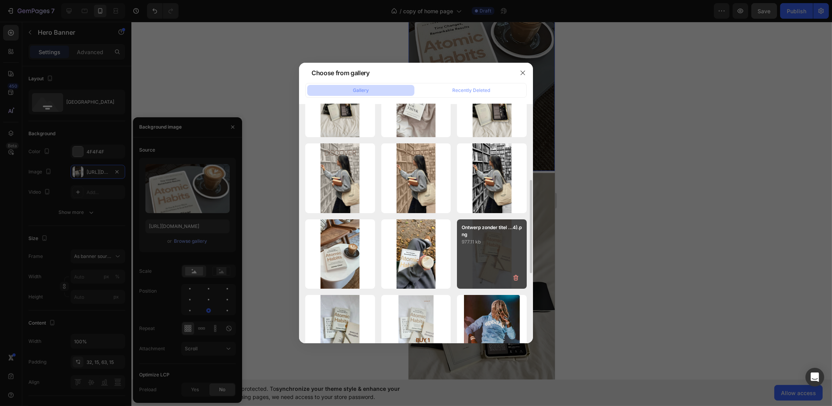
scroll to position [244, 0]
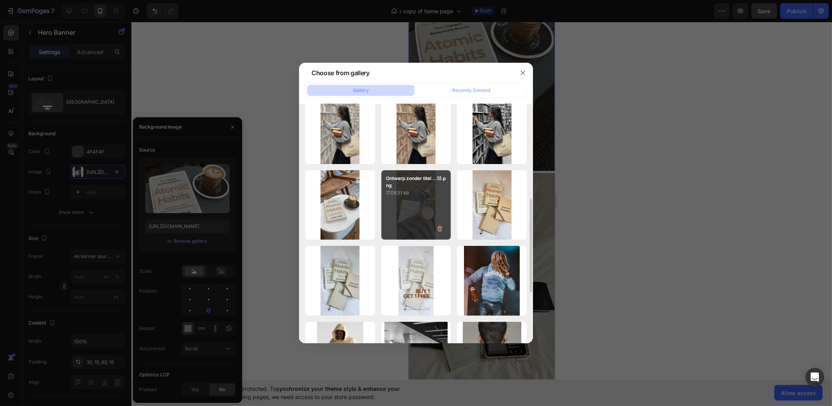
click at [413, 205] on div "Ontwerp zonder titel ...5).png 1708.51 kb" at bounding box center [416, 205] width 70 height 70
type input "https://cdn.shopify.com/s/files/1/0937/8037/7974/files/gempages_581480596144915…"
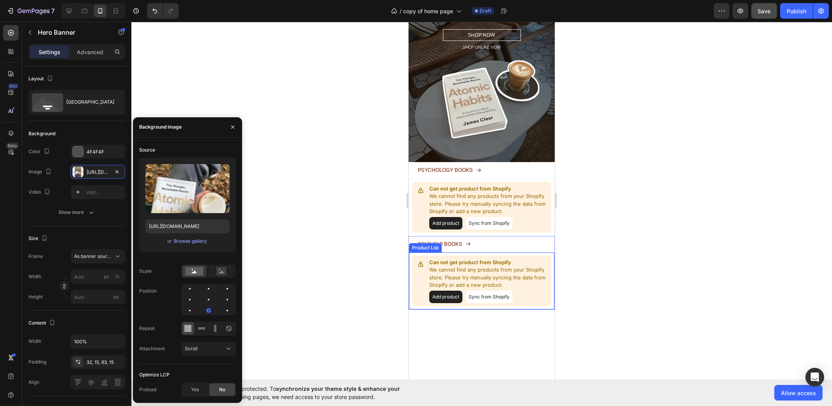
scroll to position [0, 0]
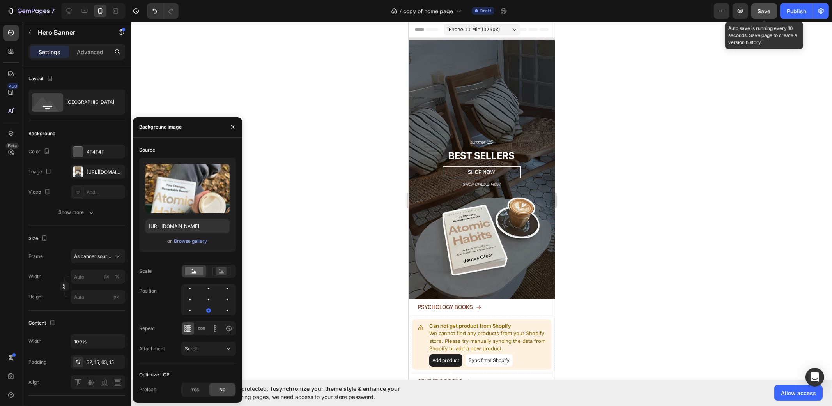
click at [774, 7] on button "Save" at bounding box center [764, 11] width 26 height 16
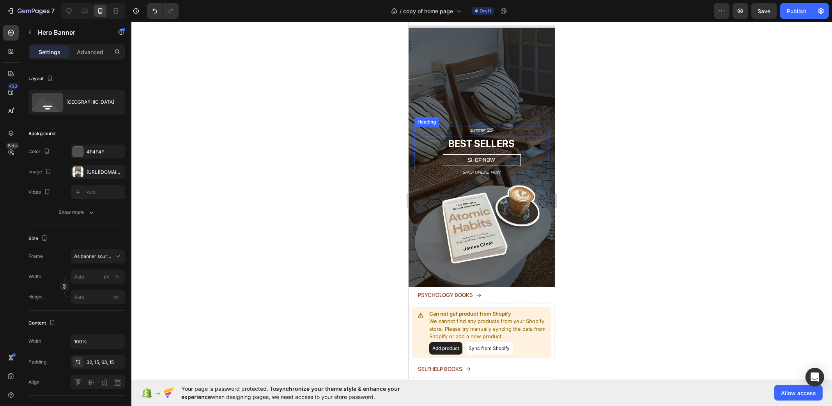
scroll to position [48, 0]
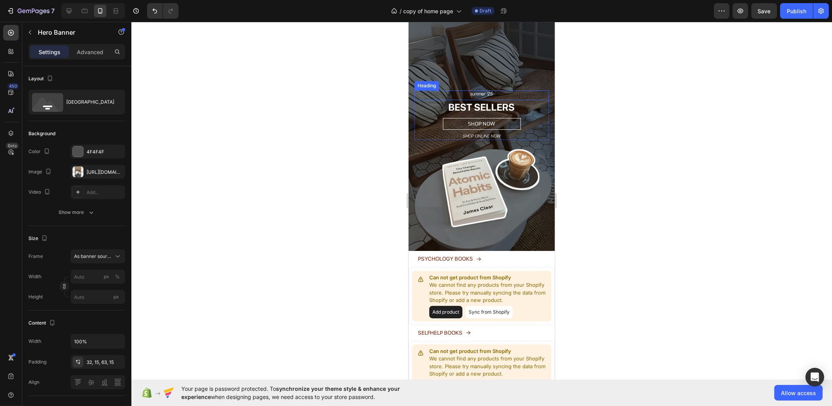
click at [519, 100] on h2 "BEST SELLERS" at bounding box center [481, 107] width 134 height 14
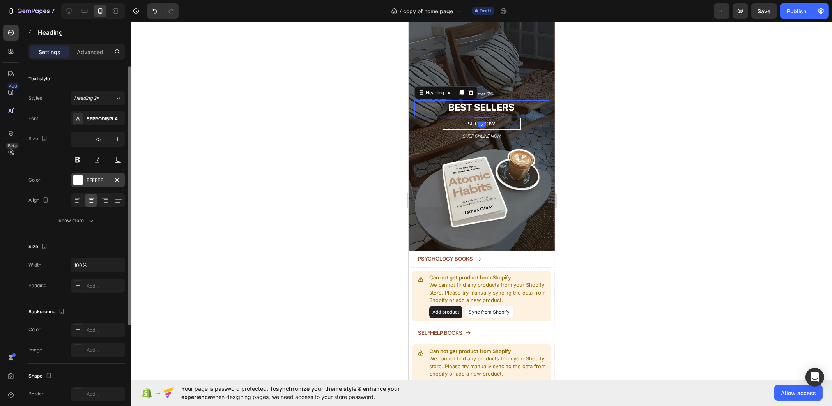
click at [79, 184] on div at bounding box center [78, 180] width 10 height 10
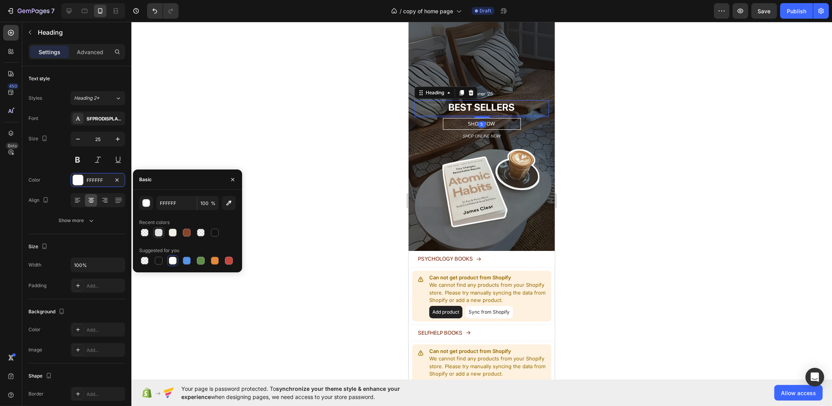
click at [156, 235] on div at bounding box center [159, 233] width 8 height 8
type input "E2E2E2"
click at [520, 118] on div "SHOP NOW Button" at bounding box center [481, 124] width 134 height 12
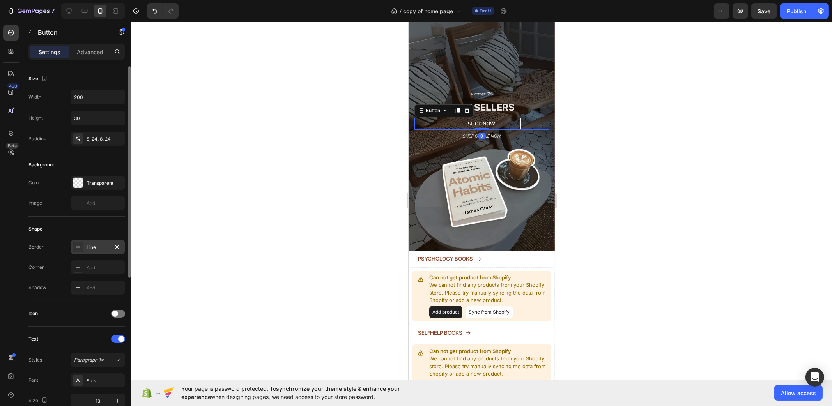
click at [88, 248] on div "Line" at bounding box center [98, 247] width 23 height 7
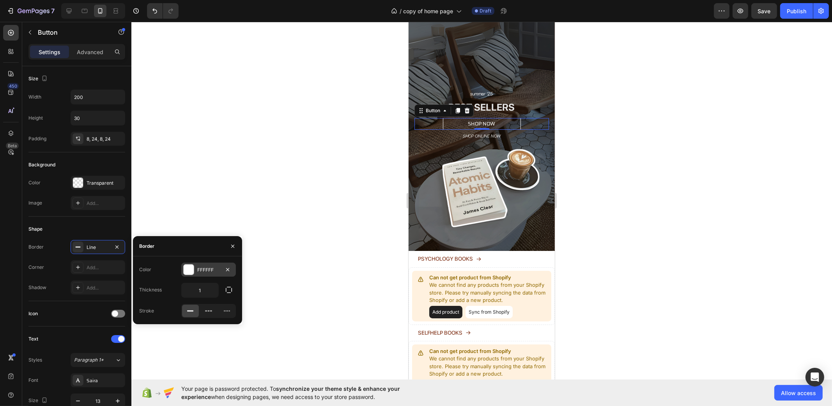
click at [184, 270] on div at bounding box center [189, 270] width 10 height 10
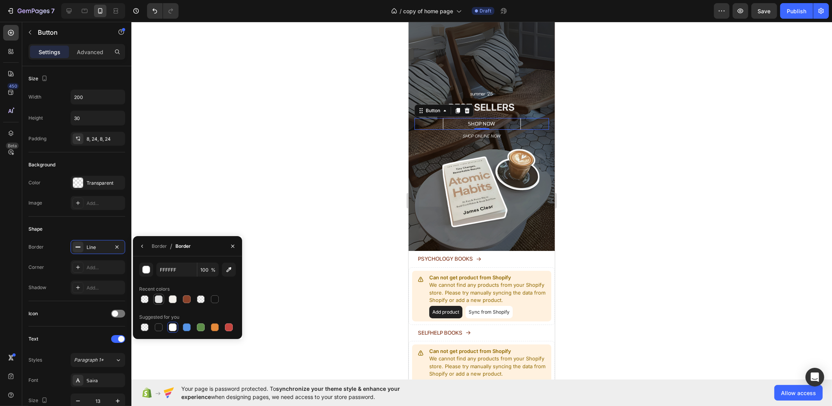
click at [158, 303] on div at bounding box center [158, 299] width 9 height 9
type input "E2E2E2"
click at [480, 119] on p "SHOP NOW" at bounding box center [481, 123] width 27 height 9
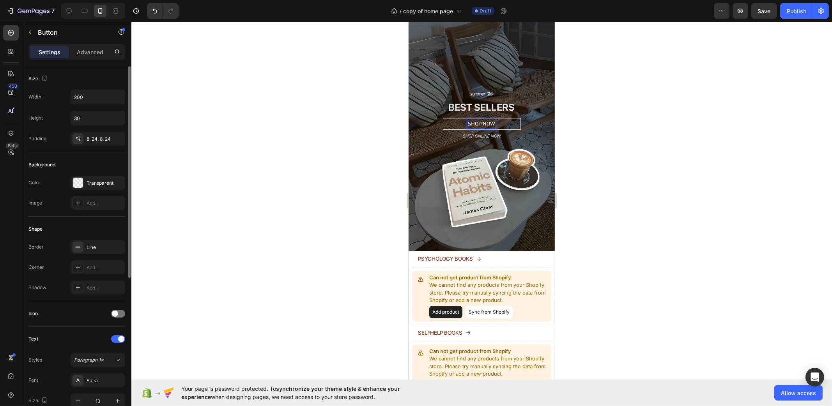
scroll to position [146, 0]
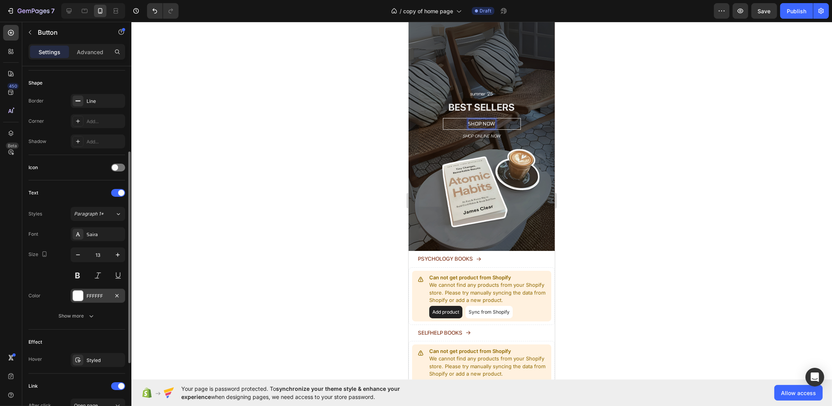
click at [95, 294] on div "FFFFFF" at bounding box center [98, 296] width 23 height 7
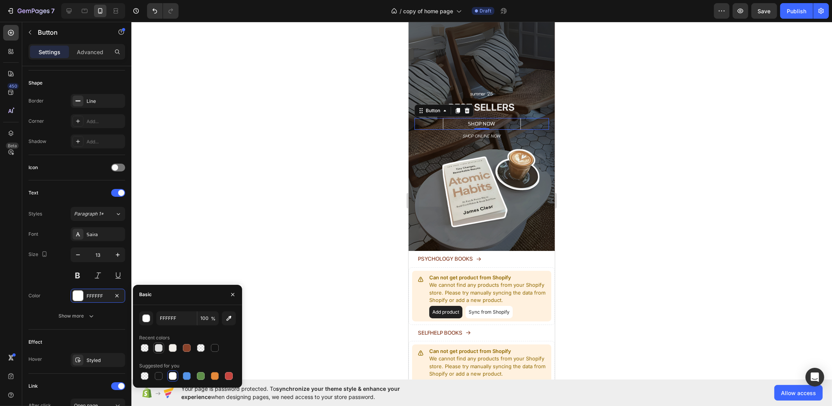
click at [157, 350] on div at bounding box center [159, 348] width 8 height 8
type input "E2E2E2"
click at [498, 133] on h2 "SHOP ONLINE NOW" at bounding box center [481, 136] width 134 height 7
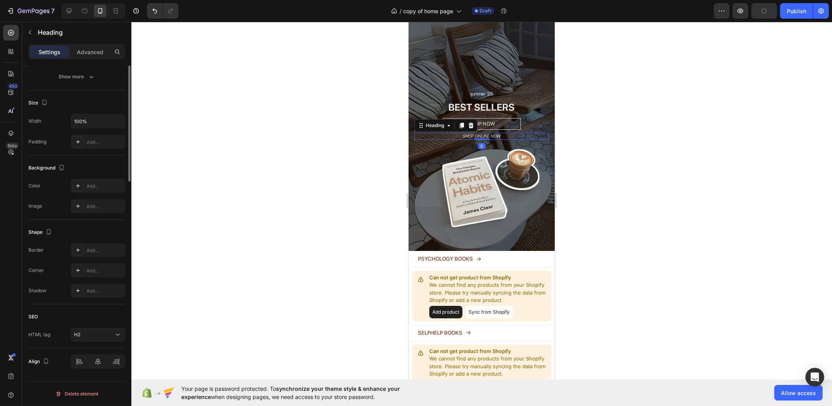
scroll to position [0, 0]
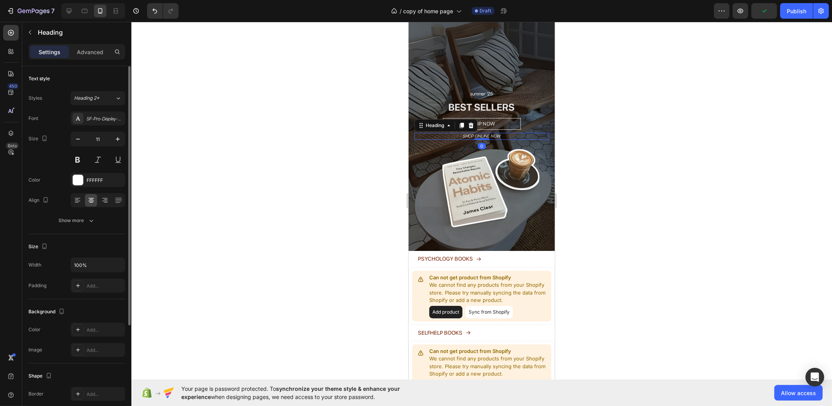
click at [99, 187] on div "Font SF-Pro-Display-LightItalic Size 11 Color FFFFFF Align Show more" at bounding box center [76, 169] width 97 height 116
click at [98, 185] on div "FFFFFF" at bounding box center [98, 180] width 55 height 14
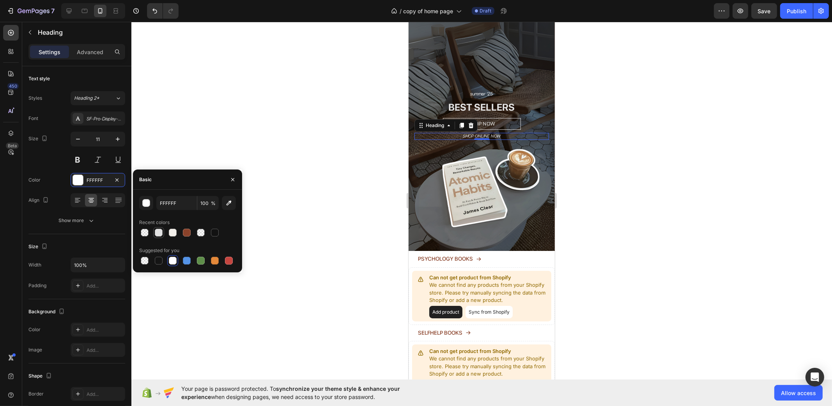
click at [155, 232] on div at bounding box center [159, 233] width 8 height 8
type input "E2E2E2"
click at [491, 90] on h2 "summer '25" at bounding box center [481, 94] width 134 height 8
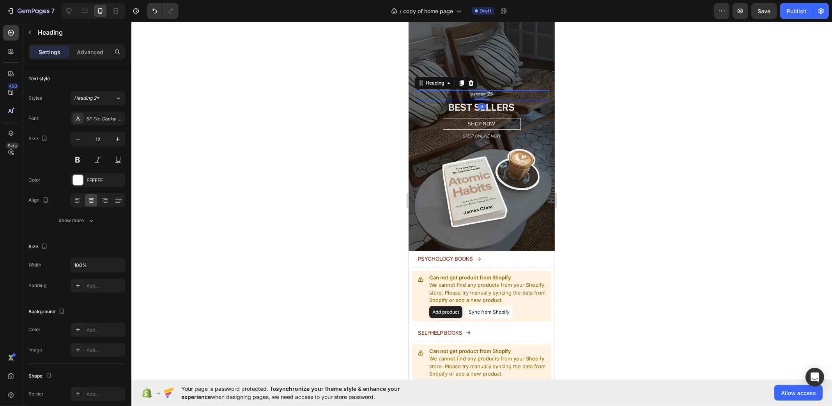
click at [489, 90] on h2 "summer '25" at bounding box center [481, 94] width 134 height 8
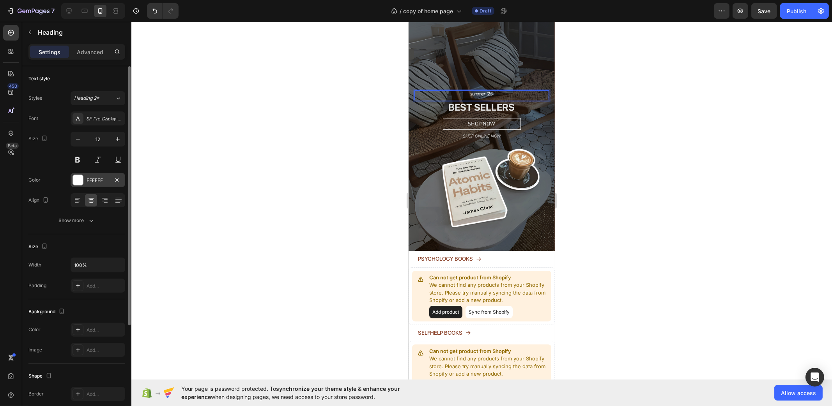
click at [82, 184] on div at bounding box center [78, 180] width 10 height 10
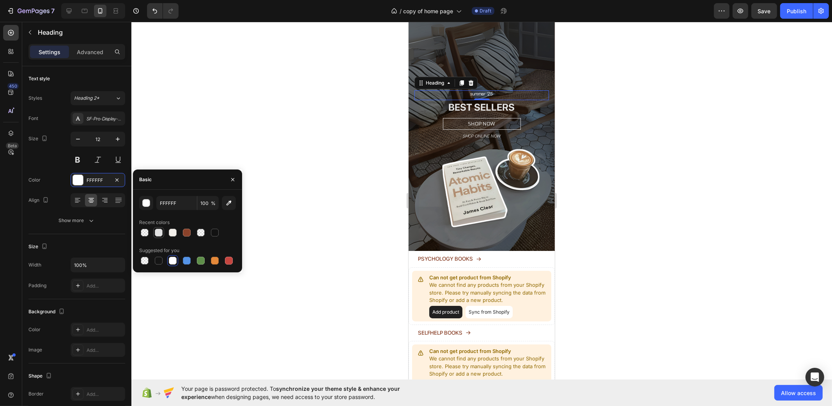
click at [158, 228] on div at bounding box center [158, 232] width 9 height 9
type input "E2E2E2"
click at [292, 125] on div at bounding box center [481, 214] width 700 height 384
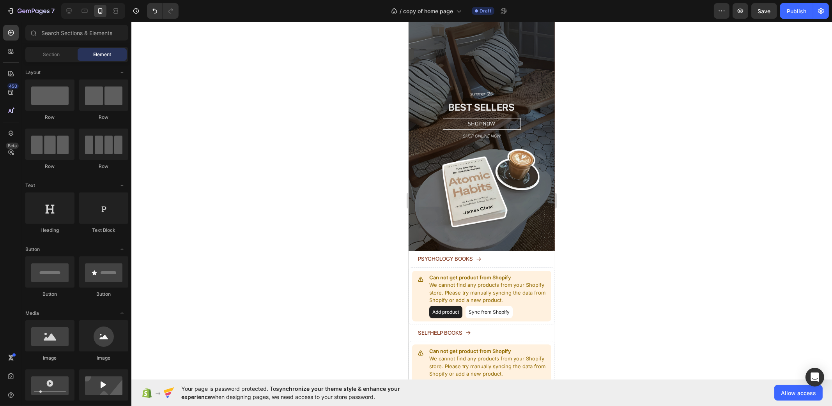
click at [292, 125] on div at bounding box center [481, 214] width 700 height 384
click at [758, 9] on button "Save" at bounding box center [764, 11] width 26 height 16
click at [504, 100] on h2 "BEST SELLERS" at bounding box center [481, 107] width 134 height 14
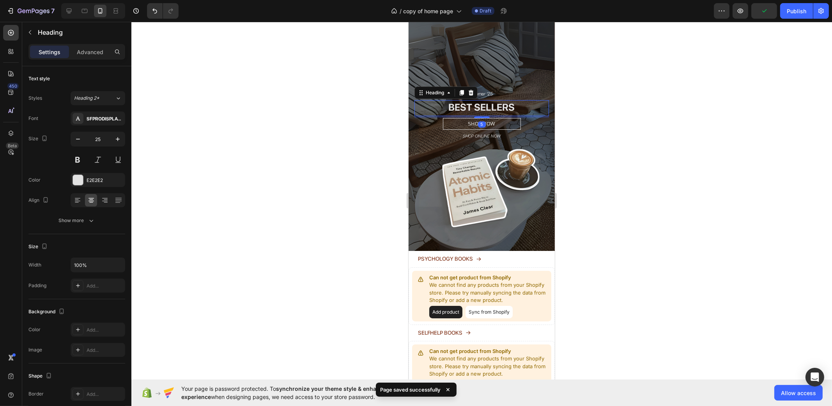
click at [504, 101] on h2 "BEST SELLERS" at bounding box center [481, 107] width 134 height 14
click at [494, 101] on p "BEST SELLERS" at bounding box center [481, 107] width 133 height 13
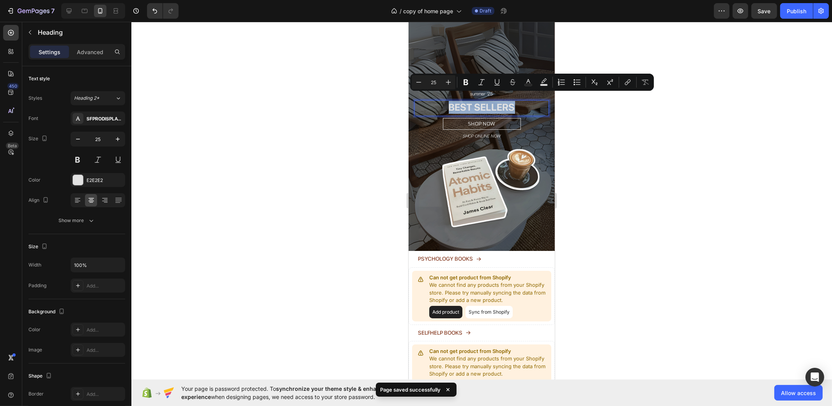
click at [494, 101] on p "BEST SELLERS" at bounding box center [481, 107] width 133 height 13
click at [470, 102] on p "BEST SELLERS" at bounding box center [481, 107] width 133 height 13
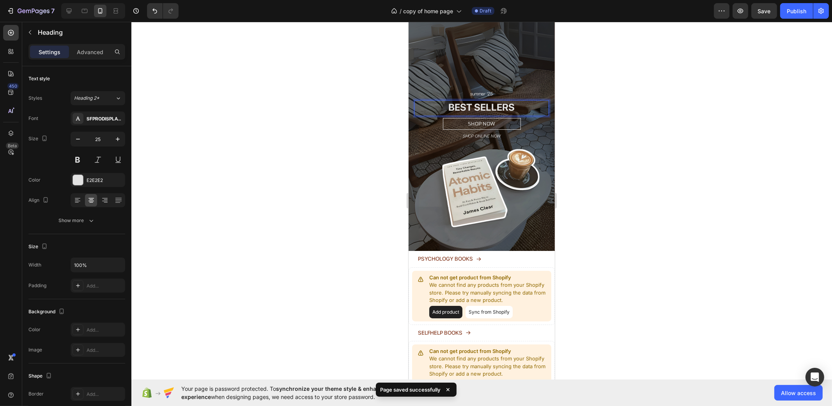
click at [518, 101] on p "BEST SELLERS" at bounding box center [481, 107] width 133 height 13
click at [502, 101] on p "BEST SELLERS" at bounding box center [481, 107] width 133 height 13
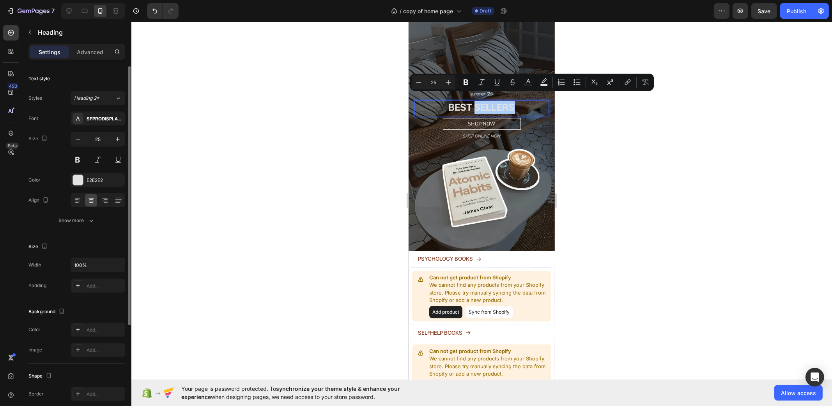
click at [95, 125] on div "Font SFPRODISPLAYBOLD Size 25 Color E2E2E2 Align Show more" at bounding box center [76, 169] width 97 height 116
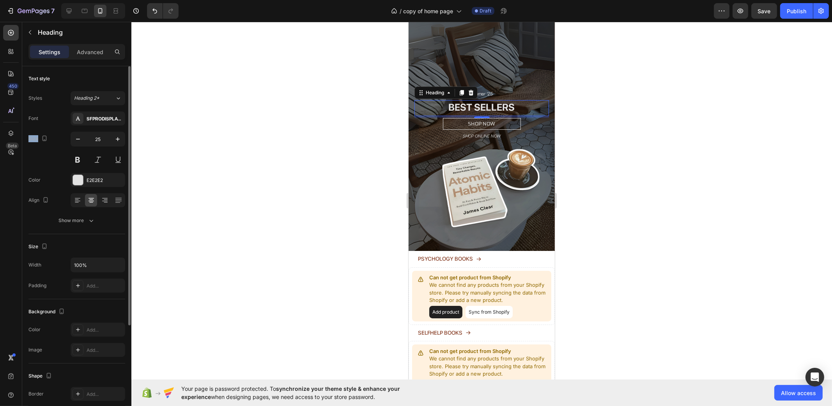
click at [95, 125] on div "SFPRODISPLAYBOLD" at bounding box center [98, 118] width 55 height 14
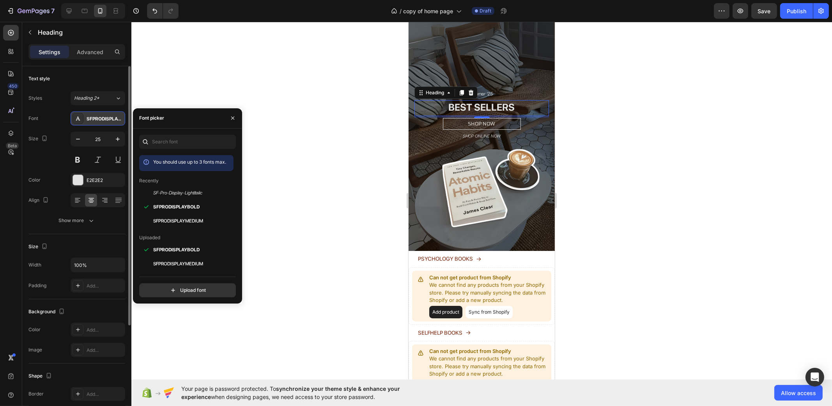
click at [94, 122] on div "SFPRODISPLAYBOLD" at bounding box center [98, 118] width 55 height 14
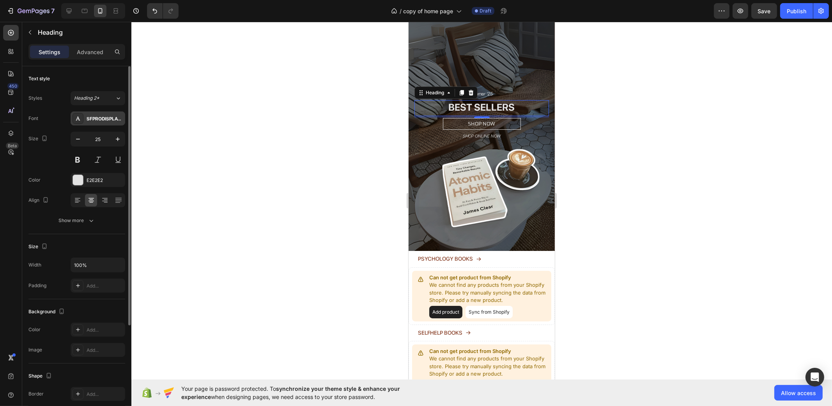
click at [94, 122] on div "SFPRODISPLAYBOLD" at bounding box center [98, 118] width 55 height 14
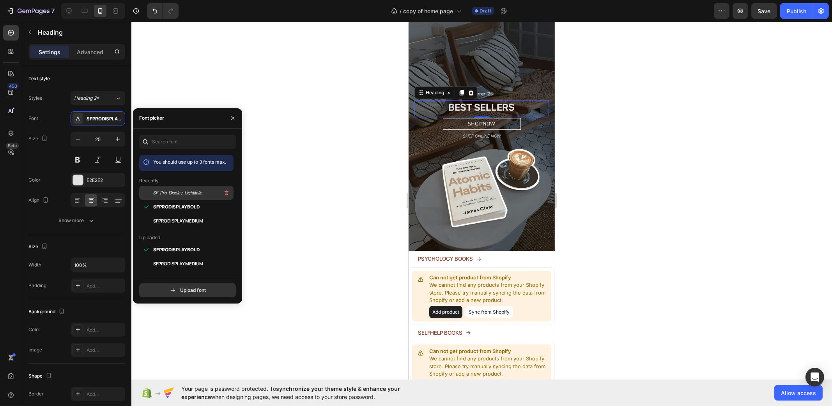
click at [185, 190] on span "SF-Pro-Display-LightItalic" at bounding box center [177, 192] width 49 height 7
click at [189, 285] on div "SFPRODISPLAYBOLD" at bounding box center [186, 292] width 94 height 14
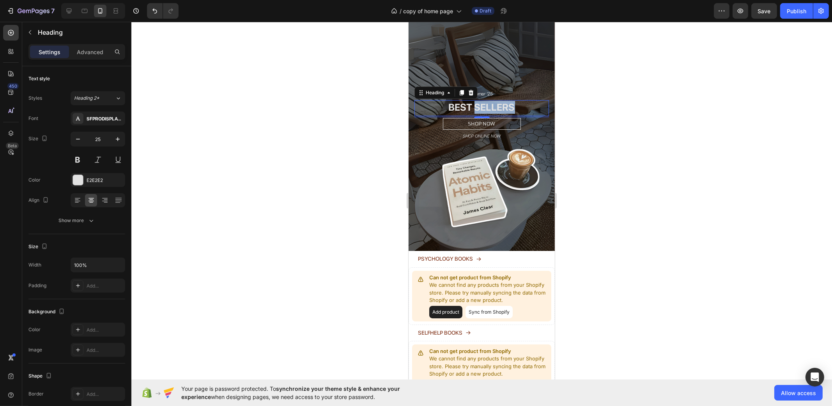
click at [504, 101] on p "BEST SELLERS" at bounding box center [481, 107] width 133 height 13
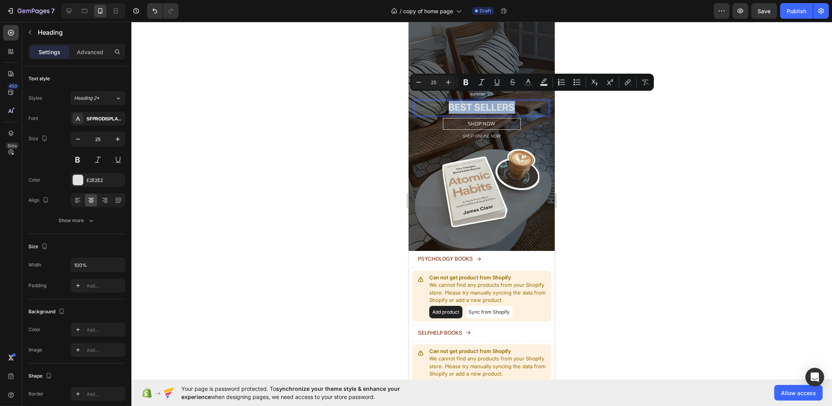
click at [504, 101] on p "BEST SELLERS" at bounding box center [481, 107] width 133 height 13
click at [483, 101] on p "BEST SELLERS" at bounding box center [481, 107] width 133 height 13
click at [479, 81] on icon "Editor contextual toolbar" at bounding box center [481, 82] width 8 height 8
click at [462, 83] on icon "Editor contextual toolbar" at bounding box center [466, 82] width 8 height 8
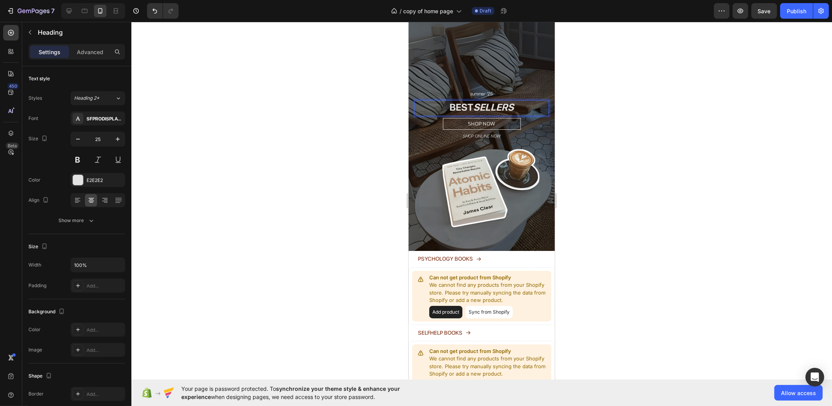
click at [461, 83] on div "summer '25 Heading BEST SELLERS Heading 5 SHOP NOW Button SHOP ONLINE NOW Headi…" at bounding box center [481, 121] width 146 height 87
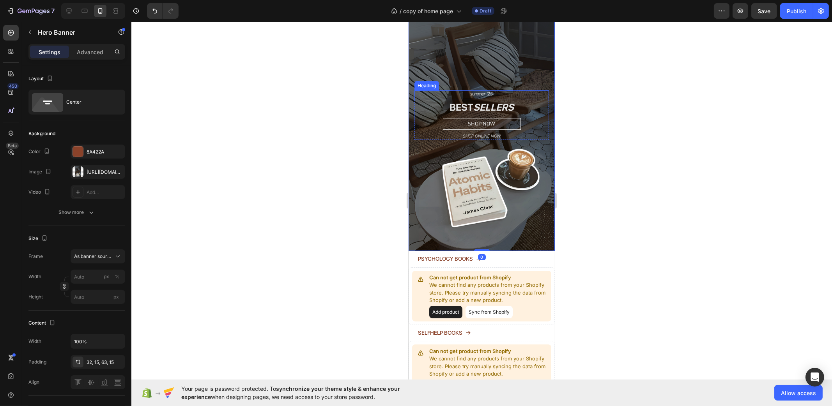
click at [481, 101] on strong "SELLERS" at bounding box center [493, 107] width 41 height 12
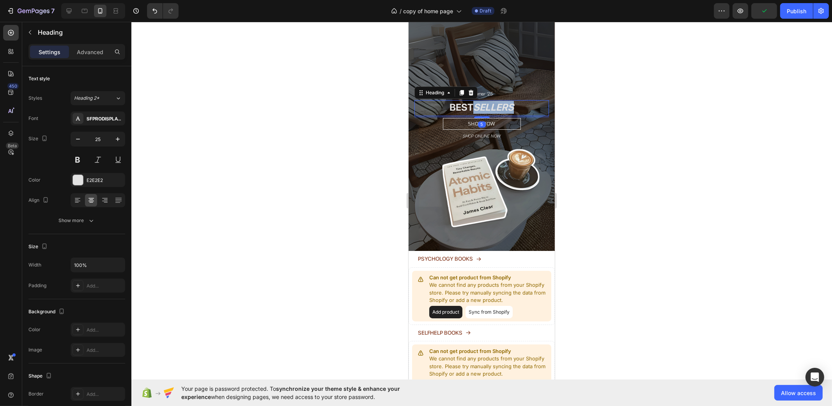
click at [489, 101] on strong "SELLERS" at bounding box center [493, 107] width 41 height 12
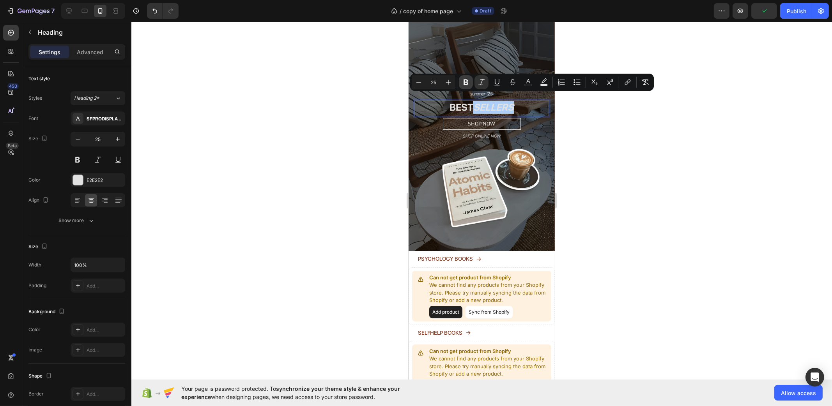
click at [461, 81] on button "Bold" at bounding box center [466, 82] width 14 height 14
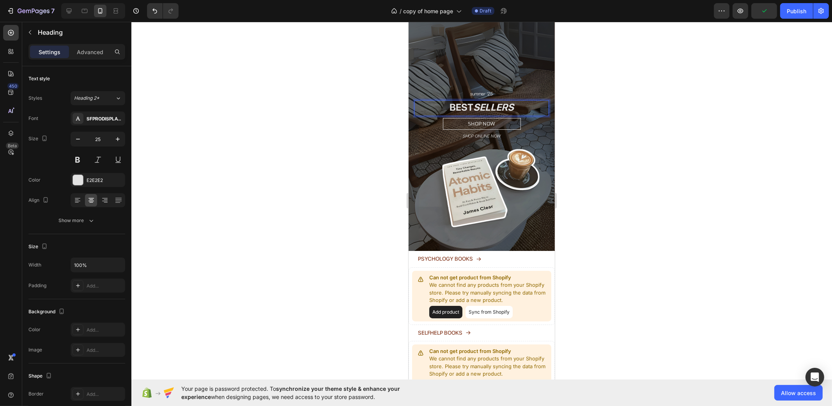
click at [495, 101] on icon "SELLERS" at bounding box center [493, 107] width 41 height 12
click at [585, 114] on div at bounding box center [481, 214] width 700 height 384
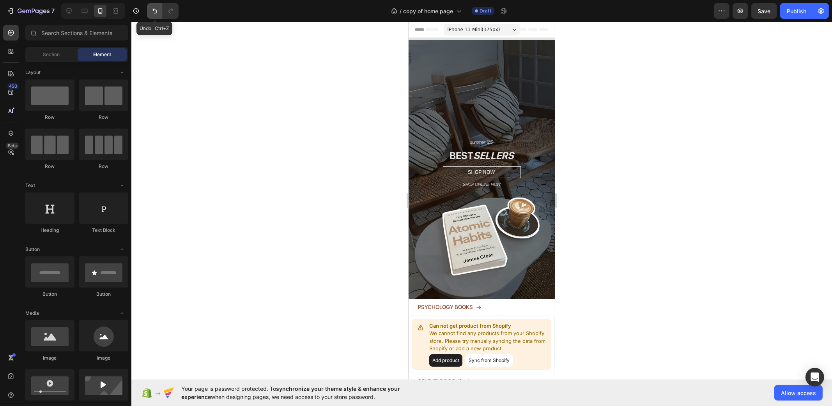
click at [152, 14] on icon "Undo/Redo" at bounding box center [155, 11] width 8 height 8
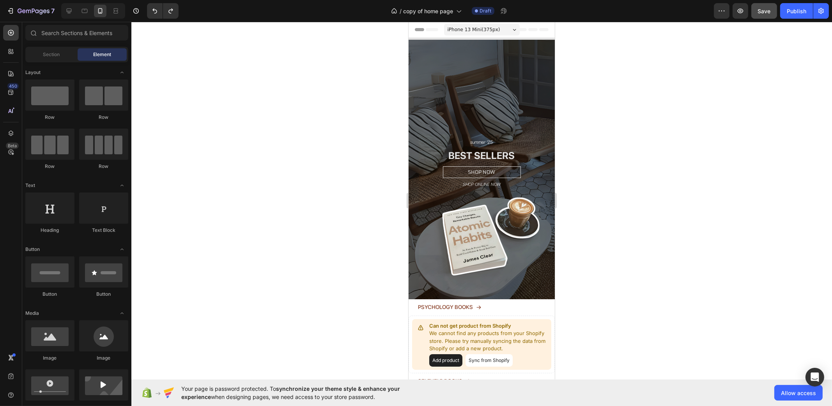
click at [759, 17] on button "Save" at bounding box center [764, 11] width 26 height 16
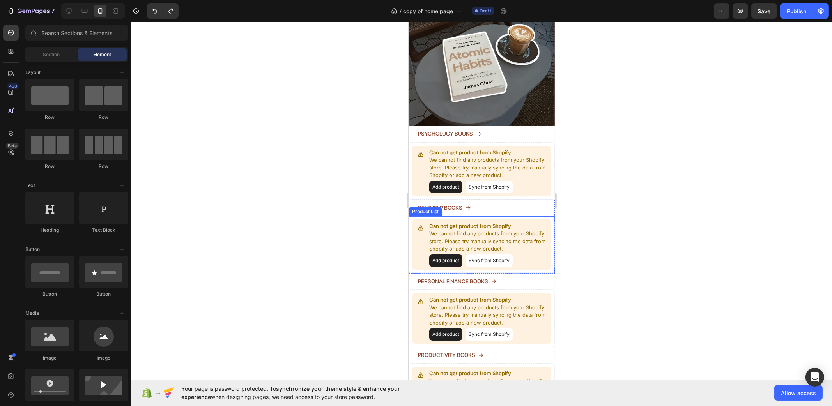
scroll to position [292, 0]
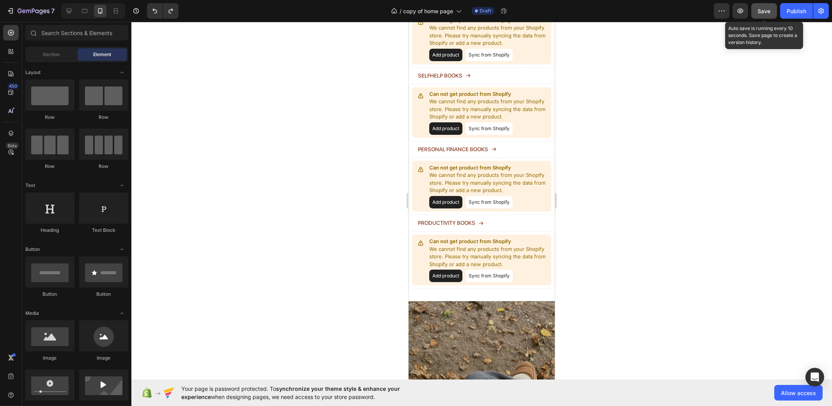
click at [760, 15] on button "Save" at bounding box center [764, 11] width 26 height 16
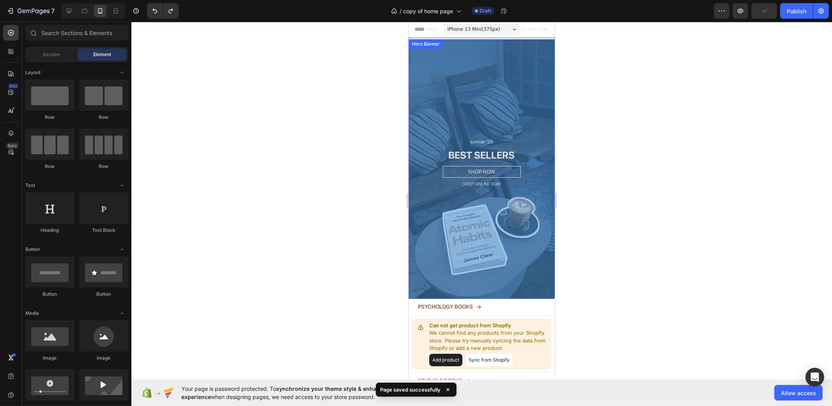
scroll to position [0, 0]
click at [516, 221] on div "Overlay" at bounding box center [481, 170] width 146 height 260
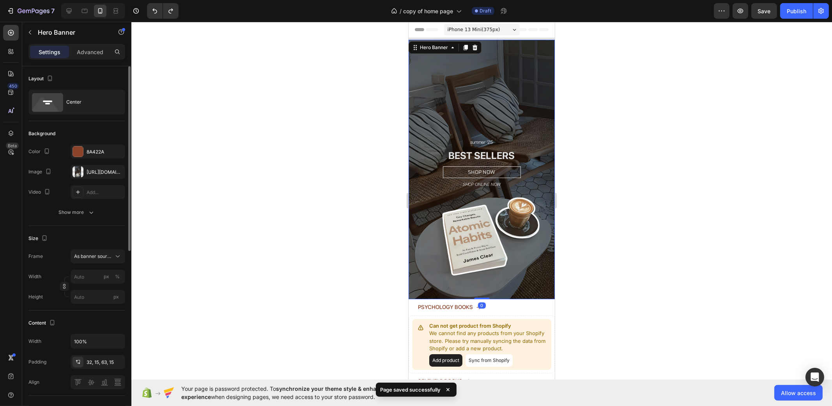
click at [96, 179] on div "The changes might be hidden by the image and the video. Color 8A422A Image http…" at bounding box center [76, 172] width 97 height 55
click at [97, 175] on div "https://cdn.shopify.com/s/files/1/0937/8037/7974/files/gempages_581480596144915…" at bounding box center [98, 172] width 23 height 7
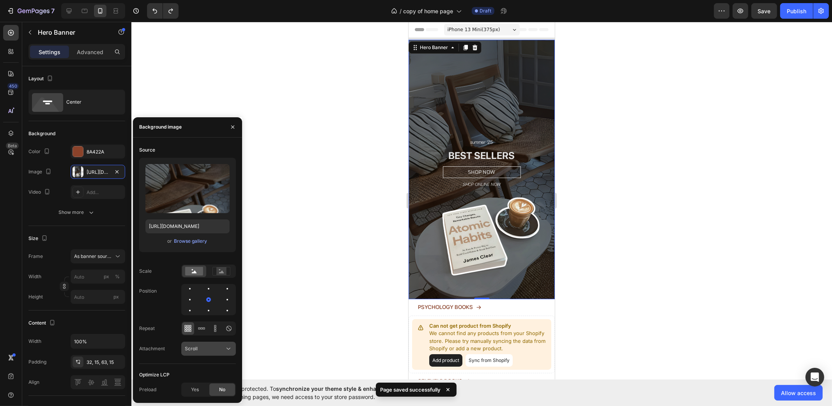
click at [203, 345] on div "Scroll" at bounding box center [205, 348] width 40 height 7
click at [205, 314] on p "Fixed" at bounding box center [207, 315] width 44 height 7
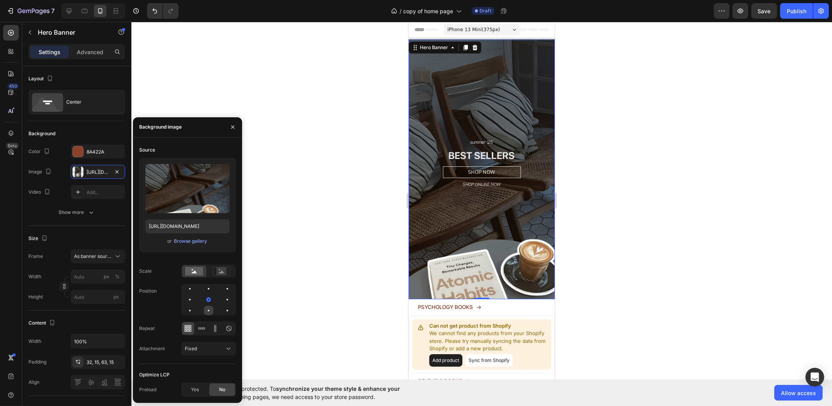
click at [223, 311] on div at bounding box center [227, 310] width 9 height 9
click at [223, 286] on div at bounding box center [227, 288] width 9 height 9
drag, startPoint x: 196, startPoint y: 291, endPoint x: 183, endPoint y: 293, distance: 13.3
click at [194, 292] on div at bounding box center [208, 299] width 55 height 31
click at [182, 293] on div at bounding box center [208, 299] width 55 height 31
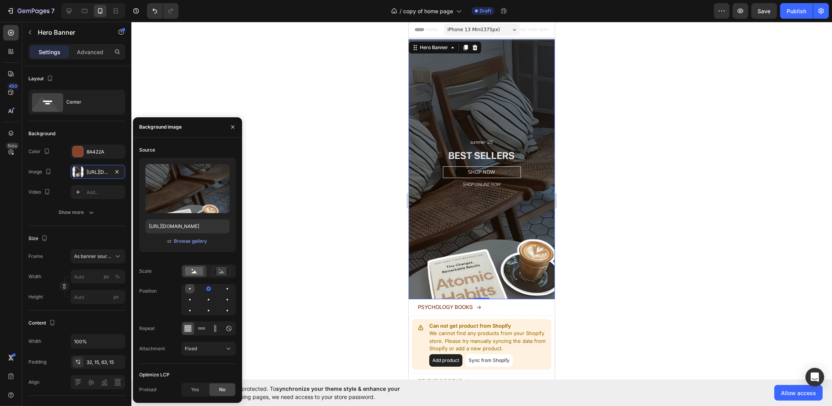
click at [204, 290] on div at bounding box center [208, 288] width 9 height 9
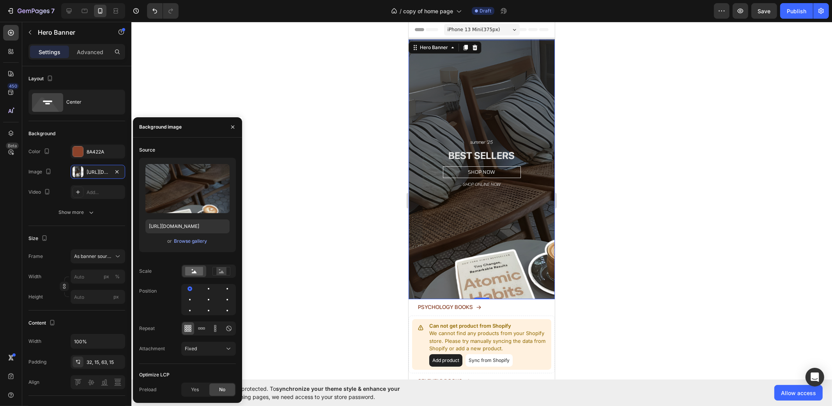
click at [220, 311] on div at bounding box center [208, 299] width 55 height 31
click at [226, 309] on div at bounding box center [227, 310] width 9 height 9
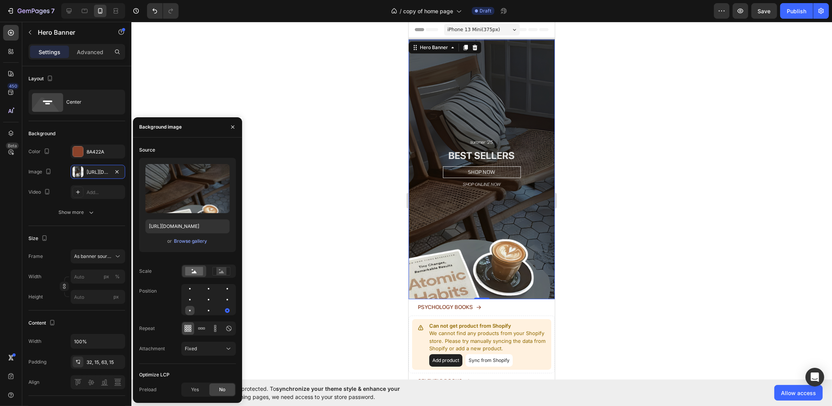
click at [204, 311] on div at bounding box center [208, 310] width 9 height 9
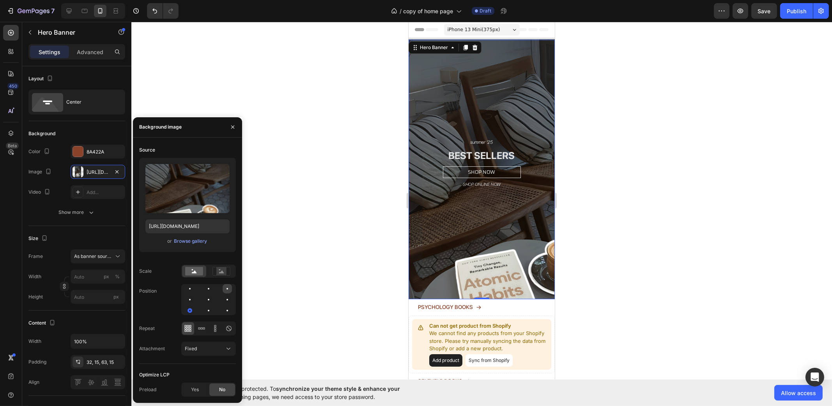
click at [194, 295] on div at bounding box center [189, 299] width 9 height 9
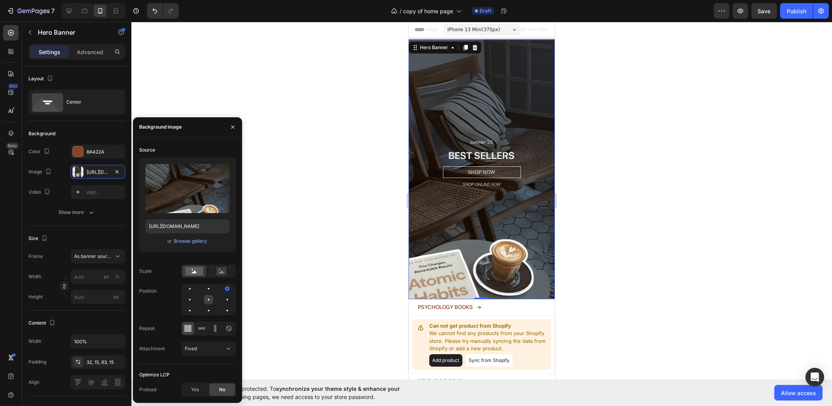
click at [223, 300] on div at bounding box center [227, 299] width 9 height 9
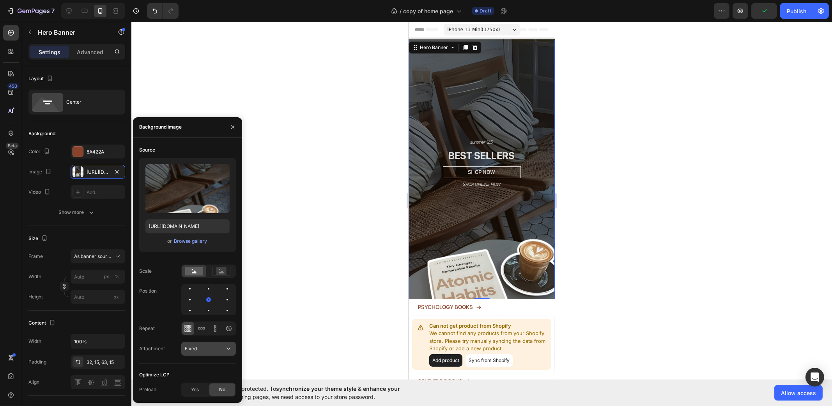
click at [193, 350] on span "Fixed" at bounding box center [191, 349] width 12 height 6
click at [204, 295] on div "Scroll" at bounding box center [201, 300] width 64 height 15
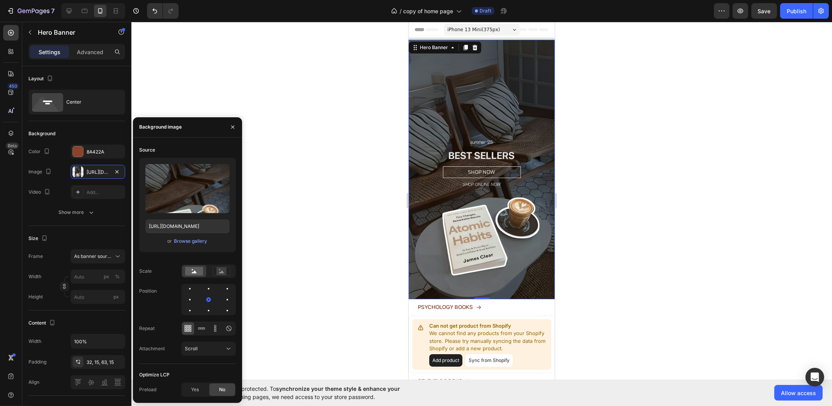
click at [285, 256] on div at bounding box center [481, 214] width 700 height 384
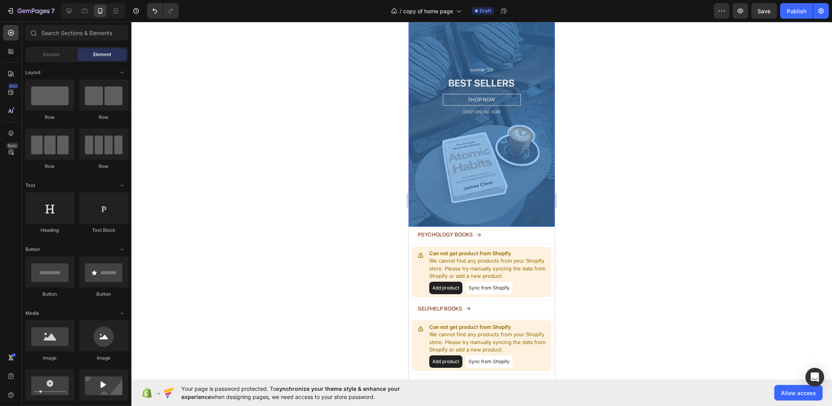
scroll to position [146, 0]
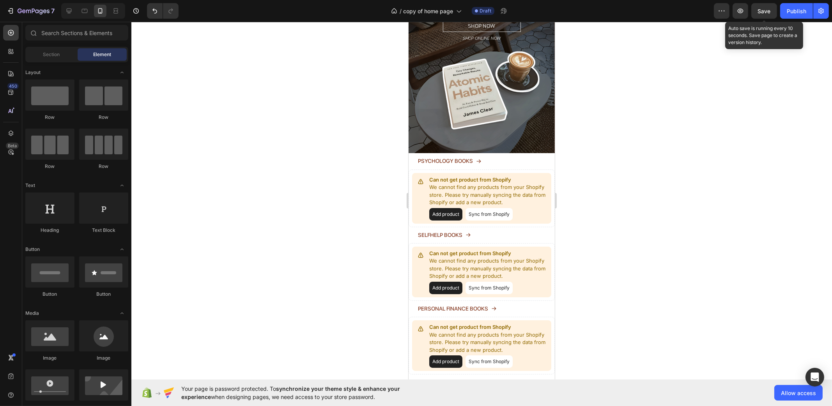
click at [765, 8] on span "Save" at bounding box center [764, 11] width 13 height 7
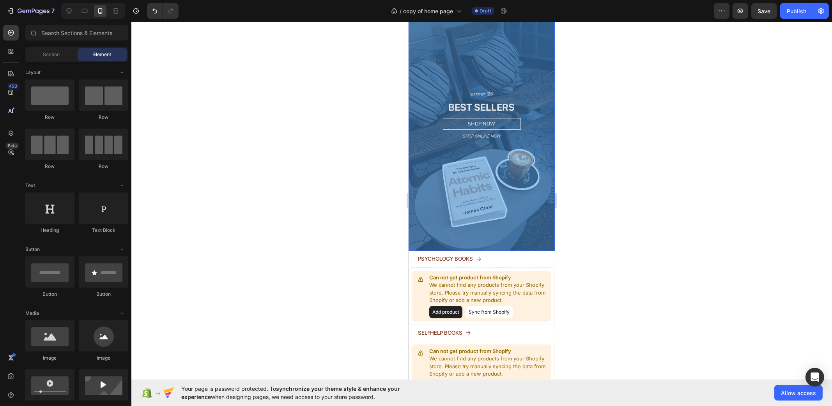
scroll to position [0, 0]
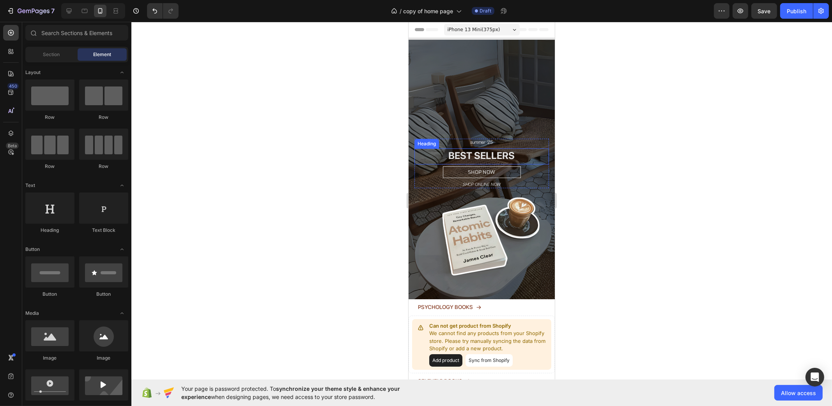
click at [505, 148] on h2 "BEST SELLERS" at bounding box center [481, 155] width 134 height 14
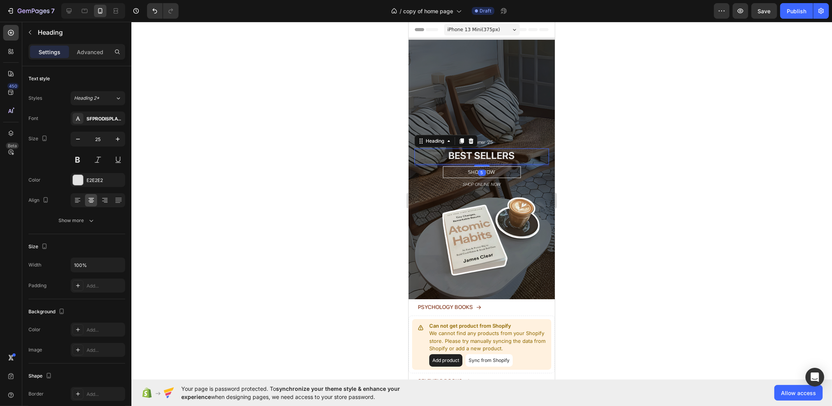
click at [505, 148] on h2 "BEST SELLERS" at bounding box center [481, 155] width 134 height 14
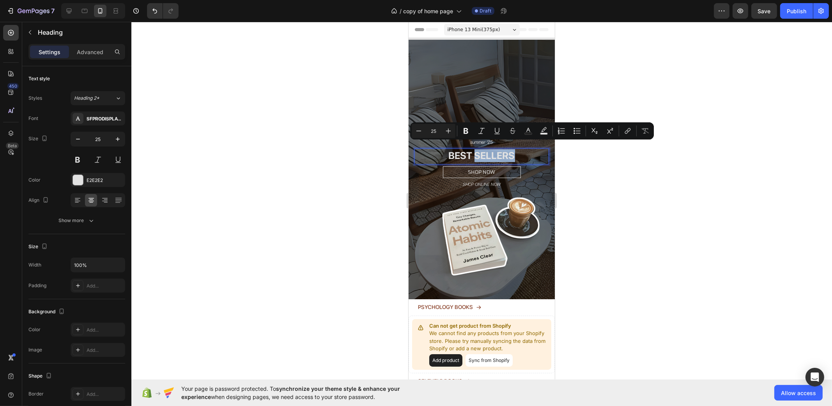
click at [506, 149] on p "BEST SELLERS" at bounding box center [481, 155] width 133 height 13
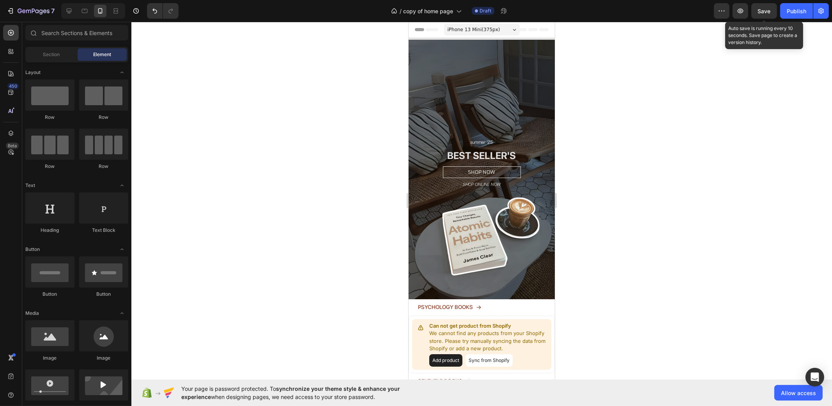
click at [768, 8] on span "Save" at bounding box center [764, 11] width 13 height 7
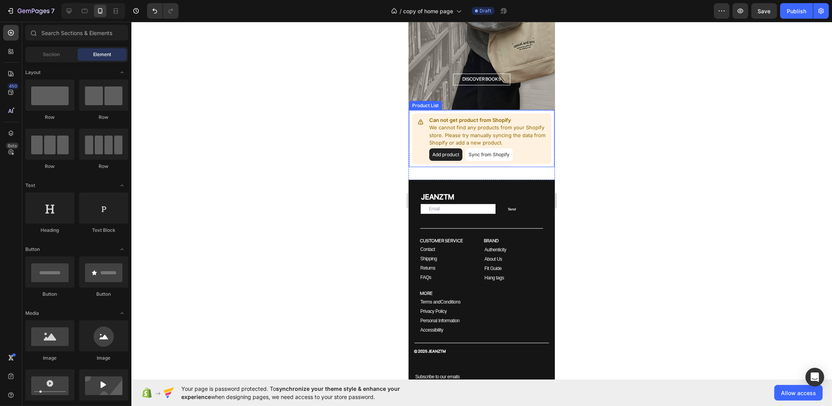
scroll to position [1120, 0]
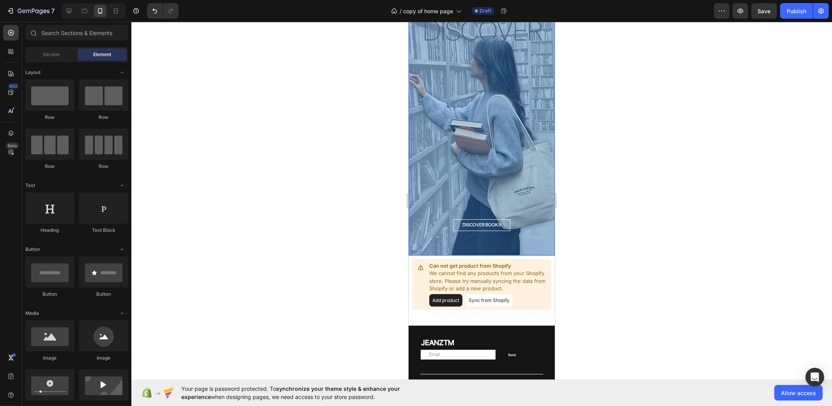
click at [505, 145] on div "Overlay" at bounding box center [481, 126] width 146 height 260
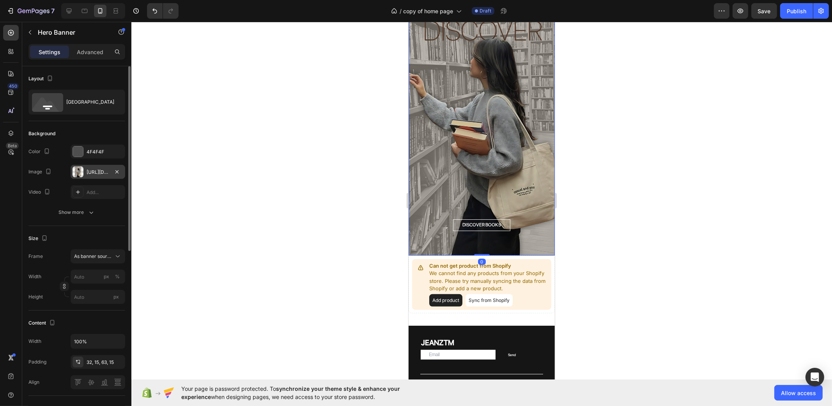
click at [90, 169] on div "https://cdn.shopify.com/s/files/1/0937/8037/7974/files/gempages_581480596144915…" at bounding box center [98, 172] width 23 height 7
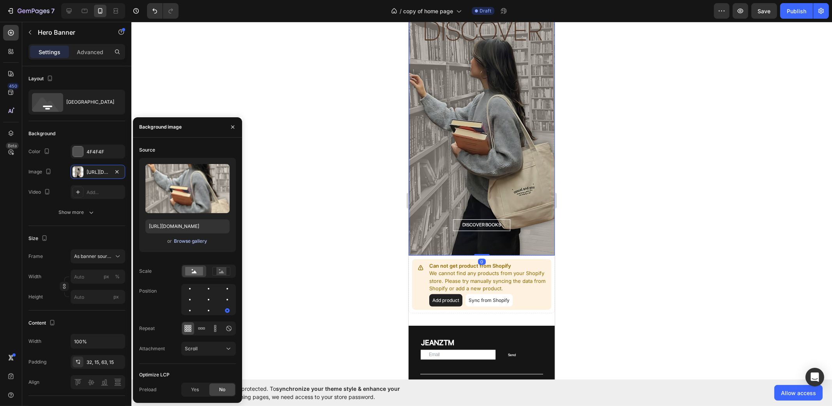
click at [195, 243] on div "Browse gallery" at bounding box center [190, 241] width 33 height 7
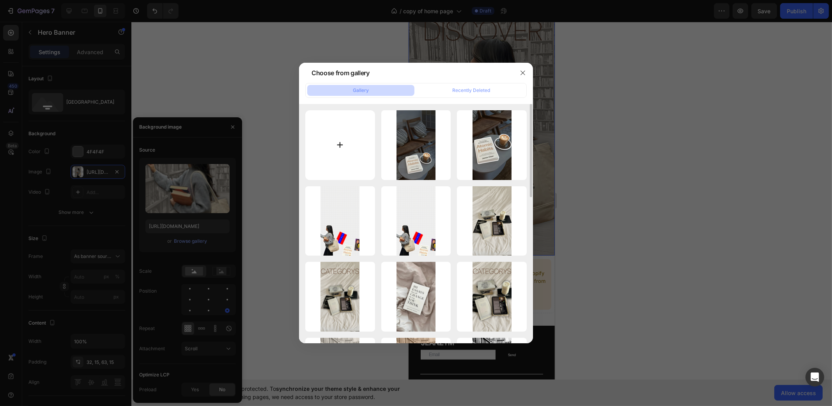
click at [346, 152] on input "file" at bounding box center [340, 145] width 70 height 70
type input "C:\fakepath\Kopie van Kopie van Ontwerp zonder titel (4).png"
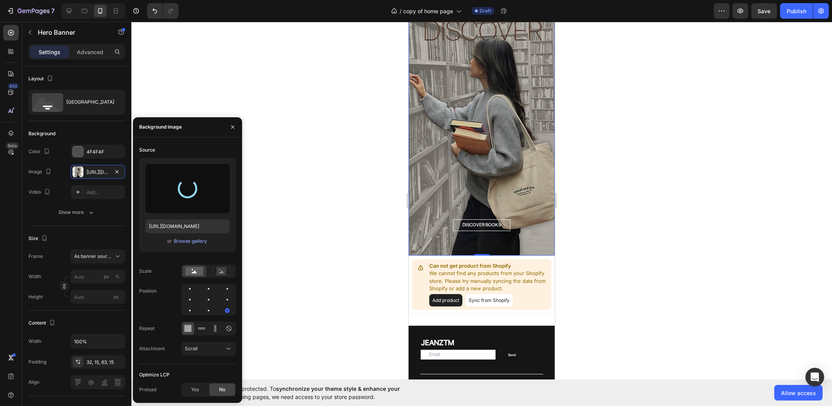
type input "https://cdn.shopify.com/s/files/1/0937/8037/7974/files/gempages_581480596144915…"
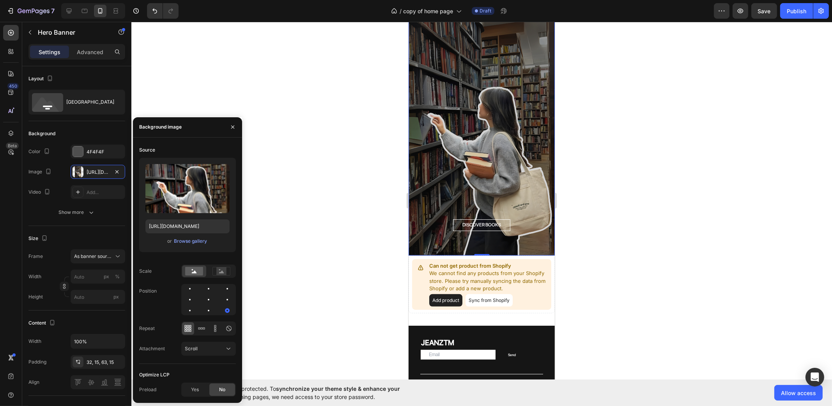
click at [269, 94] on div at bounding box center [481, 214] width 700 height 384
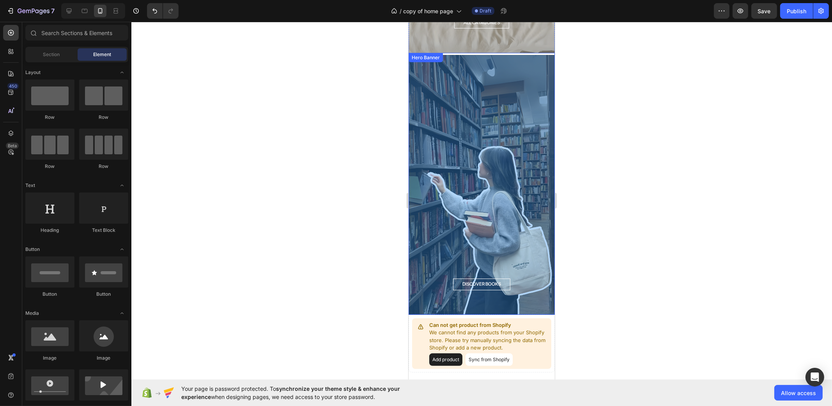
scroll to position [974, 0]
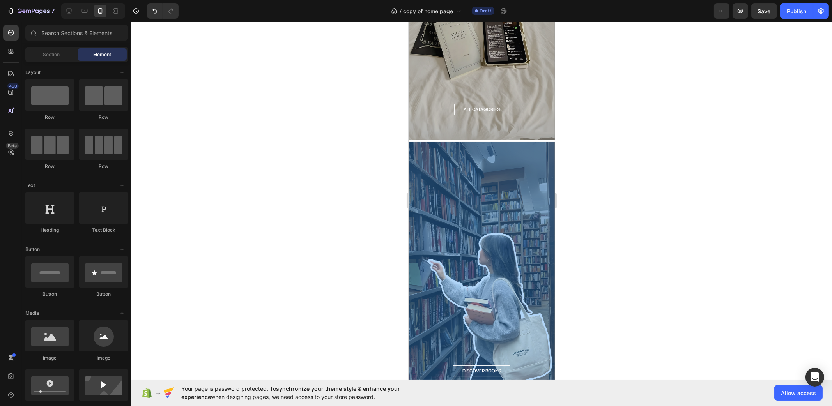
click at [521, 231] on div "Overlay" at bounding box center [481, 272] width 146 height 260
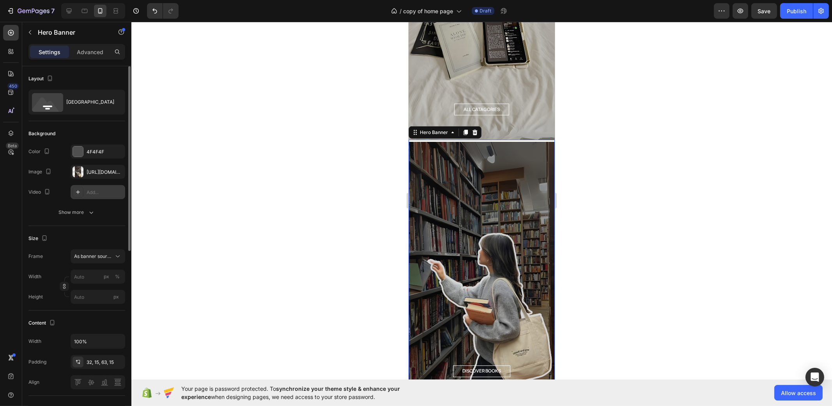
click at [104, 189] on div "Add..." at bounding box center [105, 192] width 37 height 7
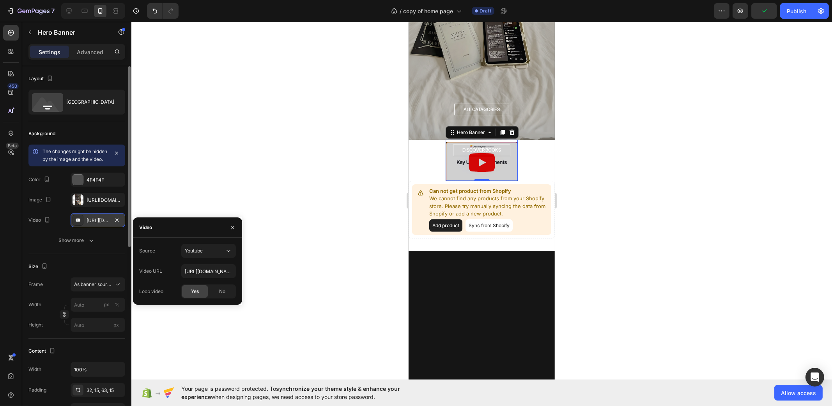
click at [122, 227] on div "https://www.youtube.com/watch?v=cyzh48XRS4M" at bounding box center [98, 220] width 55 height 14
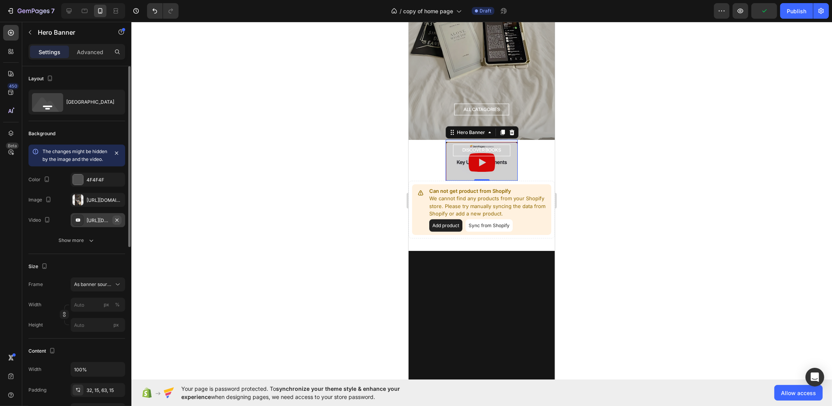
click at [117, 223] on icon "button" at bounding box center [117, 220] width 6 height 6
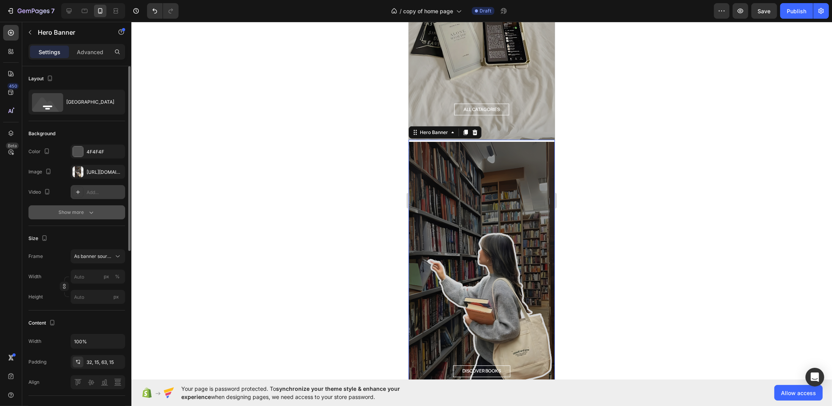
click at [84, 213] on div "Show more" at bounding box center [77, 212] width 36 height 8
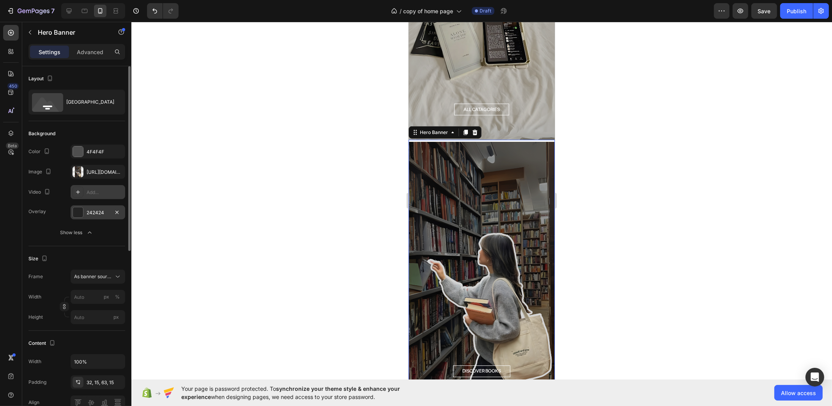
click at [97, 216] on div "242424" at bounding box center [98, 212] width 55 height 14
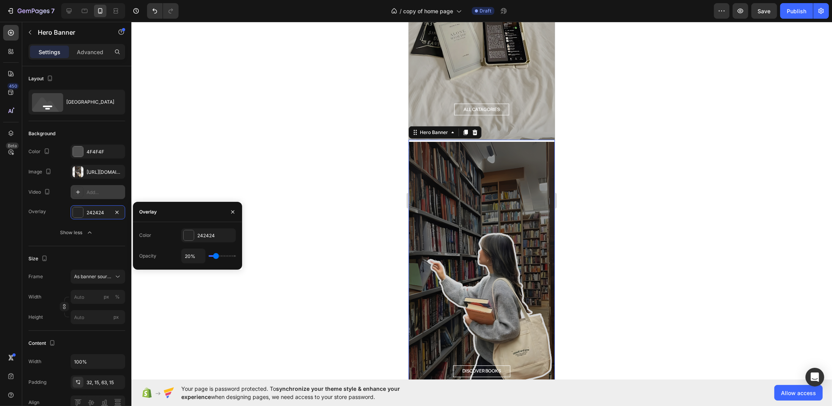
type input "27%"
type input "27"
type input "24%"
type input "24"
type input "19%"
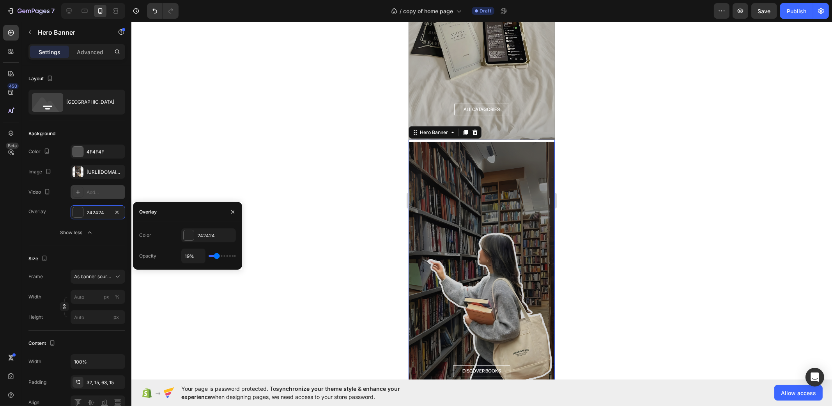
type input "19"
type input "11%"
type input "11"
type input "2%"
type input "2"
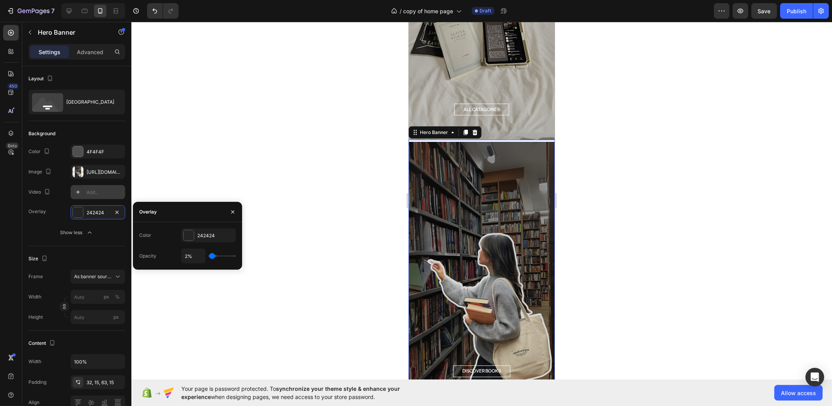
type input "0%"
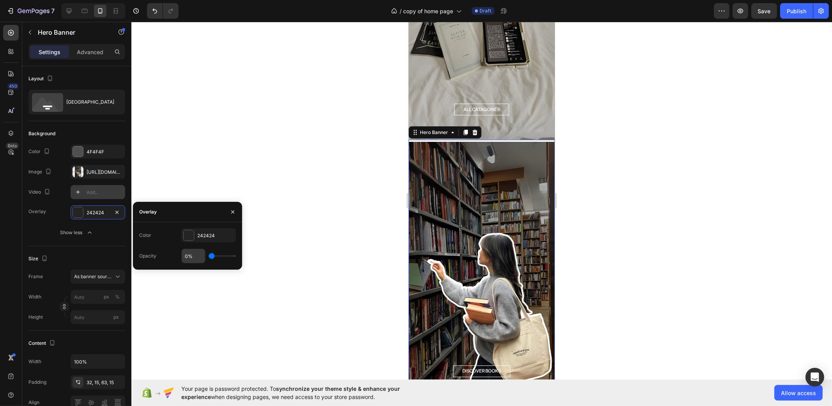
drag, startPoint x: 217, startPoint y: 258, endPoint x: 200, endPoint y: 258, distance: 16.8
type input "0"
click at [208, 257] on input "range" at bounding box center [221, 256] width 27 height 2
type input "0%"
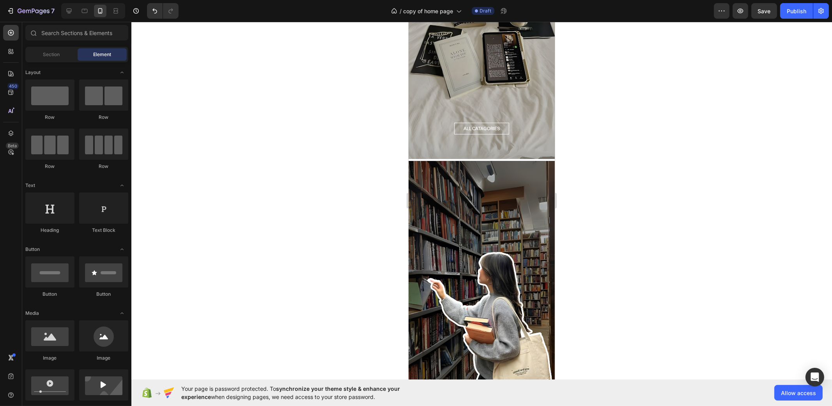
scroll to position [964, 0]
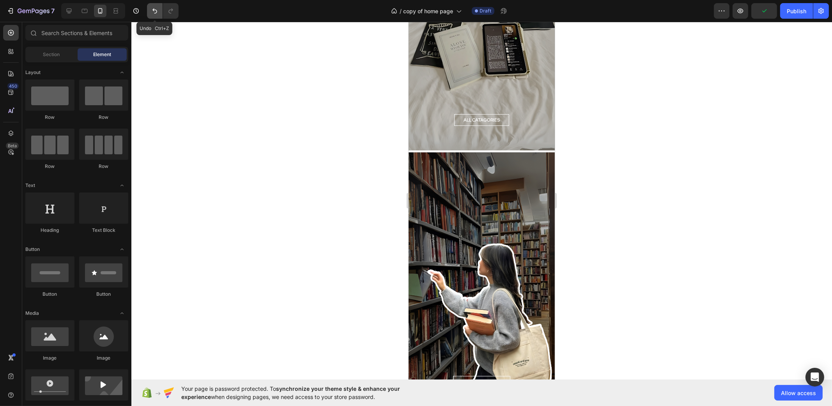
click at [152, 14] on icon "Undo/Redo" at bounding box center [155, 11] width 8 height 8
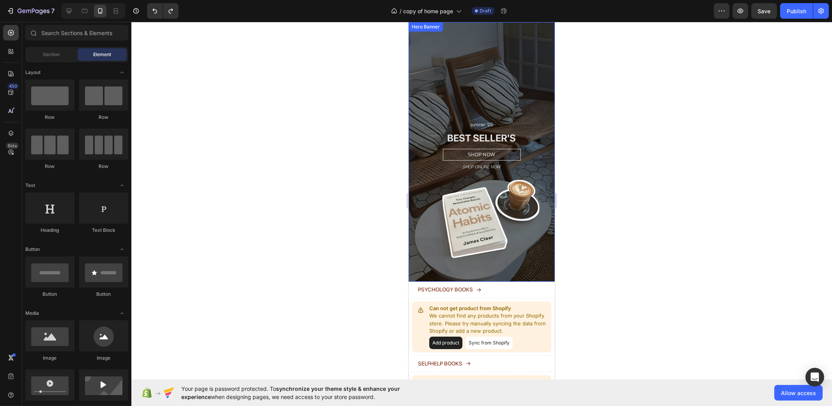
scroll to position [0, 0]
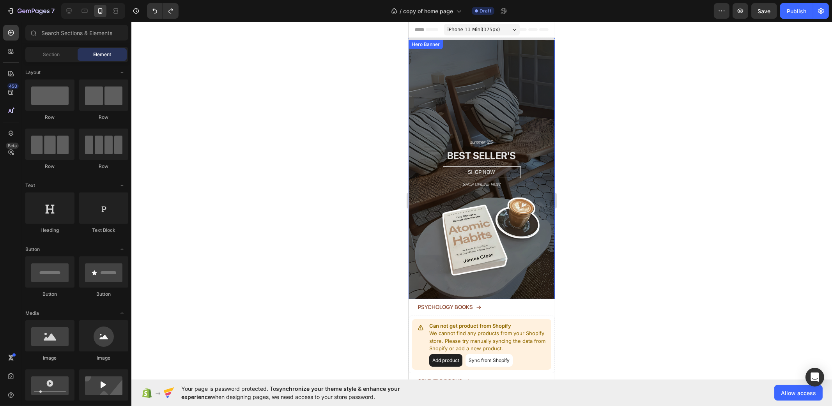
click at [523, 205] on div "summer '25 Heading BEST SELLER'S Heading SHOP NOW Button SHOP ONLINE NOW Headin…" at bounding box center [481, 169] width 146 height 87
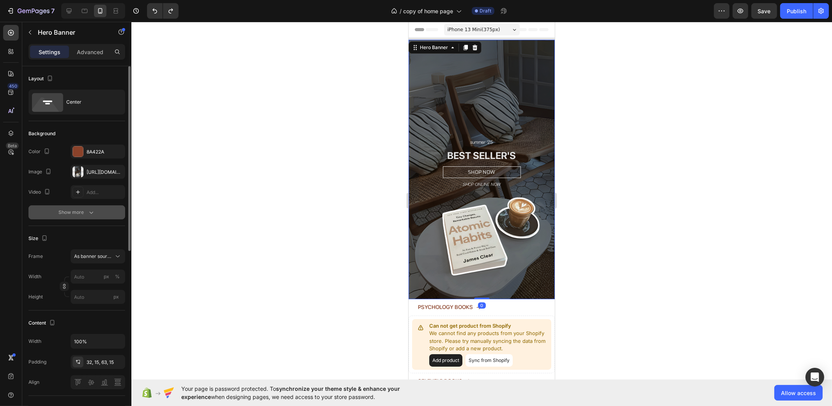
click at [84, 218] on button "Show more" at bounding box center [76, 212] width 97 height 14
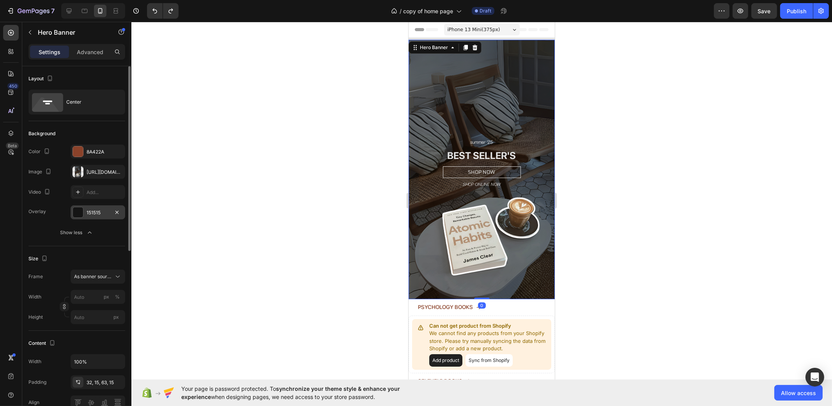
click at [92, 213] on div "151515" at bounding box center [98, 212] width 23 height 7
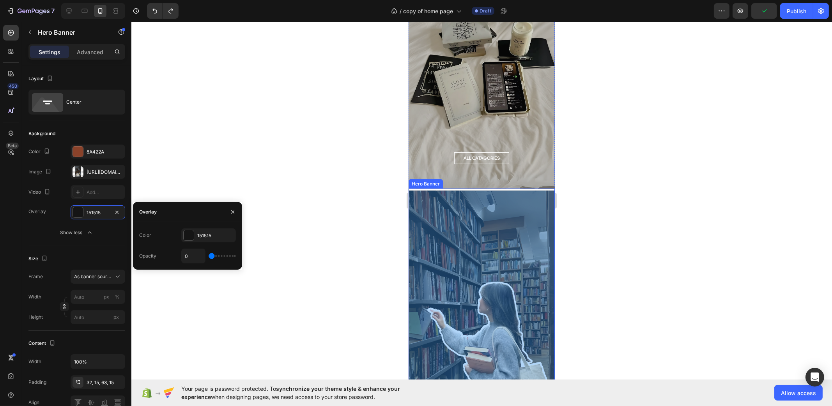
scroll to position [1023, 0]
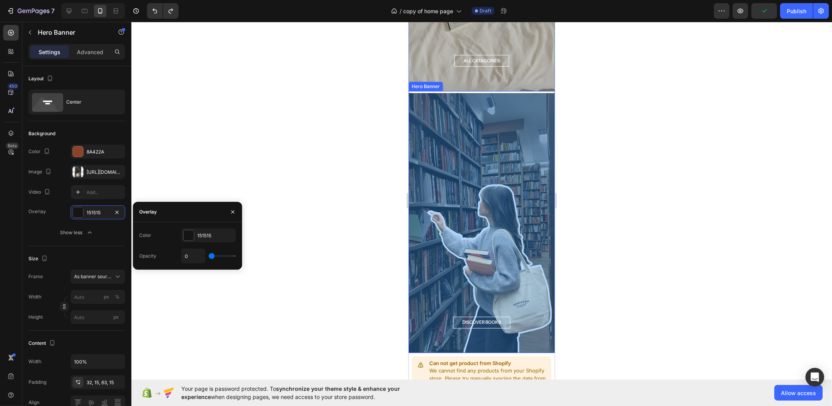
click at [498, 182] on div "Overlay" at bounding box center [481, 223] width 146 height 260
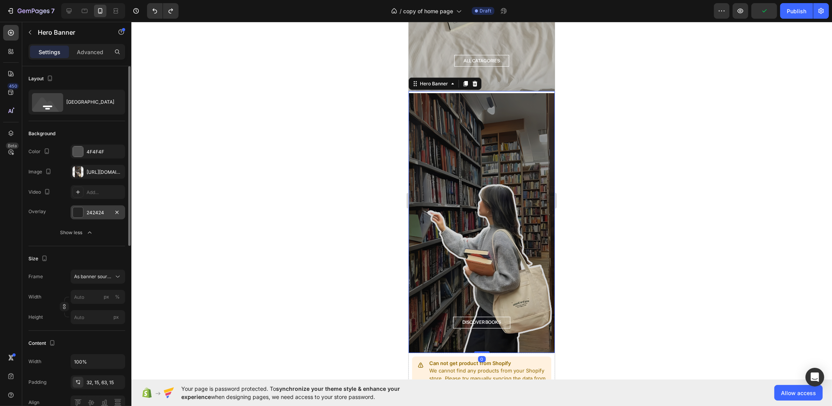
click at [90, 216] on div "242424" at bounding box center [98, 212] width 55 height 14
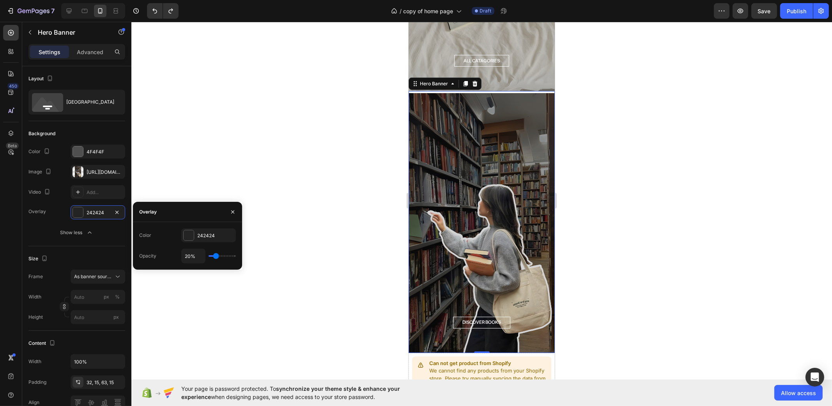
click at [212, 257] on input "range" at bounding box center [221, 256] width 27 height 2
type input "10%"
type input "10"
type input "1%"
type input "1"
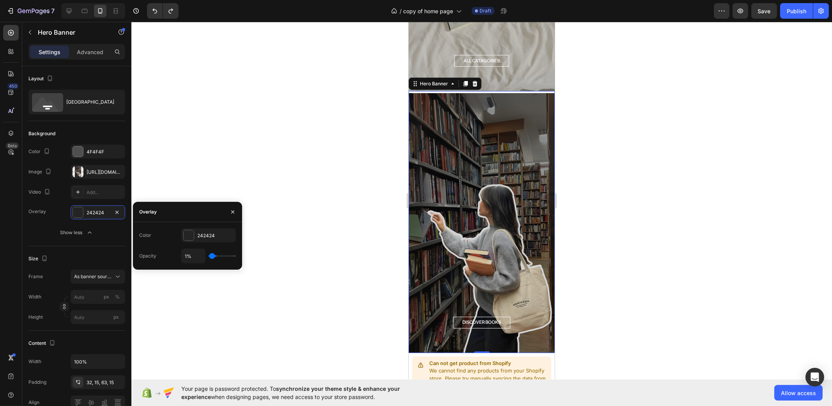
type input "0%"
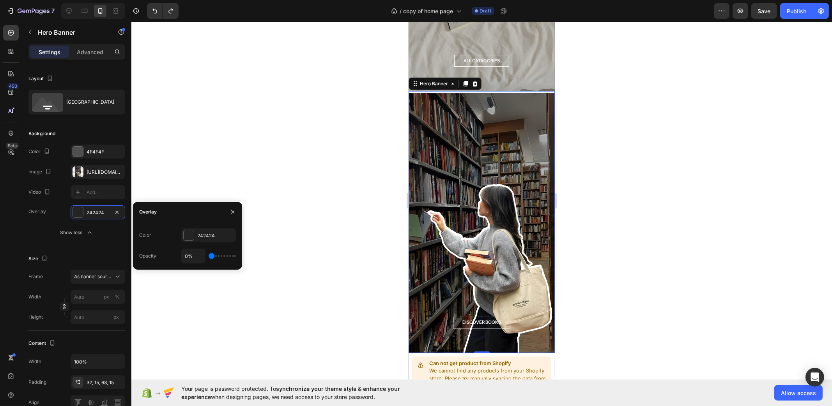
drag, startPoint x: 215, startPoint y: 256, endPoint x: 193, endPoint y: 255, distance: 22.3
type input "0"
click at [208, 255] on input "range" at bounding box center [221, 256] width 27 height 2
type input "0%"
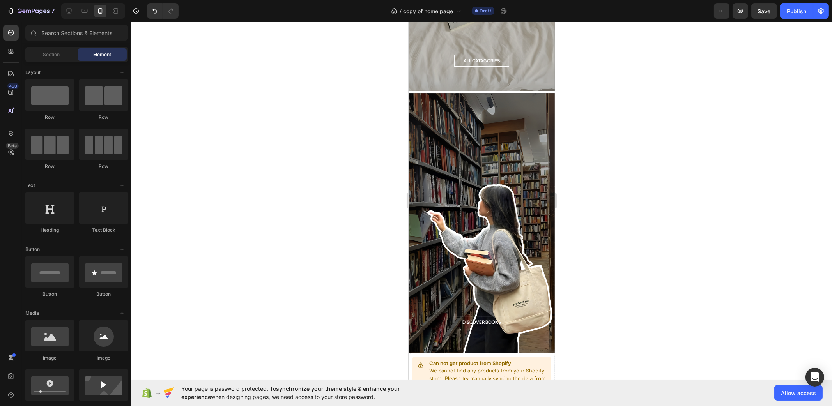
scroll to position [967, 0]
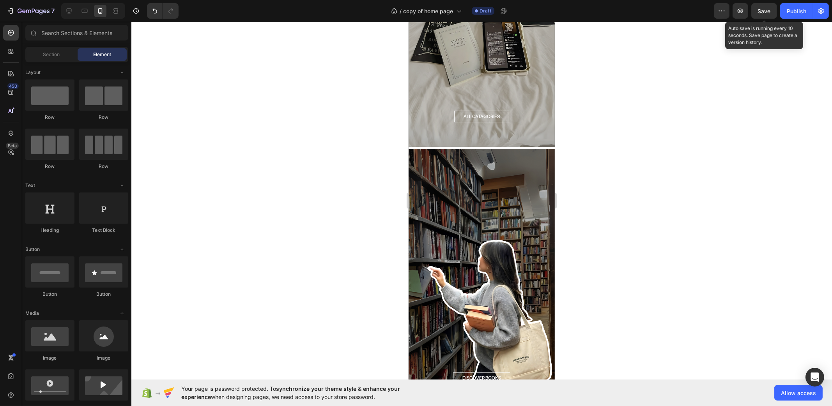
click at [769, 13] on span "Save" at bounding box center [764, 11] width 13 height 7
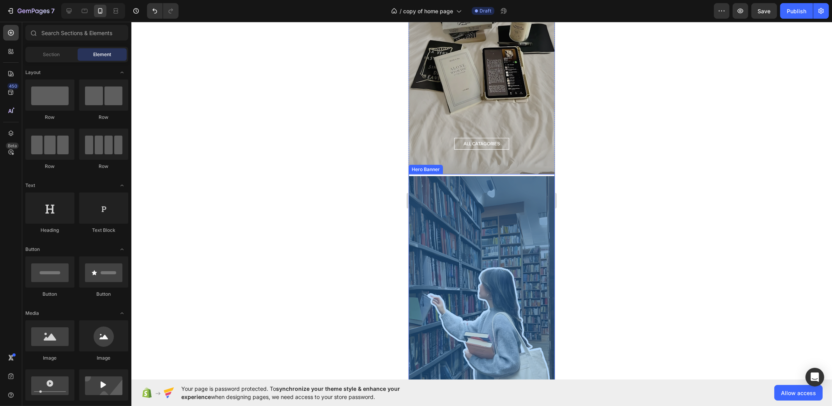
scroll to position [1013, 0]
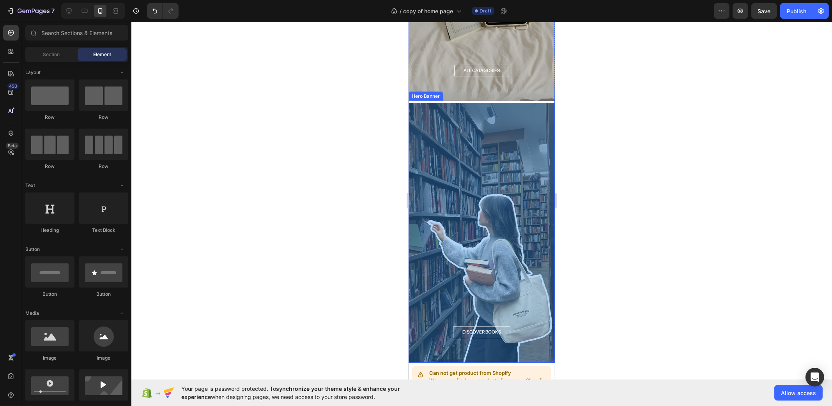
click at [494, 175] on div "Overlay" at bounding box center [481, 233] width 146 height 260
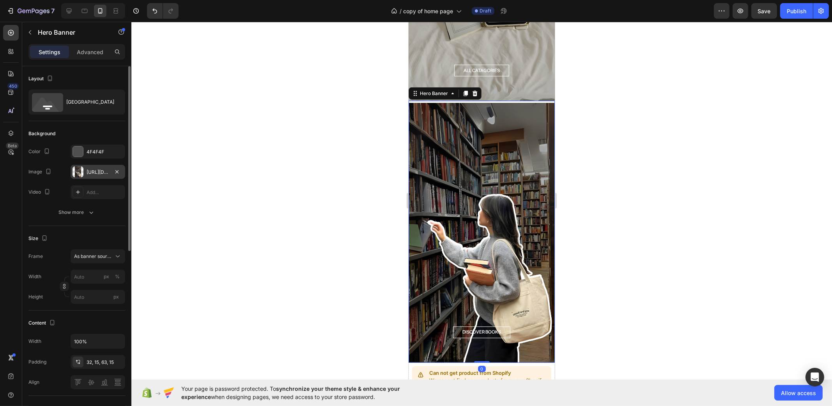
click at [85, 173] on div "https://cdn.shopify.com/s/files/1/0937/8037/7974/files/gempages_581480596144915…" at bounding box center [98, 172] width 55 height 14
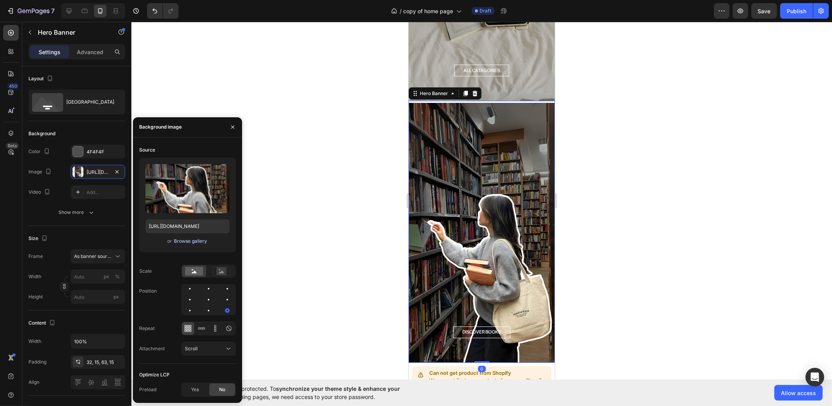
click at [184, 242] on div "Browse gallery" at bounding box center [190, 241] width 33 height 7
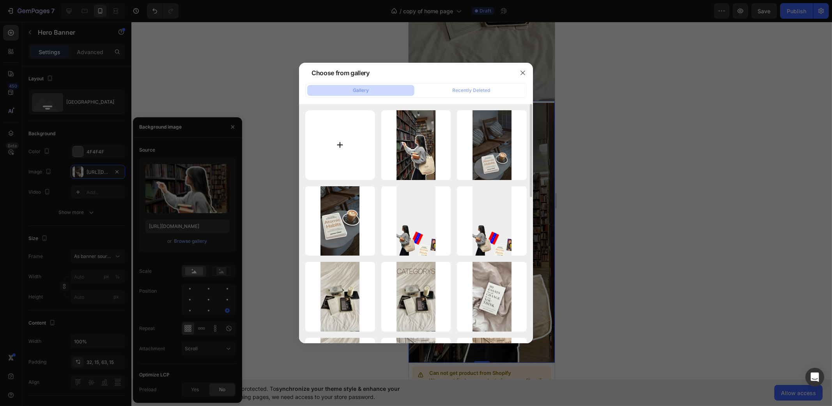
click at [357, 137] on input "file" at bounding box center [340, 145] width 70 height 70
type input "C:\fakepath\Kopie van Kopie van Ontwerp zonder titel (5).png"
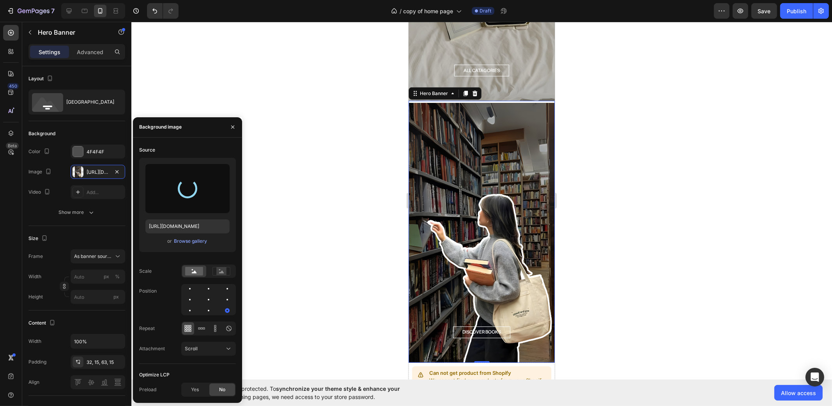
type input "https://cdn.shopify.com/s/files/1/0937/8037/7974/files/gempages_581480596144915…"
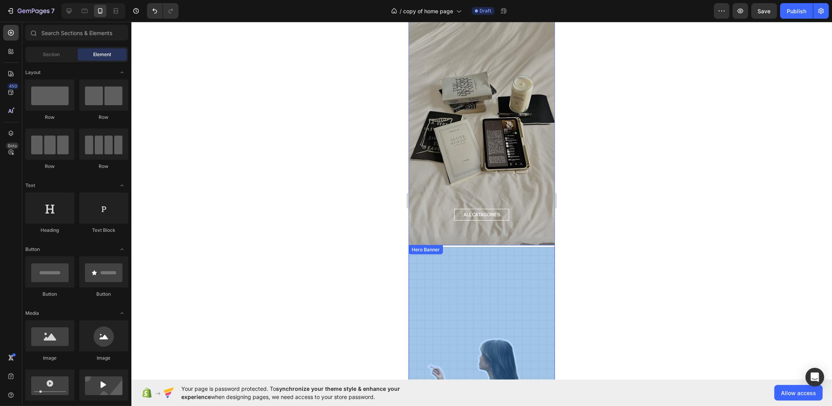
scroll to position [864, 0]
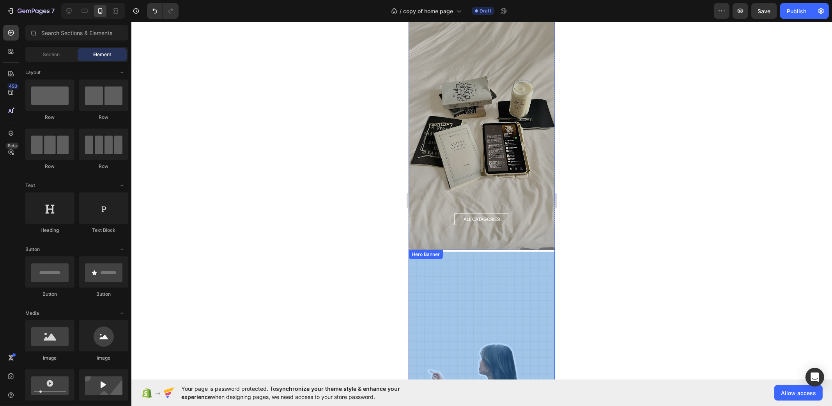
click at [500, 263] on div "Overlay" at bounding box center [481, 382] width 146 height 260
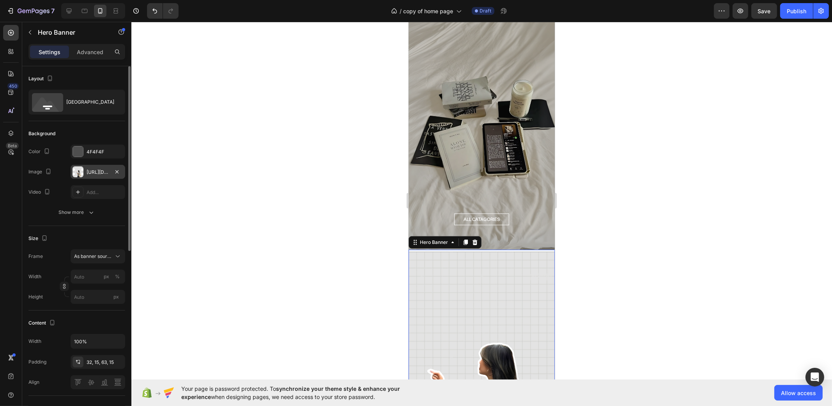
click at [88, 169] on div "https://cdn.shopify.com/s/files/1/0937/8037/7974/files/gempages_581480596144915…" at bounding box center [98, 172] width 23 height 7
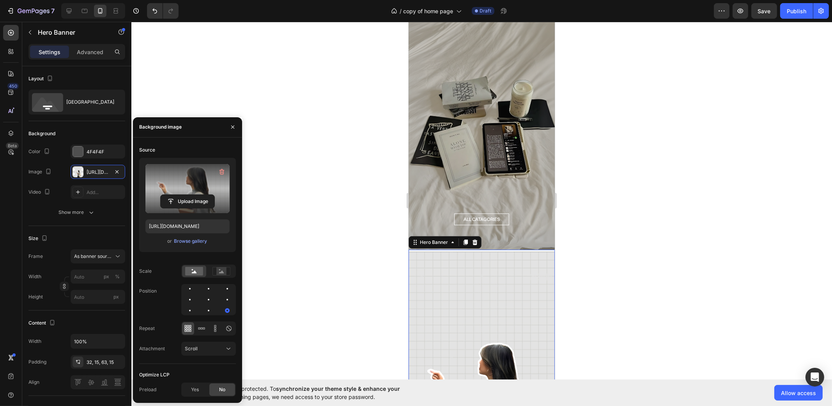
click at [183, 186] on label at bounding box center [187, 188] width 84 height 49
click at [183, 195] on input "file" at bounding box center [188, 201] width 54 height 13
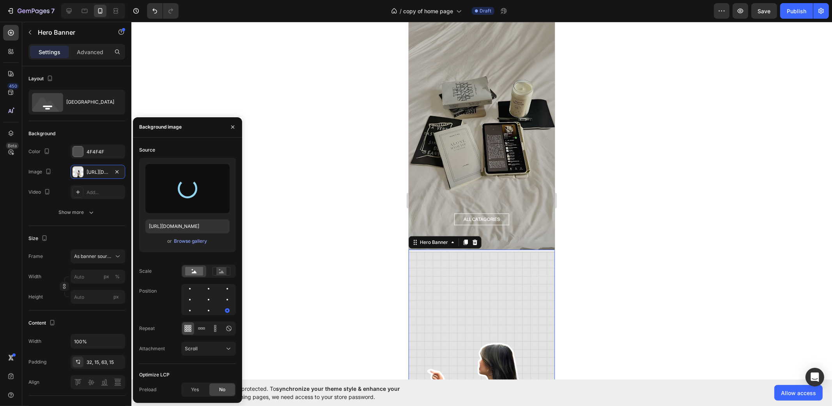
type input "https://cdn.shopify.com/s/files/1/0937/8037/7974/files/gempages_581480596144915…"
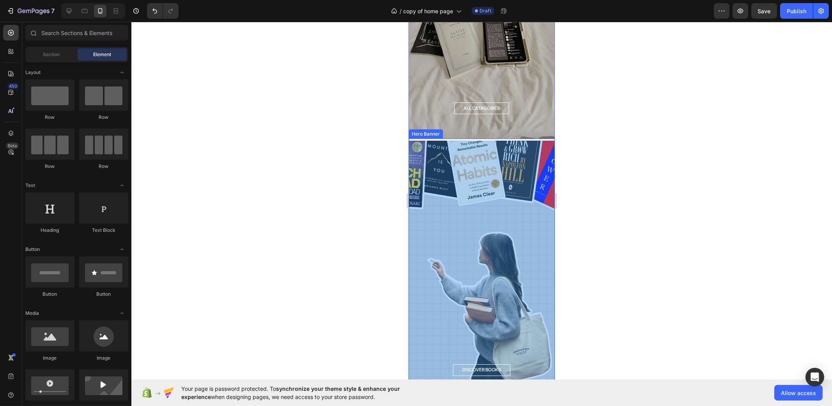
scroll to position [974, 0]
click at [459, 189] on div "Overlay" at bounding box center [481, 272] width 146 height 260
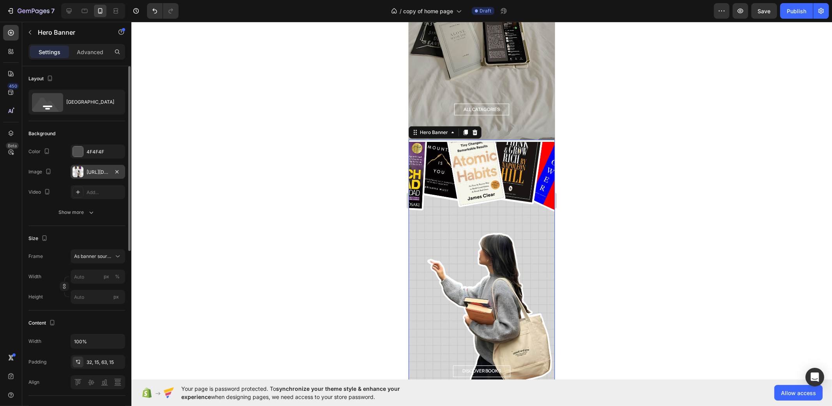
click at [90, 166] on div "https://cdn.shopify.com/s/files/1/0937/8037/7974/files/gempages_581480596144915…" at bounding box center [98, 172] width 55 height 14
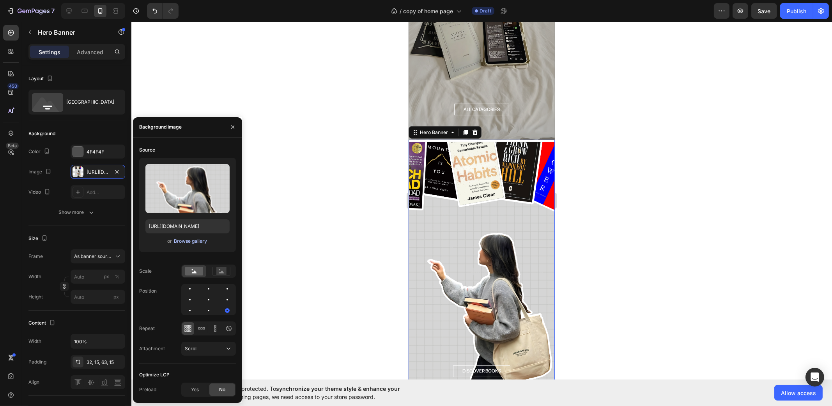
click at [193, 240] on div "Browse gallery" at bounding box center [190, 241] width 33 height 7
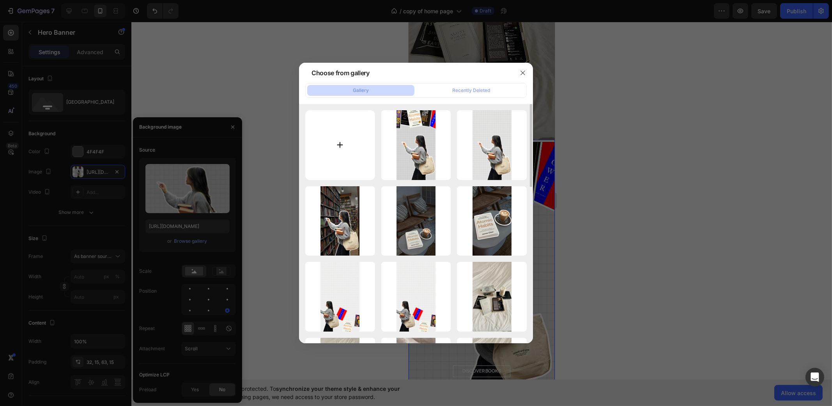
click at [345, 130] on input "file" at bounding box center [340, 145] width 70 height 70
type input "C:\fakepath\Kopie van Kopie van Ontwerp zonder titel (7).png"
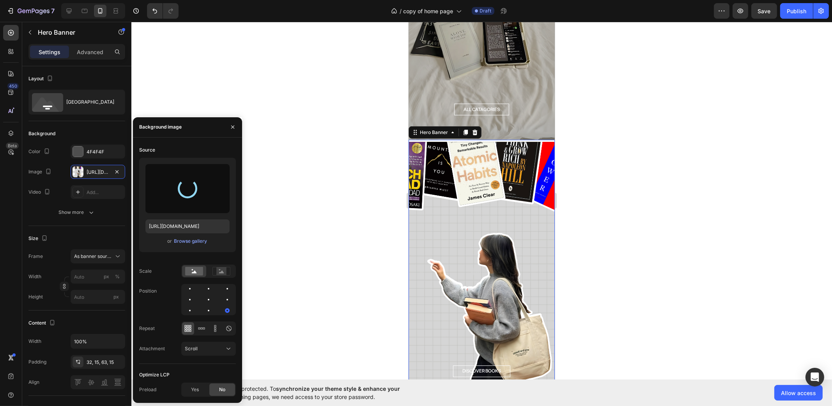
type input "[URL][DOMAIN_NAME]"
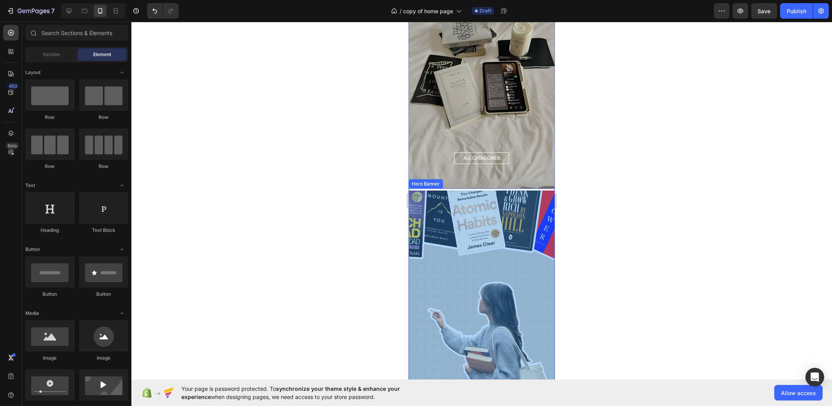
scroll to position [1023, 0]
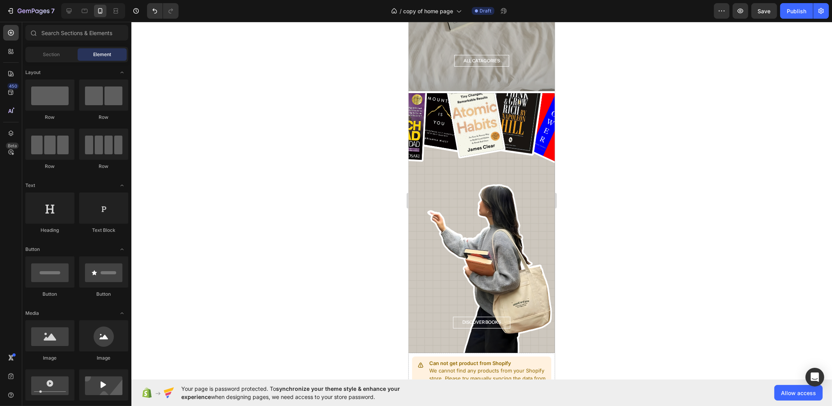
drag, startPoint x: 963, startPoint y: 309, endPoint x: 535, endPoint y: 297, distance: 428.1
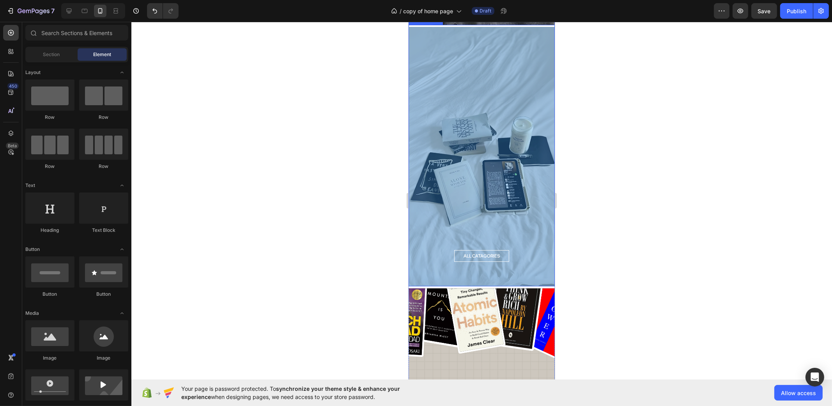
scroll to position [828, 0]
click at [503, 142] on div "Overlay" at bounding box center [481, 156] width 146 height 260
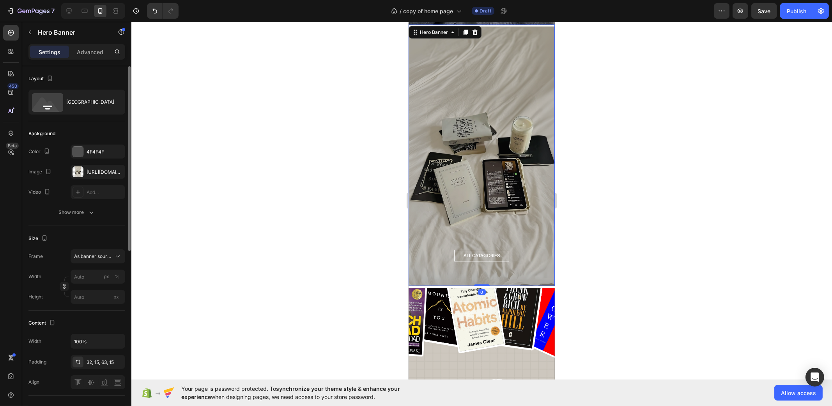
click at [99, 162] on div "The changes might be hidden by the image and the video. Color 4F4F4F Image http…" at bounding box center [76, 172] width 97 height 55
click at [99, 165] on div "https://cdn.shopify.com/s/files/1/0937/8037/7974/files/gempages_581480596144915…" at bounding box center [98, 172] width 55 height 14
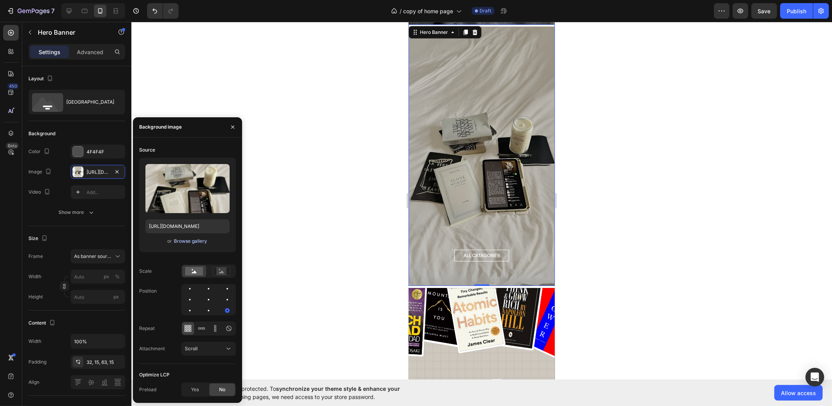
click at [199, 239] on div "Browse gallery" at bounding box center [190, 241] width 33 height 7
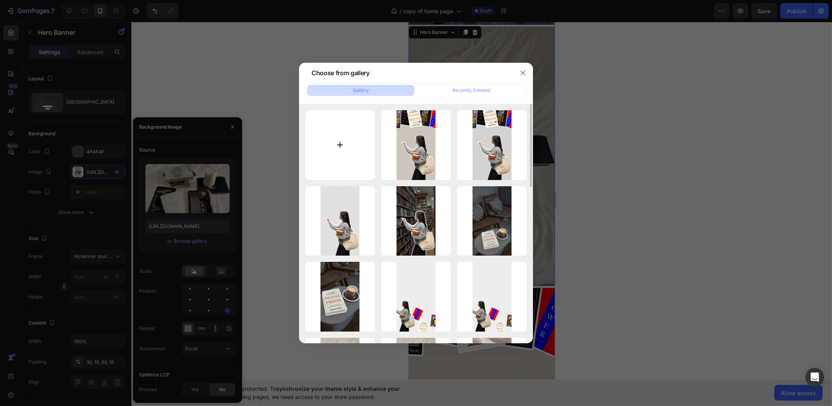
click at [356, 142] on input "file" at bounding box center [340, 145] width 70 height 70
type input "C:\fakepath\Kopie van Kopie van Ontwerp zonder titel (8).png"
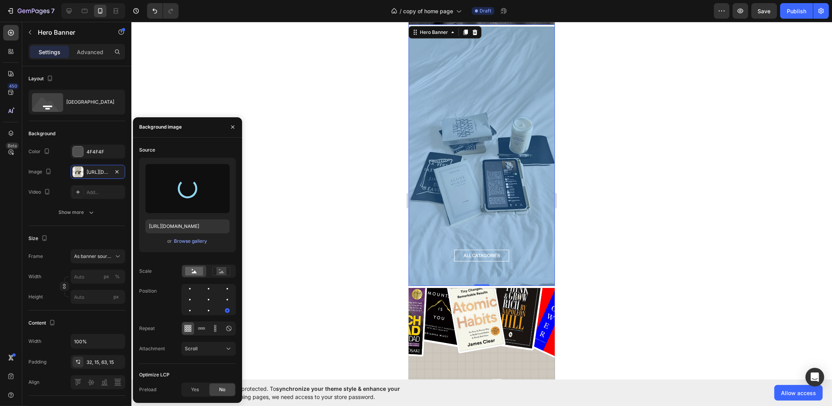
type input "https://cdn.shopify.com/s/files/1/0937/8037/7974/files/gempages_581480596144915…"
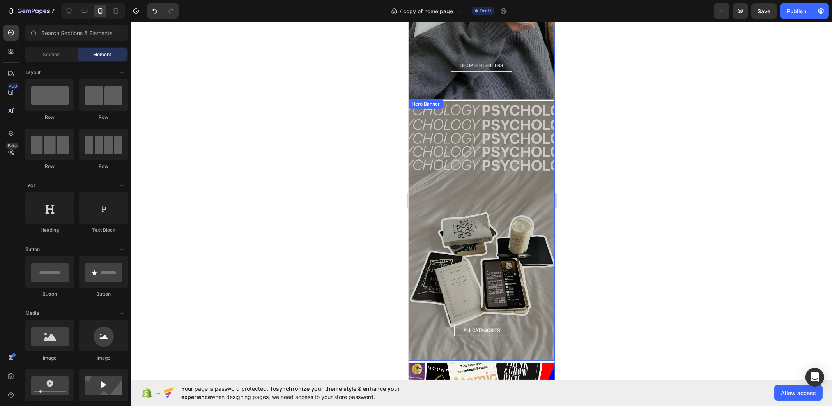
scroll to position [730, 0]
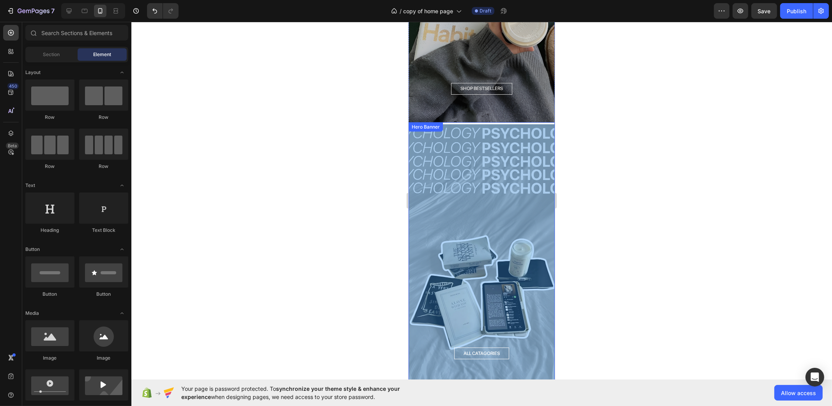
click at [514, 215] on div "Overlay" at bounding box center [481, 254] width 146 height 260
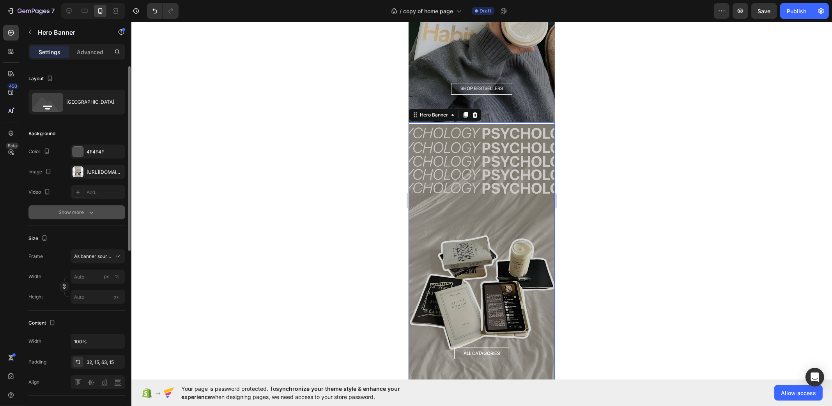
click at [85, 210] on div "Show more" at bounding box center [77, 212] width 36 height 8
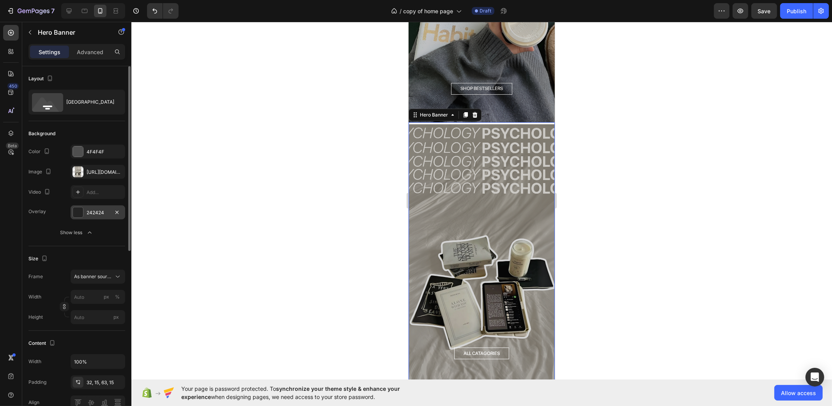
click at [90, 212] on div "242424" at bounding box center [98, 212] width 23 height 7
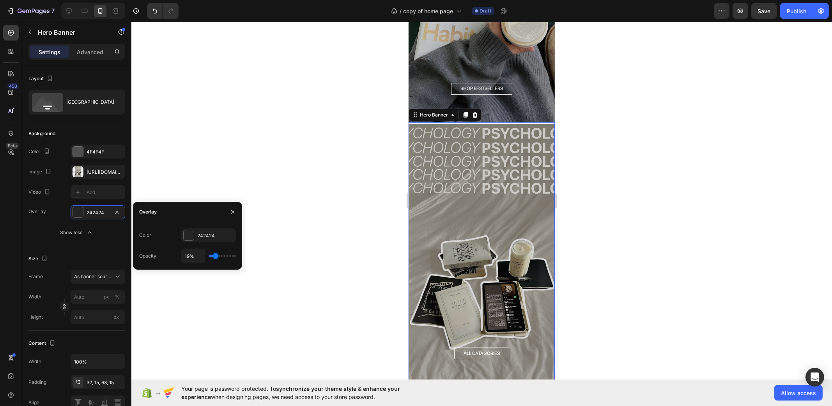
type input "0%"
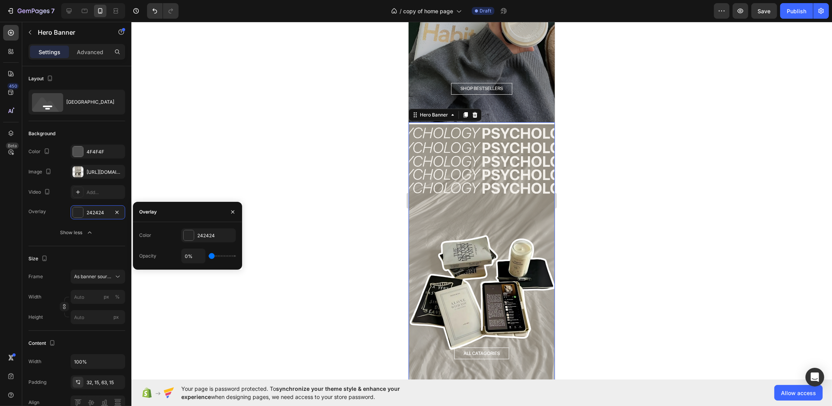
drag, startPoint x: 215, startPoint y: 257, endPoint x: 227, endPoint y: 260, distance: 12.8
type input "0"
click at [208, 257] on input "range" at bounding box center [221, 256] width 27 height 2
type input "0%"
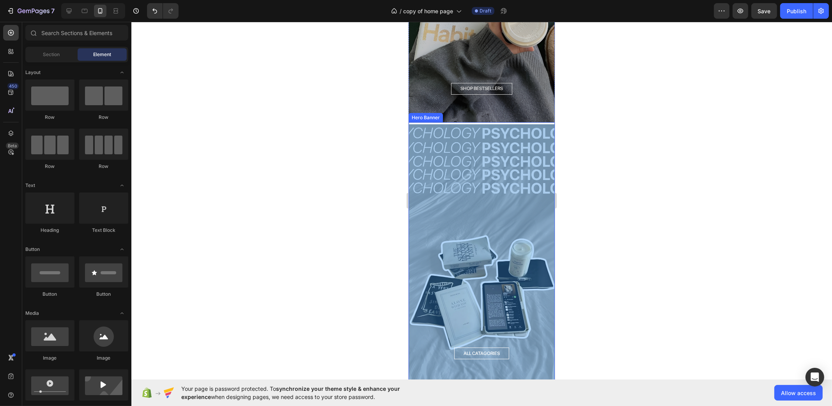
click at [497, 255] on div "Overlay" at bounding box center [481, 254] width 146 height 260
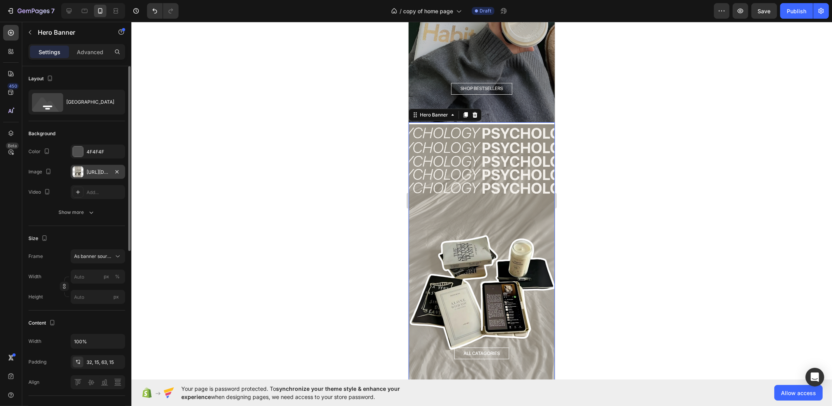
click at [96, 169] on div "https://cdn.shopify.com/s/files/1/0937/8037/7974/files/gempages_581480596144915…" at bounding box center [98, 172] width 23 height 7
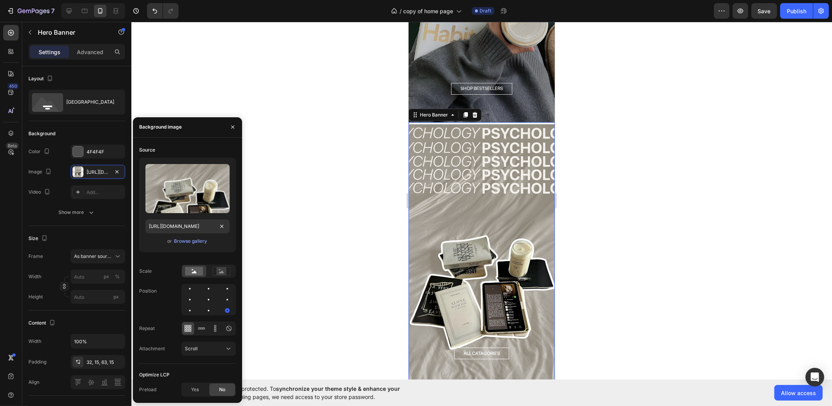
click at [207, 241] on div "or Browse gallery" at bounding box center [187, 241] width 84 height 9
click at [207, 242] on button "Browse gallery" at bounding box center [190, 241] width 34 height 8
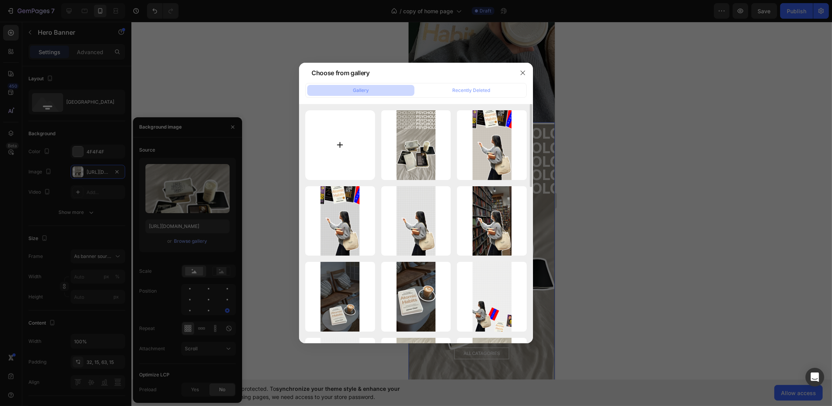
click at [362, 141] on input "file" at bounding box center [340, 145] width 70 height 70
type input "C:\fakepath\Kopie van Kopie van Ontwerp zonder titel (9).png"
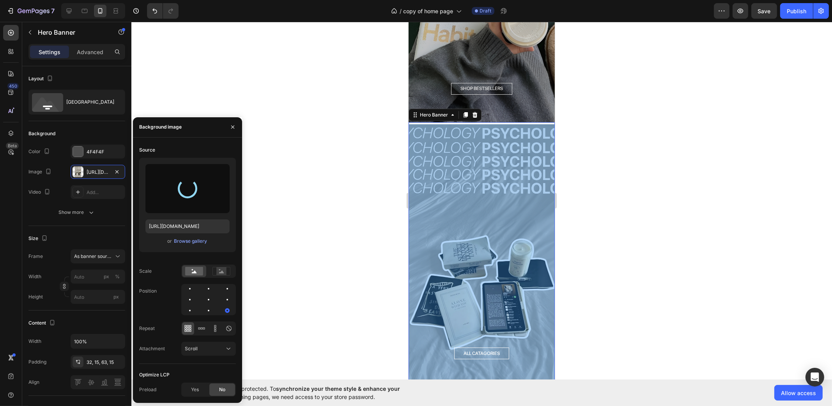
type input "https://cdn.shopify.com/s/files/1/0937/8037/7974/files/gempages_581480596144915…"
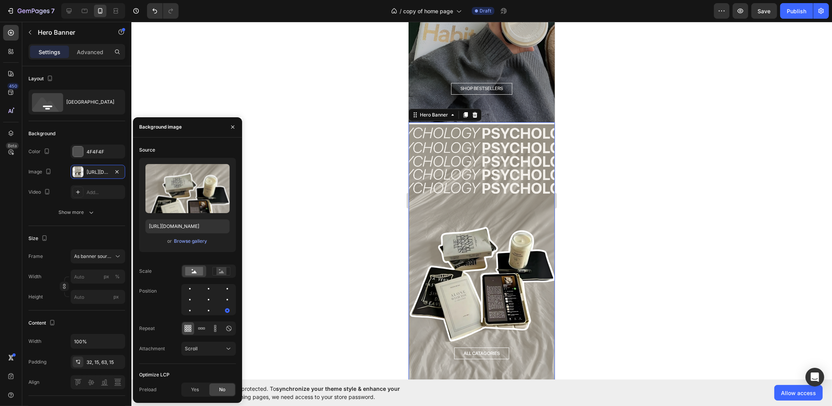
click at [600, 228] on div at bounding box center [481, 214] width 700 height 384
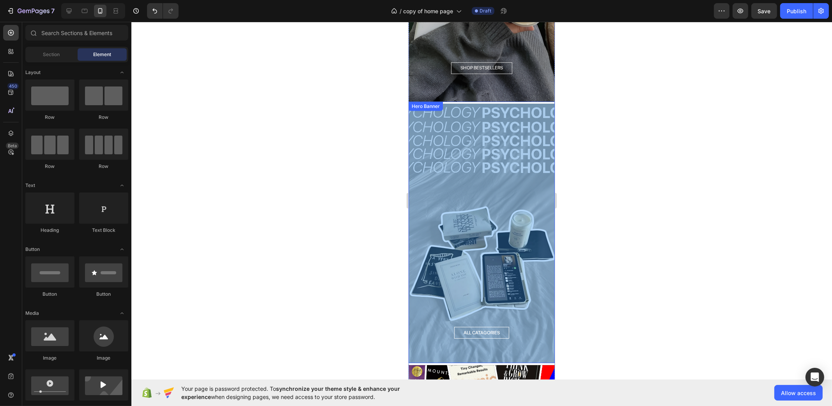
scroll to position [682, 0]
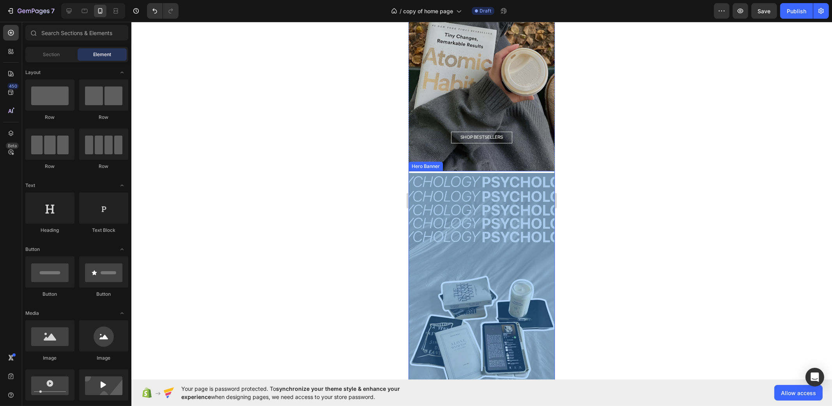
click at [511, 201] on div "Overlay" at bounding box center [481, 303] width 146 height 260
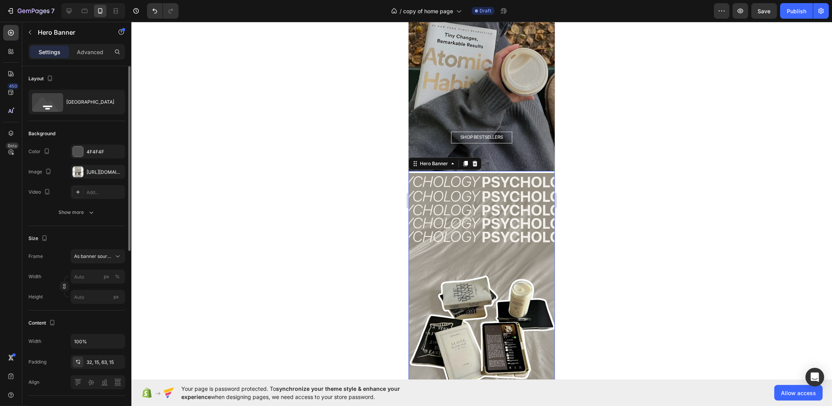
click at [94, 163] on div "The changes might be hidden by the image and the video. Color 4F4F4F Image http…" at bounding box center [76, 172] width 97 height 55
click at [95, 169] on div "https://cdn.shopify.com/s/files/1/0937/8037/7974/files/gempages_581480596144915…" at bounding box center [98, 172] width 23 height 7
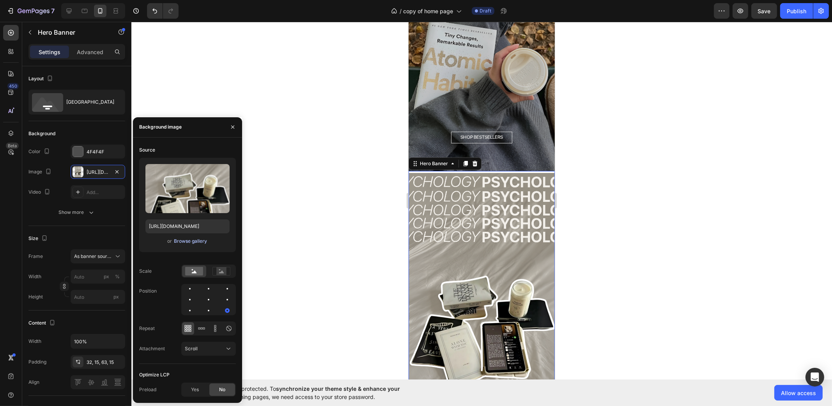
click at [180, 241] on div "Browse gallery" at bounding box center [190, 241] width 33 height 7
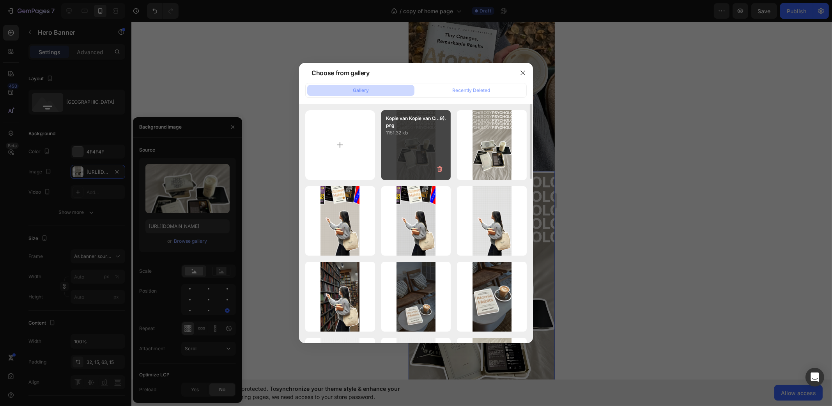
click at [438, 139] on div "Kopie van Kopie van O...9).png 1151.32 kb" at bounding box center [416, 145] width 70 height 70
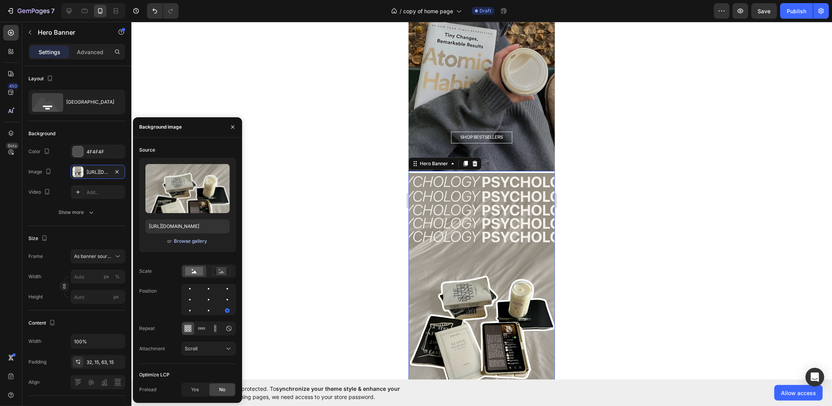
click at [180, 244] on div "Browse gallery" at bounding box center [190, 241] width 33 height 7
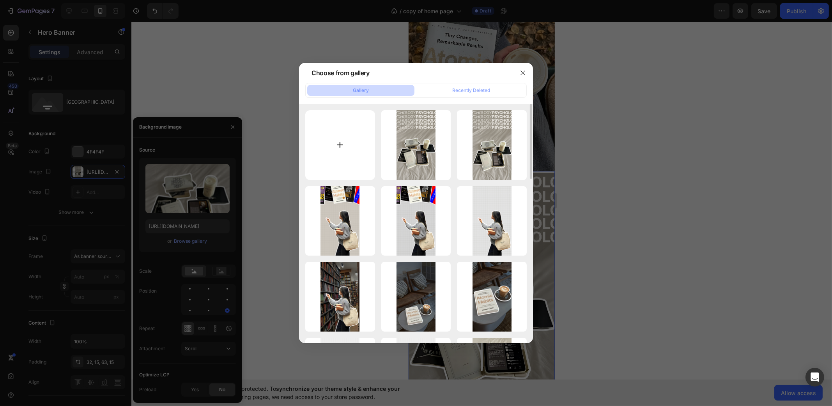
drag, startPoint x: 349, startPoint y: 124, endPoint x: 349, endPoint y: 132, distance: 8.2
click at [349, 132] on input "file" at bounding box center [340, 145] width 70 height 70
type input "C:\fakepath\Kopie van Kopie van Ontwerp zonder titel (10).png"
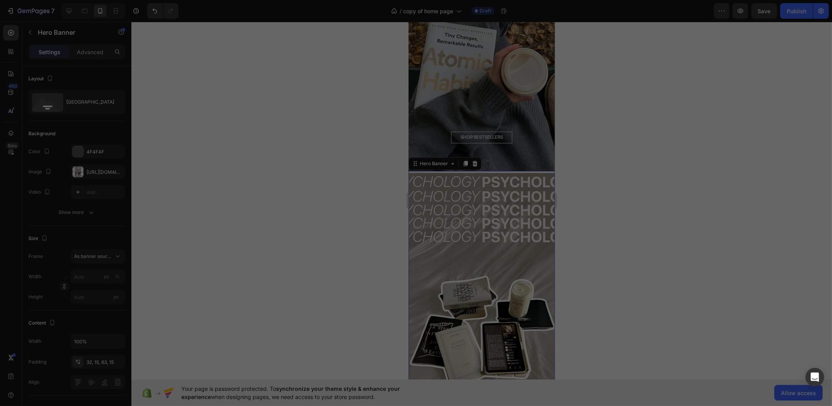
click at [196, 35] on div at bounding box center [416, 203] width 832 height 406
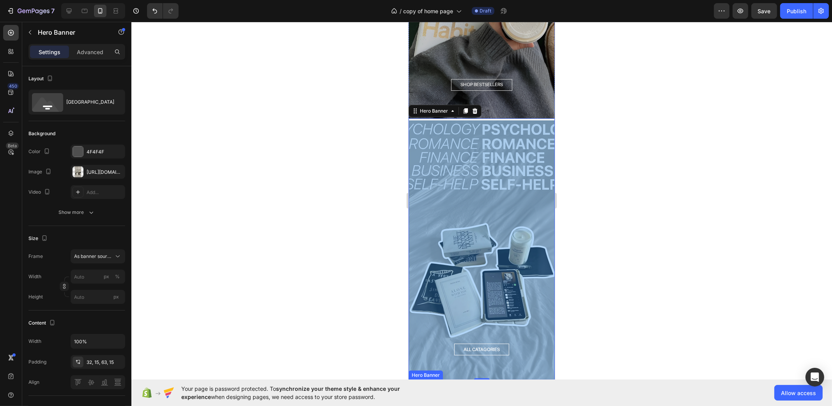
scroll to position [730, 0]
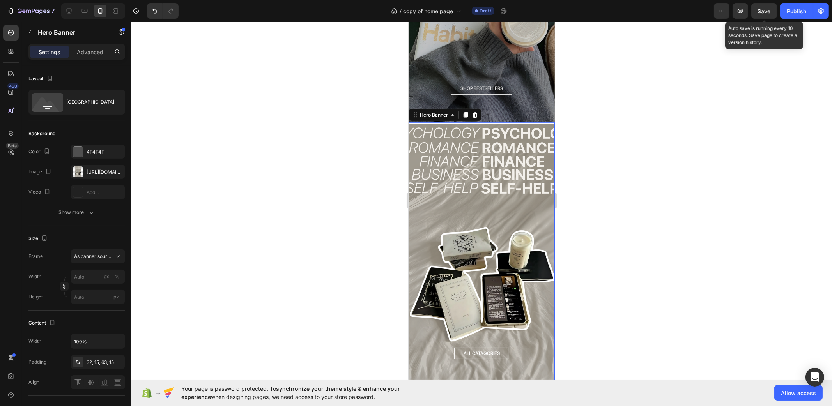
click at [758, 14] on div "Save" at bounding box center [764, 11] width 13 height 8
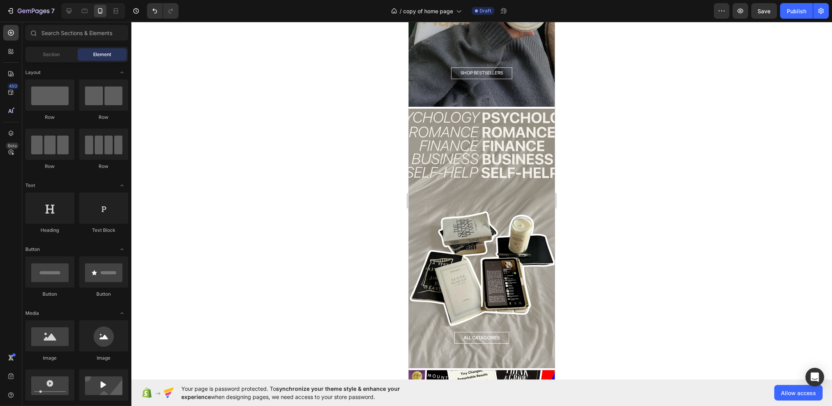
scroll to position [751, 0]
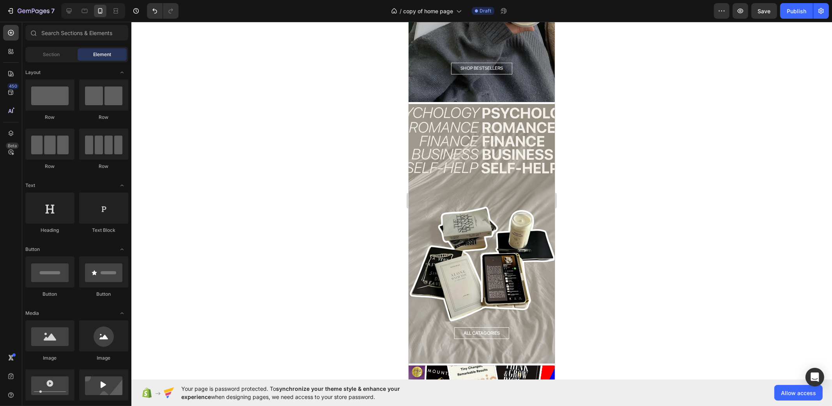
click at [626, 155] on div at bounding box center [481, 214] width 700 height 384
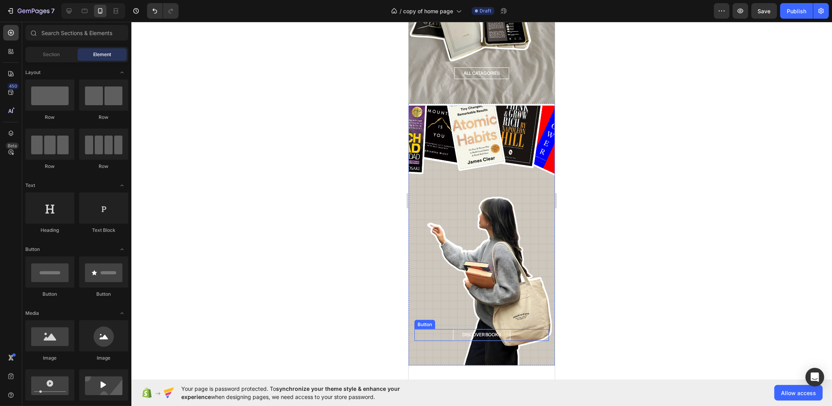
scroll to position [897, 0]
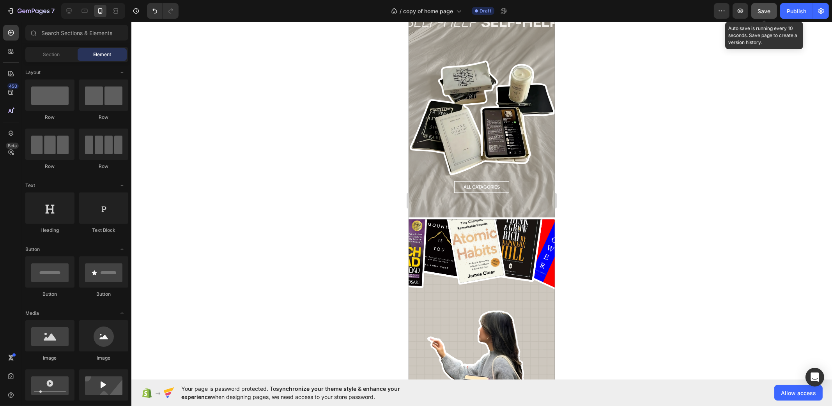
click at [756, 11] on button "Save" at bounding box center [764, 11] width 26 height 16
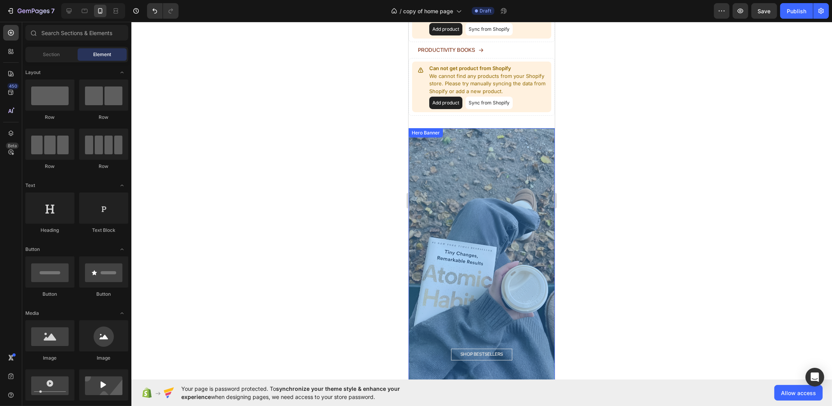
scroll to position [438, 0]
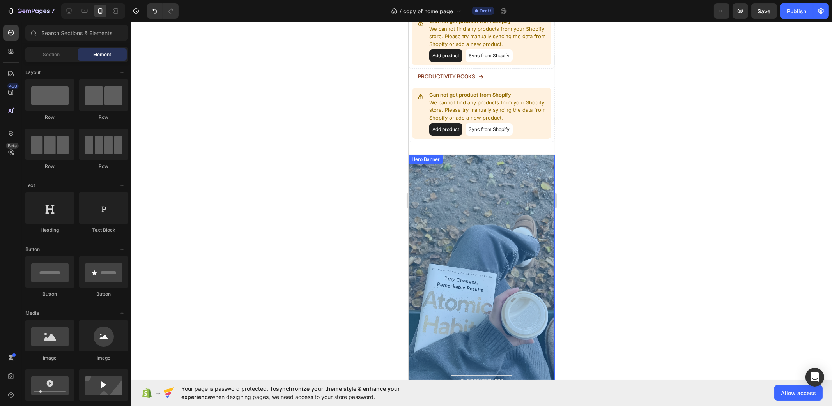
click at [491, 217] on div "Overlay" at bounding box center [481, 285] width 146 height 260
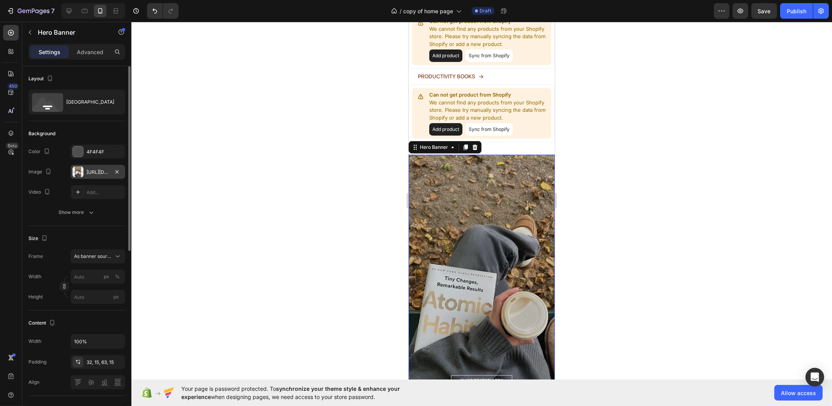
click at [89, 170] on div "https://cdn.shopify.com/s/files/1/0937/8037/7974/files/gempages_581480596144915…" at bounding box center [98, 172] width 23 height 7
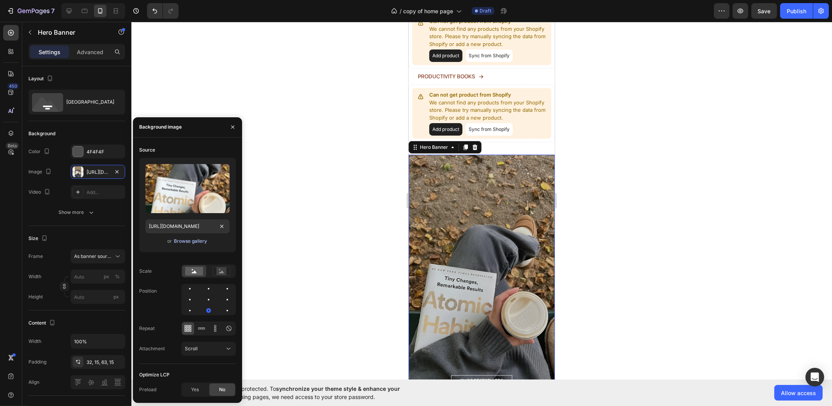
click at [189, 242] on div "Browse gallery" at bounding box center [190, 241] width 33 height 7
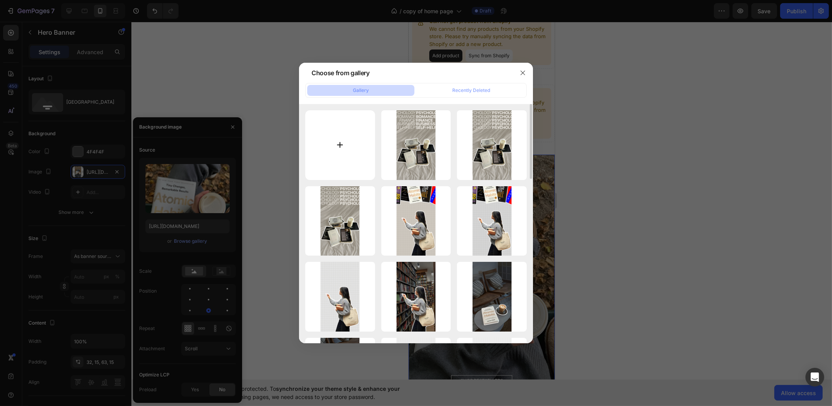
click at [362, 137] on input "file" at bounding box center [340, 145] width 70 height 70
type input "C:\fakepath\Kopie van Kopie van Ontwerp zonder titel (11).png"
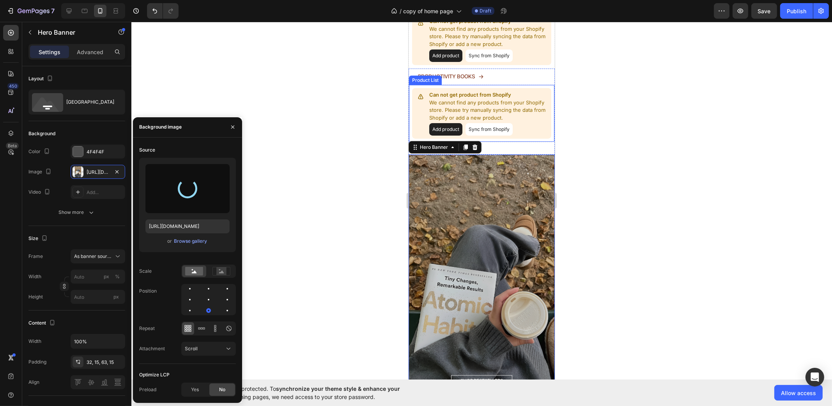
type input "https://cdn.shopify.com/s/files/1/0937/8037/7974/files/gempages_581480596144915…"
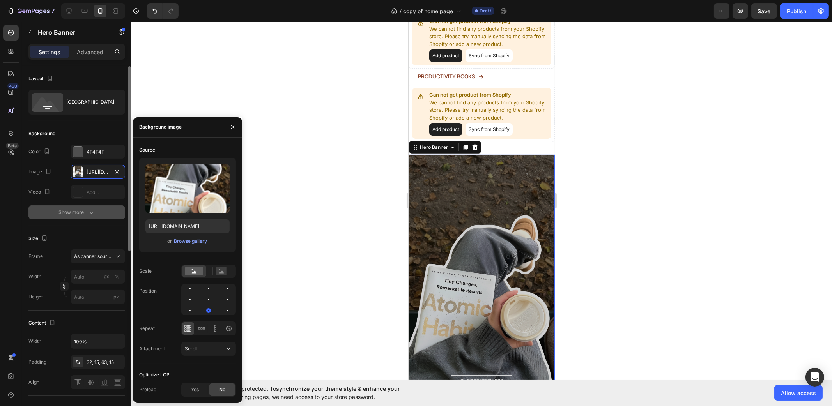
click at [92, 206] on button "Show more" at bounding box center [76, 212] width 97 height 14
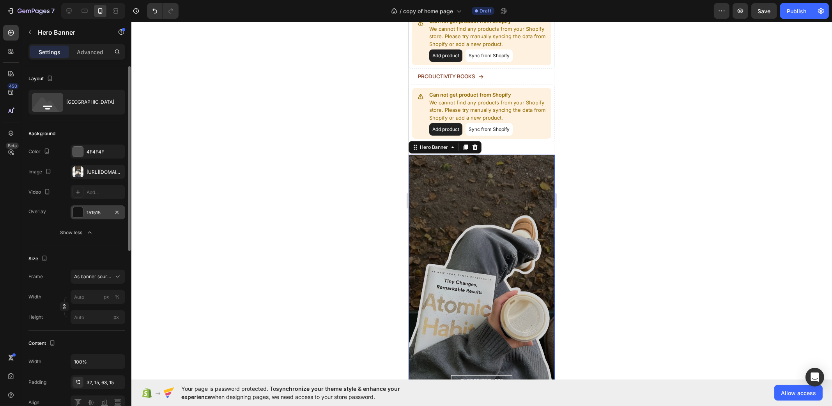
click at [94, 212] on div "151515" at bounding box center [98, 212] width 23 height 7
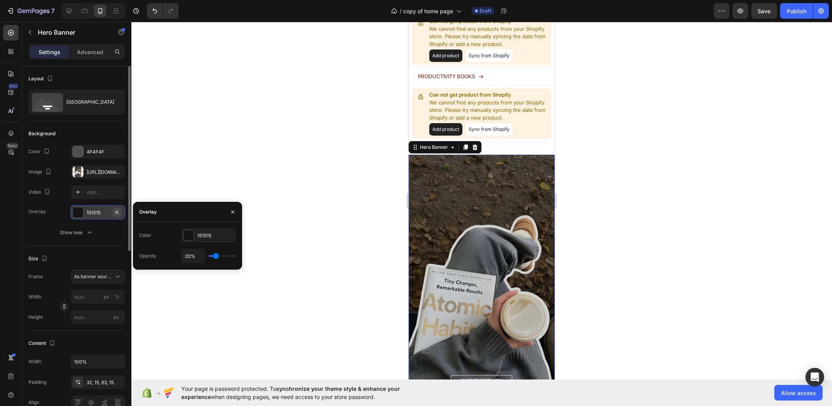
click at [117, 212] on icon "button" at bounding box center [116, 211] width 3 height 3
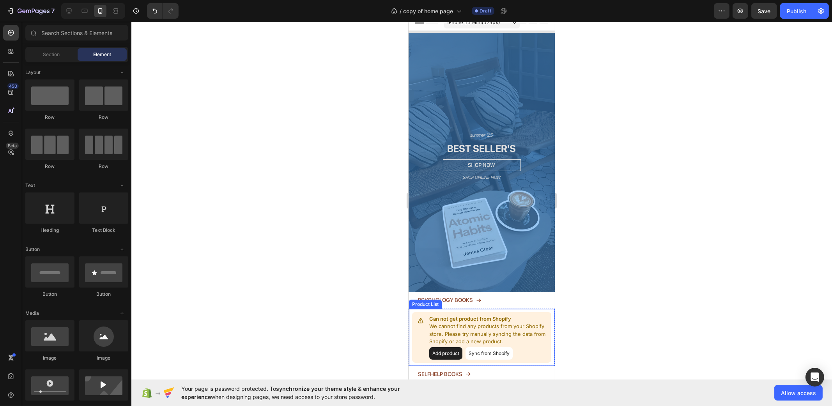
scroll to position [0, 0]
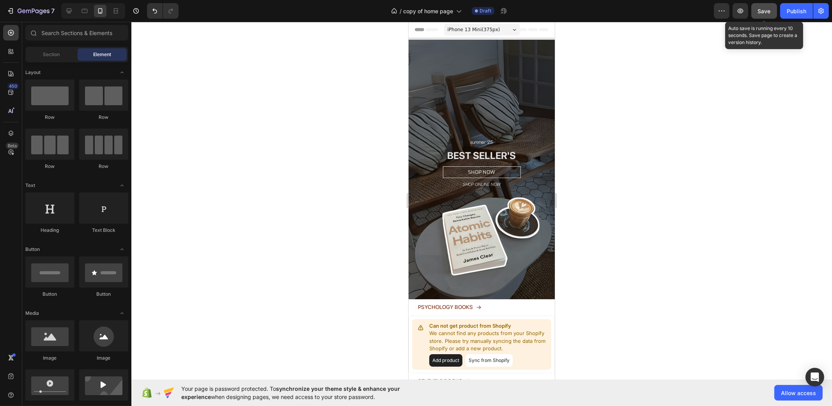
click at [768, 12] on span "Save" at bounding box center [764, 11] width 13 height 7
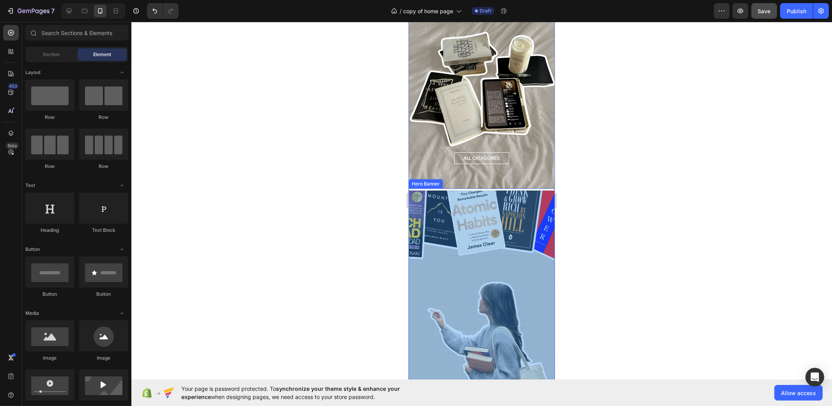
scroll to position [682, 0]
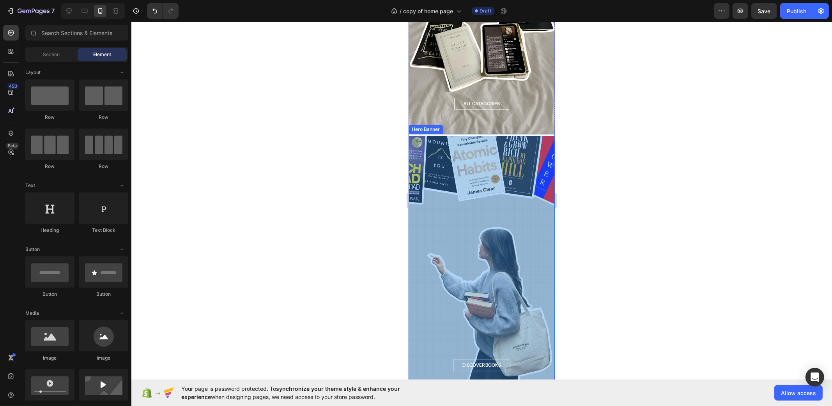
scroll to position [1023, 0]
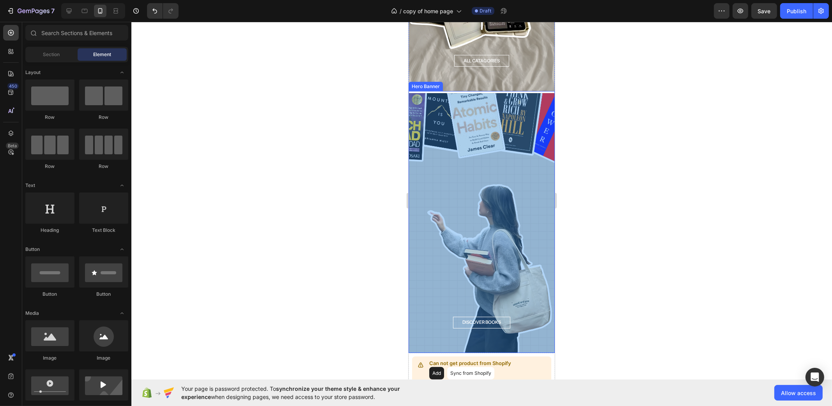
click at [525, 172] on div "Overlay" at bounding box center [481, 223] width 146 height 260
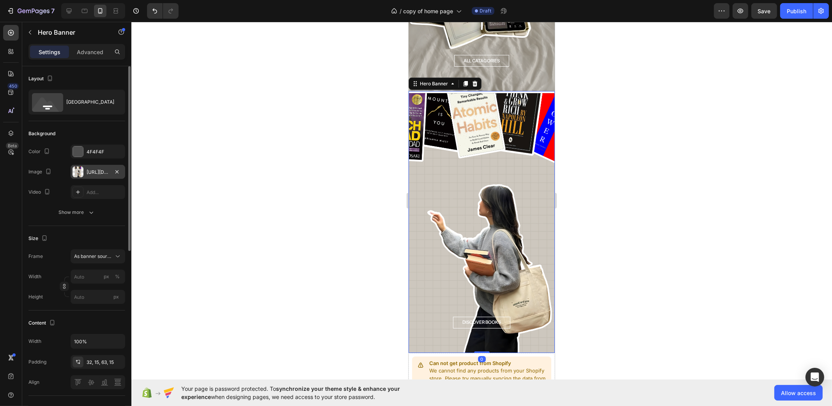
click at [97, 169] on div "[URL][DOMAIN_NAME]" at bounding box center [98, 172] width 23 height 7
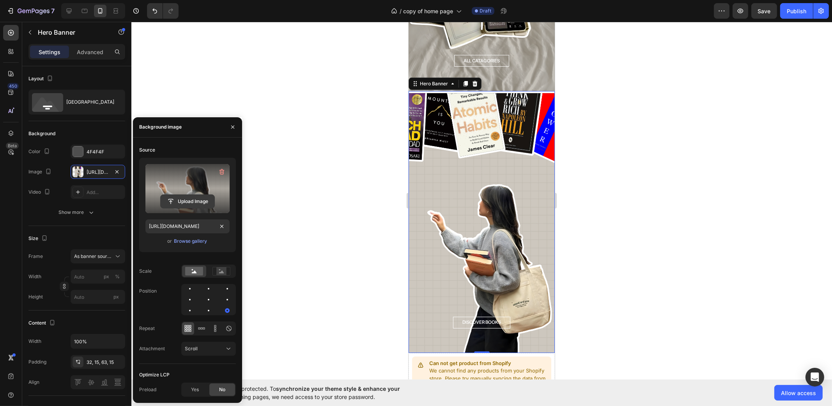
click at [189, 202] on input "file" at bounding box center [188, 201] width 54 height 13
click at [177, 196] on input "file" at bounding box center [188, 201] width 54 height 13
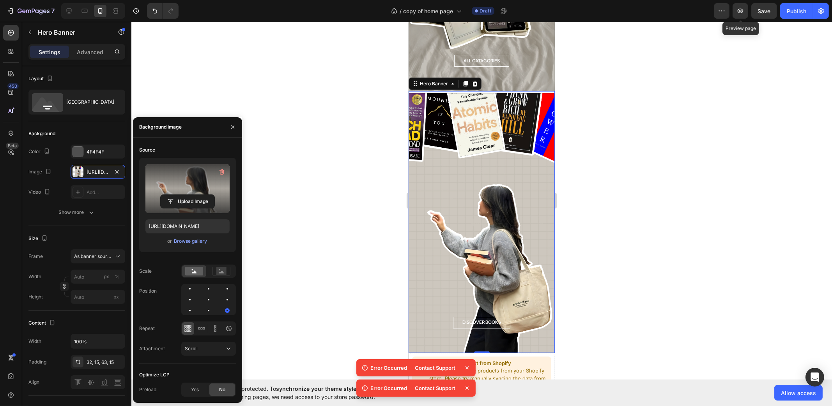
click at [750, 9] on div "Preview Preview page Save Publish" at bounding box center [771, 11] width 115 height 16
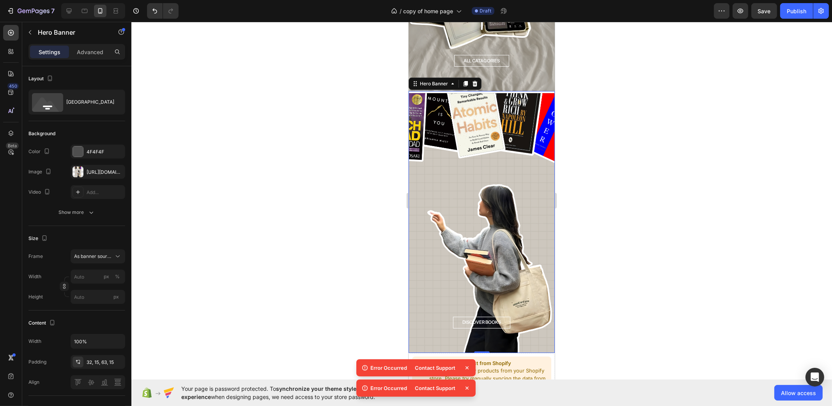
click at [751, 9] on div "Preview Save Publish" at bounding box center [771, 11] width 115 height 16
click at [758, 9] on span "Save" at bounding box center [764, 11] width 13 height 7
click at [721, 67] on div at bounding box center [481, 214] width 700 height 384
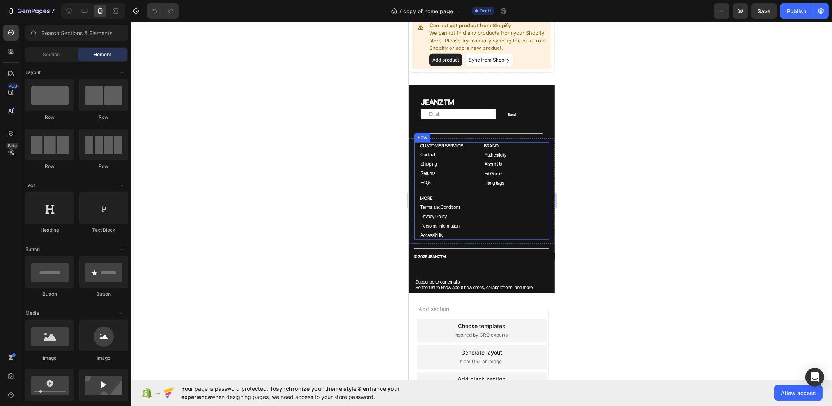
scroll to position [1126, 0]
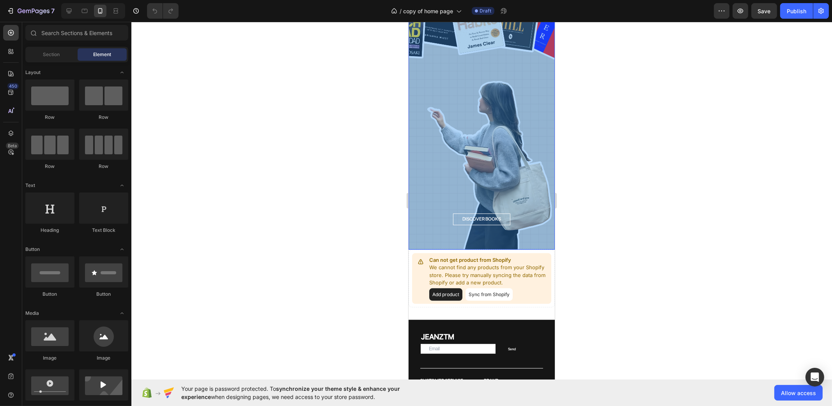
click at [463, 145] on div "Overlay" at bounding box center [481, 120] width 146 height 260
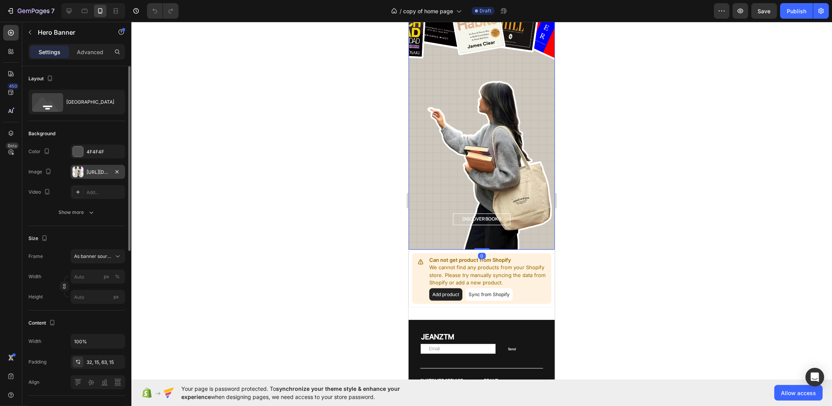
click at [85, 171] on div "[URL][DOMAIN_NAME]" at bounding box center [98, 172] width 55 height 14
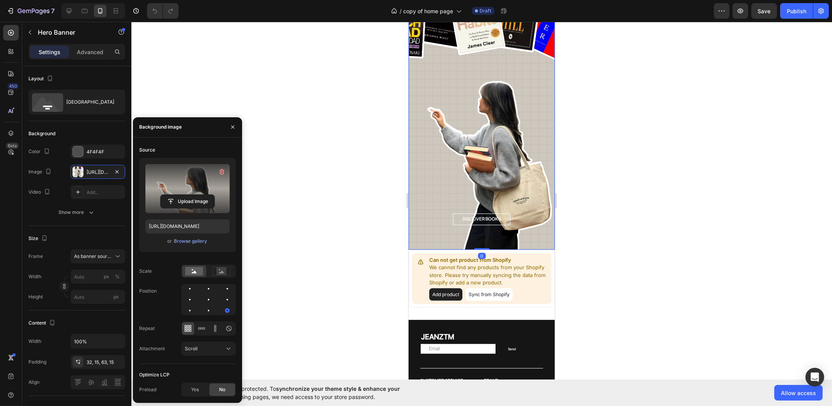
click at [181, 193] on label at bounding box center [187, 188] width 84 height 49
click at [181, 195] on input "file" at bounding box center [188, 201] width 54 height 13
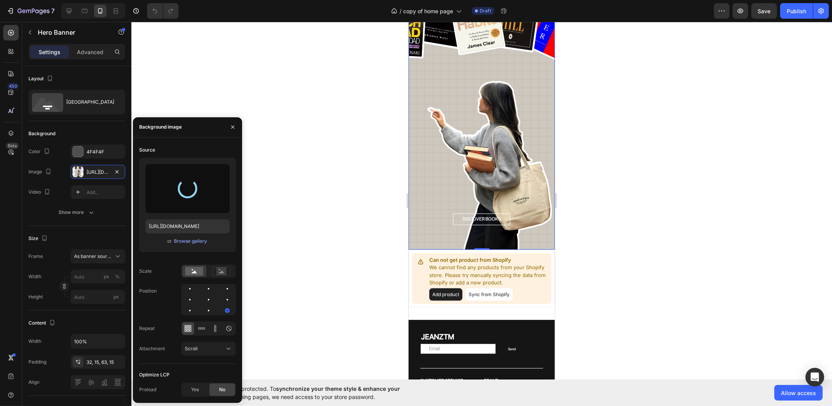
type input "[URL][DOMAIN_NAME]"
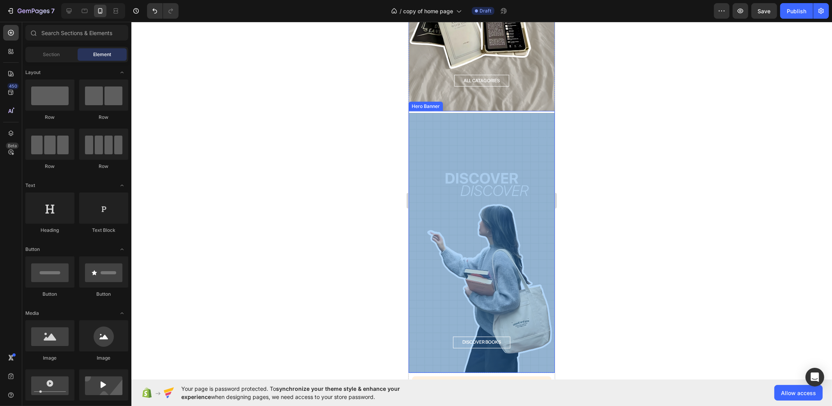
scroll to position [980, 0]
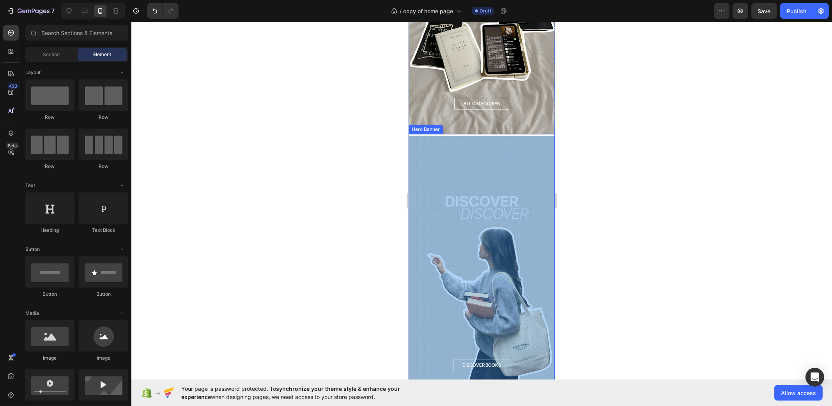
click at [479, 166] on div "Overlay" at bounding box center [481, 266] width 146 height 260
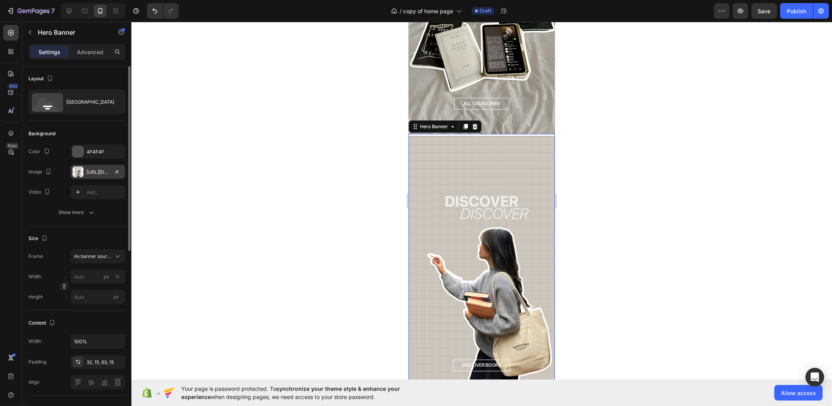
click at [88, 169] on div "[URL][DOMAIN_NAME]" at bounding box center [98, 172] width 23 height 7
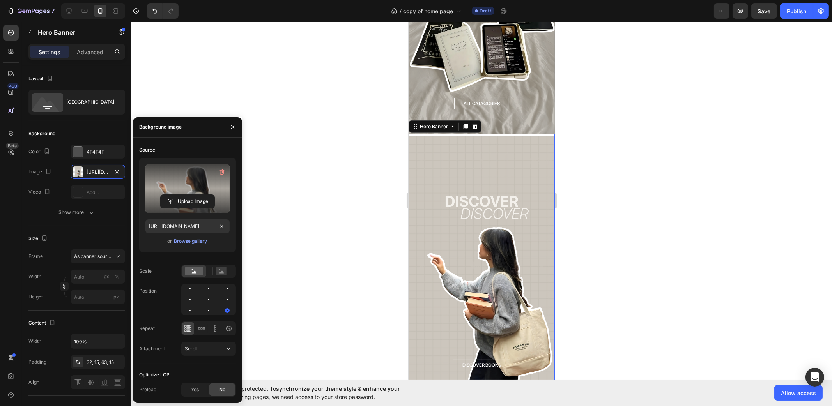
click at [187, 191] on label at bounding box center [187, 188] width 84 height 49
click at [187, 195] on input "file" at bounding box center [188, 201] width 54 height 13
type input "[URL][DOMAIN_NAME]"
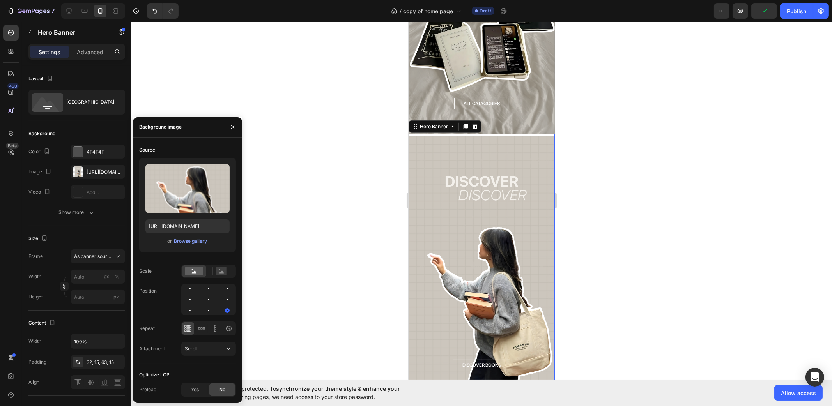
click at [615, 179] on div at bounding box center [481, 214] width 700 height 384
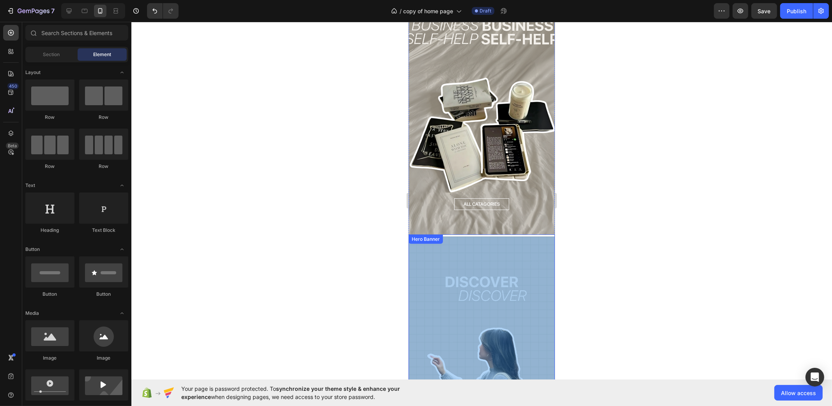
scroll to position [828, 0]
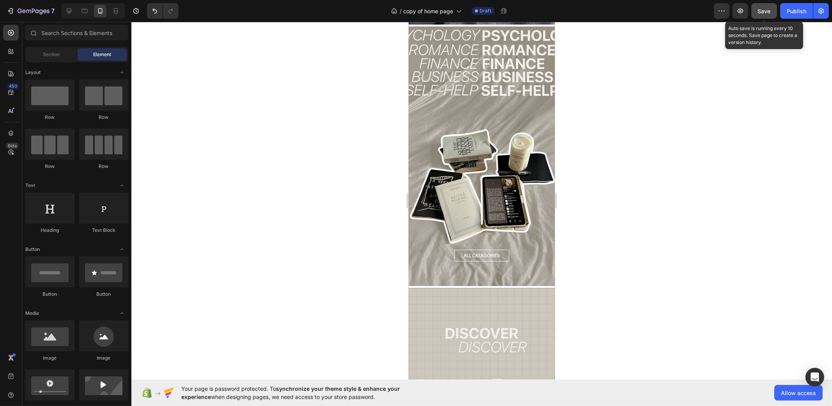
click at [767, 11] on span "Save" at bounding box center [764, 11] width 13 height 7
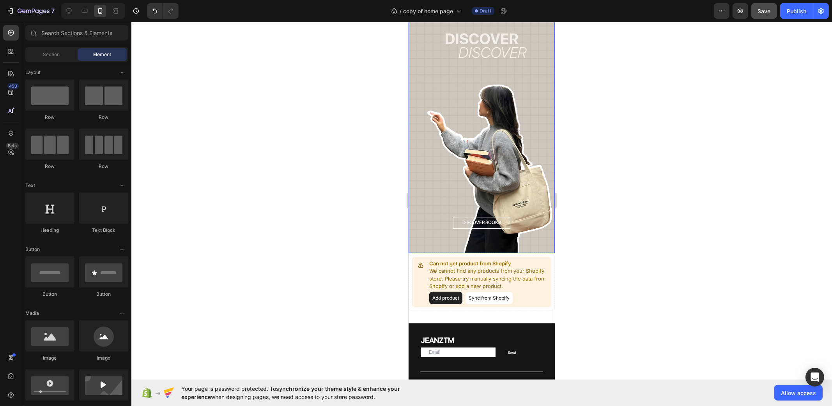
scroll to position [1025, 0]
